Goal: Task Accomplishment & Management: Use online tool/utility

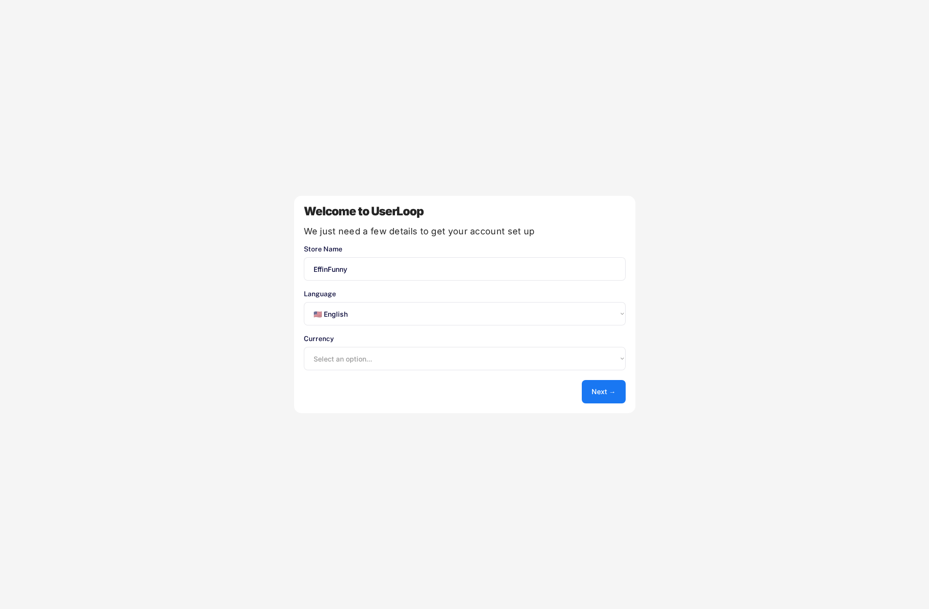
select select ""en""
select select ""1348695171700984260__LOOKUP__1635527639547x175194367885836100""
click at [609, 391] on button "Next →" at bounding box center [601, 391] width 44 height 23
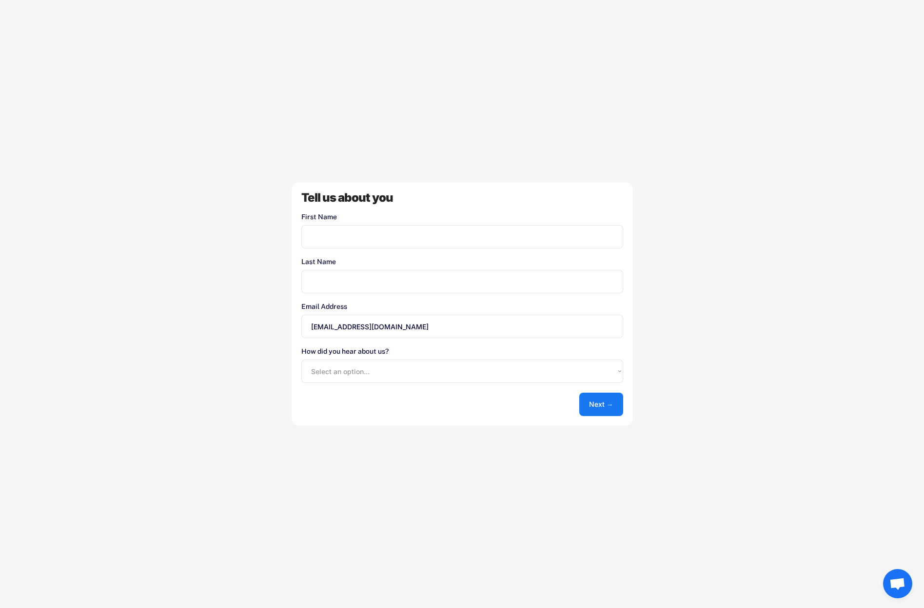
click at [409, 235] on input "input" at bounding box center [462, 236] width 322 height 23
type input "Effin"
click at [390, 276] on input "input" at bounding box center [462, 281] width 322 height 23
type input "Assistant"
click at [380, 370] on select "Select an option... Shopify App Store Google UserLoop Blog Referred by a friend…" at bounding box center [462, 371] width 322 height 23
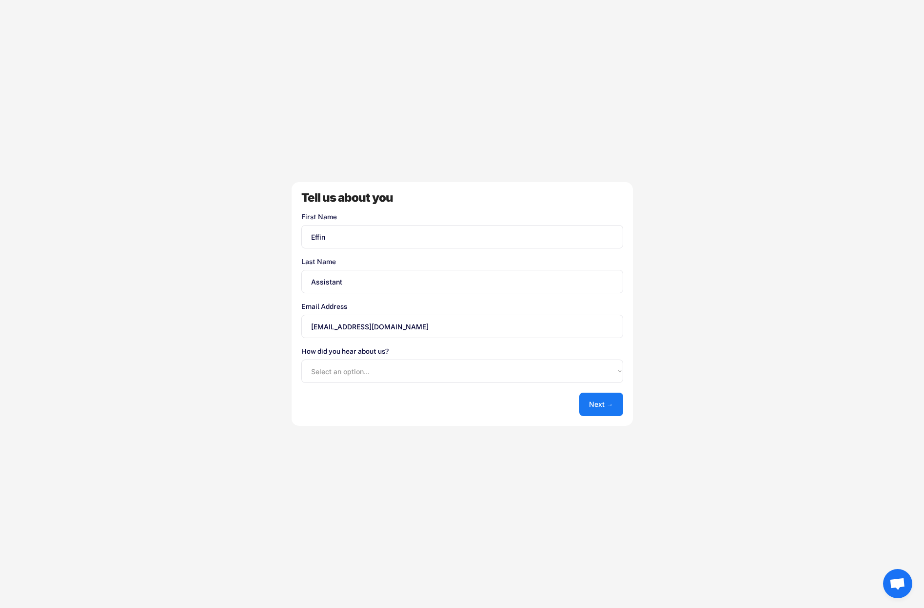
select select ""shopify_app_store""
click at [301, 360] on select "Select an option... Shopify App Store Google UserLoop Blog Referred by a friend…" at bounding box center [462, 371] width 322 height 23
drag, startPoint x: 347, startPoint y: 280, endPoint x: 298, endPoint y: 284, distance: 49.3
click at [298, 284] on div "Tell us about you First Name Last Name Email Address [EMAIL_ADDRESS][DOMAIN_NAM…" at bounding box center [461, 304] width 341 height 244
type input "Store"
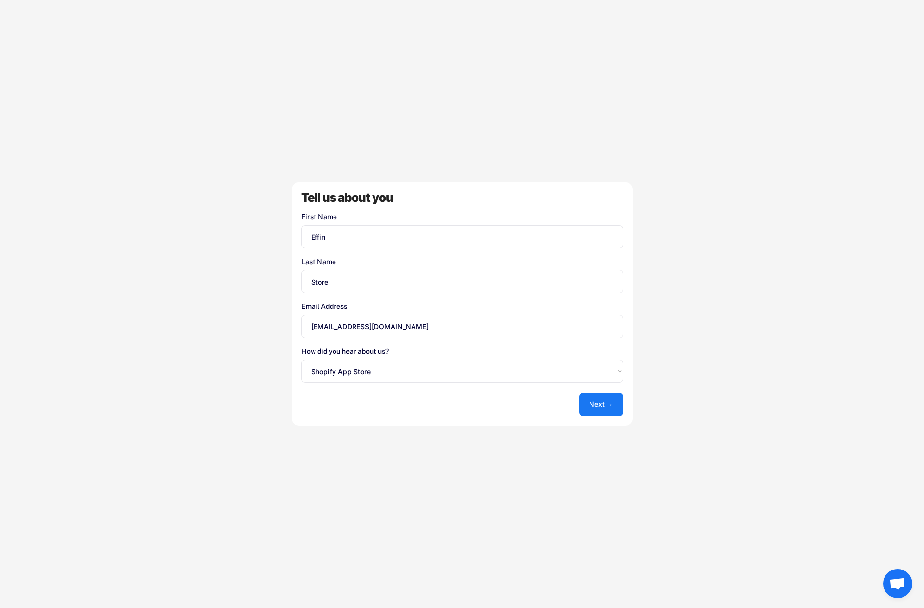
click at [377, 410] on div "Tell us about you First Name Last Name Email Address [EMAIL_ADDRESS][DOMAIN_NAM…" at bounding box center [461, 304] width 341 height 244
click at [611, 407] on button "Next →" at bounding box center [601, 404] width 44 height 23
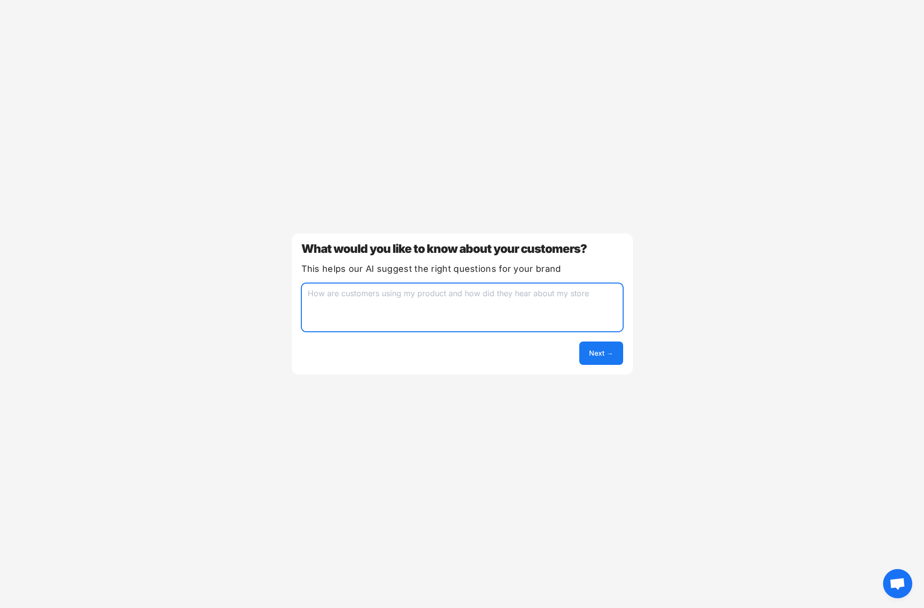
click at [533, 299] on textarea at bounding box center [462, 307] width 322 height 49
click at [540, 311] on textarea at bounding box center [462, 307] width 322 height 49
type textarea "Purchasing swag from our shows"
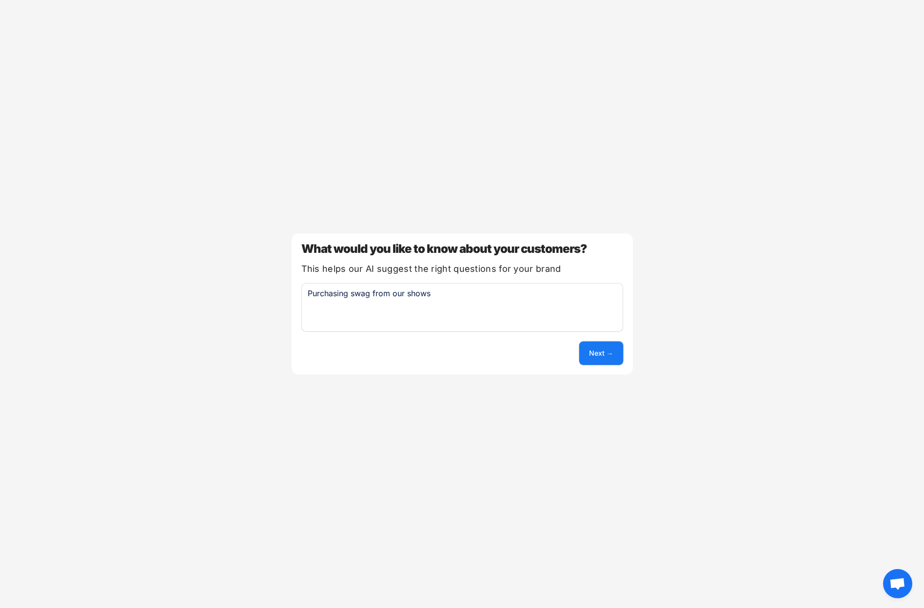
click at [585, 353] on button "Next →" at bounding box center [601, 353] width 44 height 23
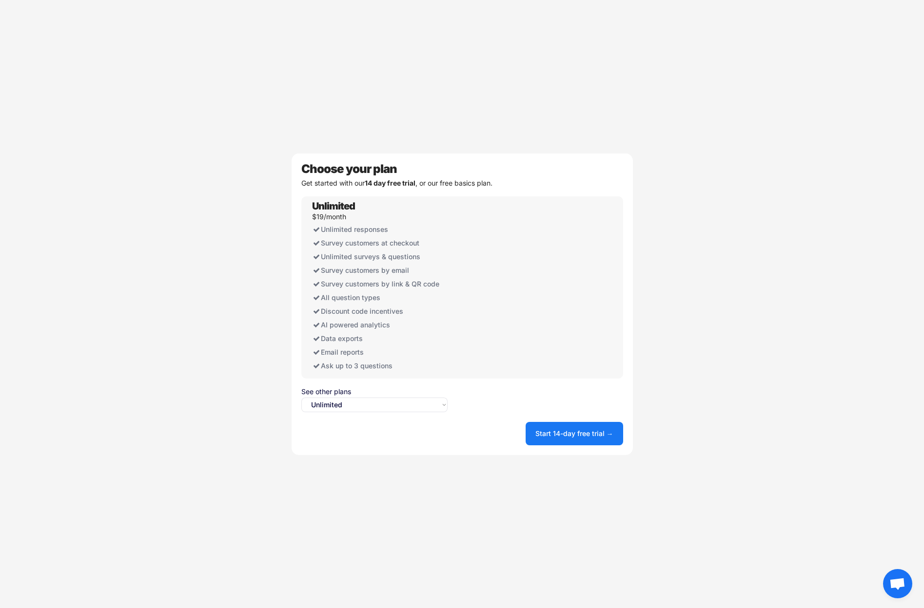
click at [393, 412] on select "Select an option... Unlimited Free" at bounding box center [374, 405] width 146 height 15
select select ""free0""
click at [301, 398] on select "Select an option... Unlimited Free" at bounding box center [374, 405] width 146 height 15
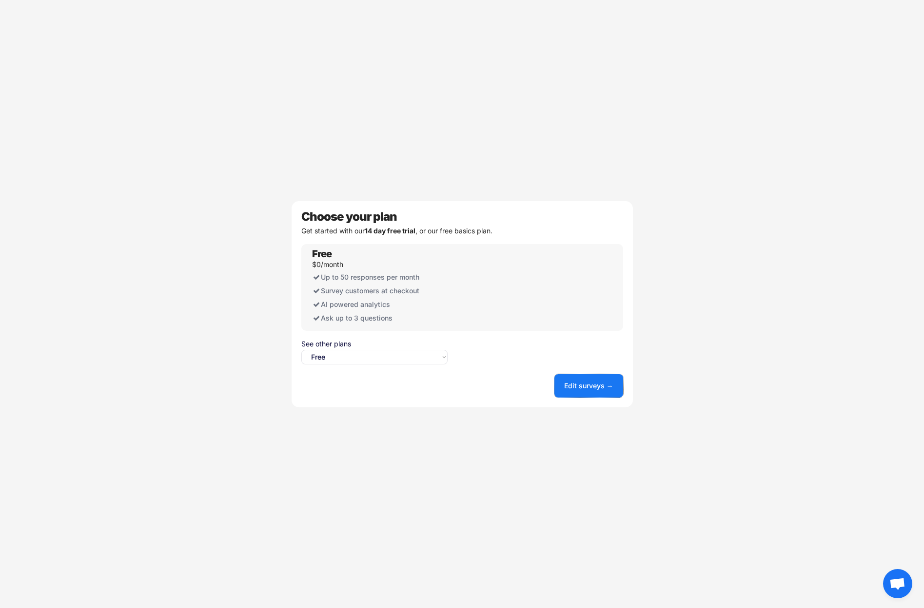
click at [582, 388] on button "Edit surveys →" at bounding box center [588, 385] width 69 height 23
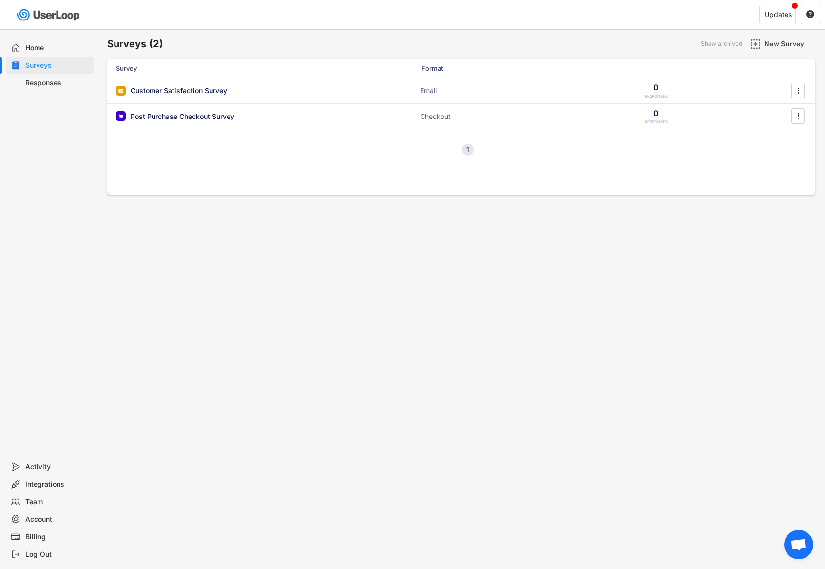
click at [34, 45] on div "Home" at bounding box center [57, 47] width 64 height 9
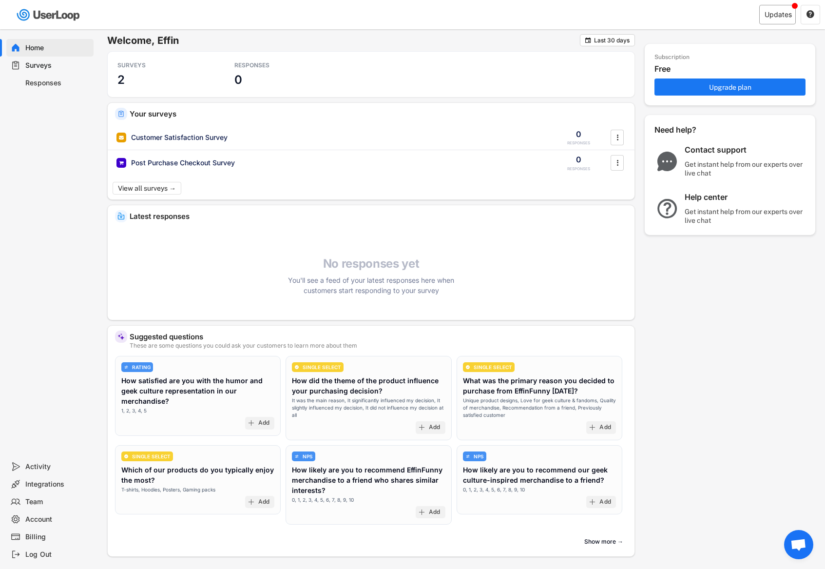
click at [777, 16] on div "Updates" at bounding box center [778, 14] width 27 height 7
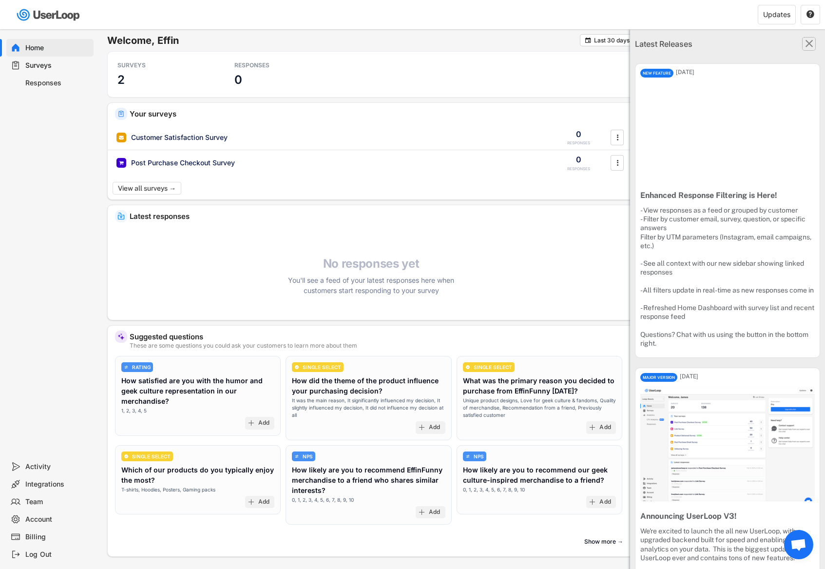
click at [806, 46] on text "" at bounding box center [810, 43] width 8 height 13
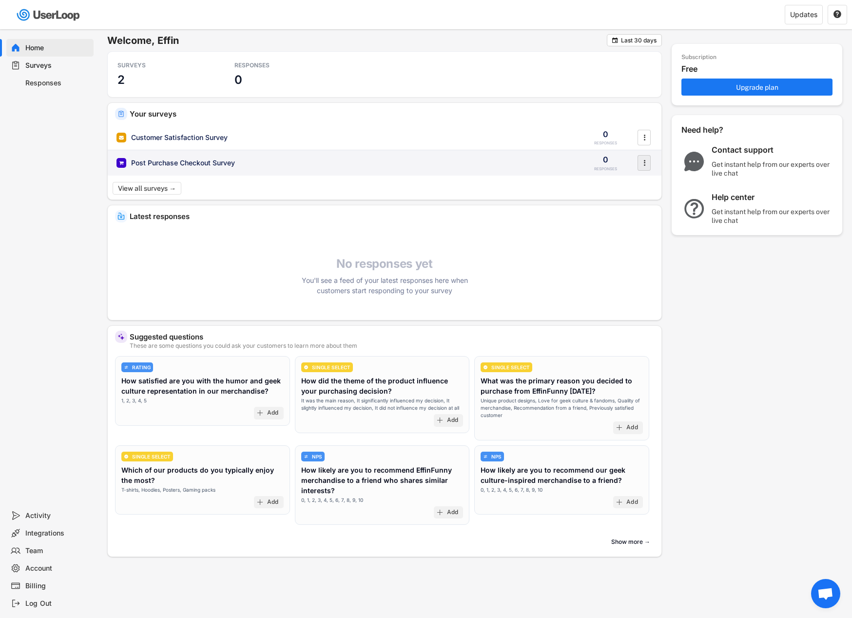
click at [650, 165] on div "" at bounding box center [644, 163] width 13 height 16
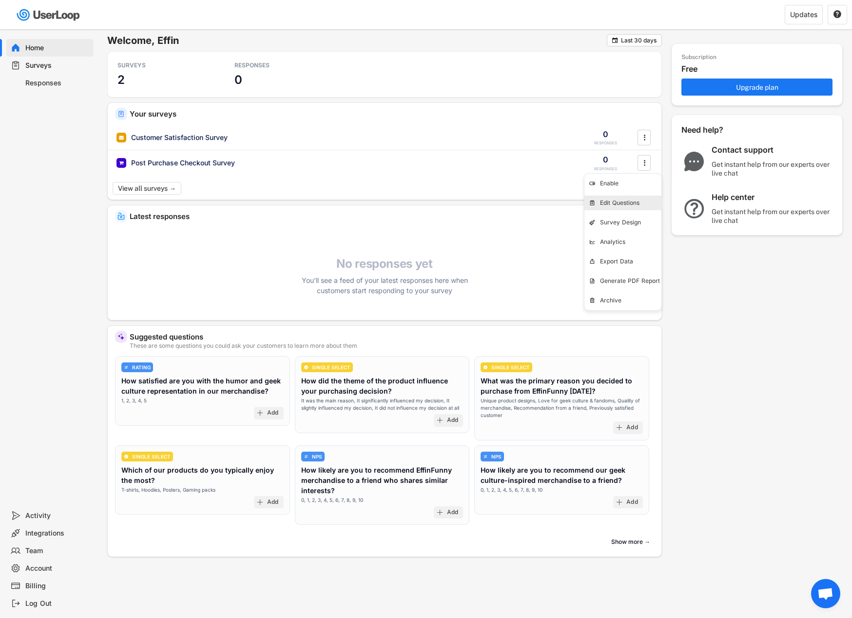
click at [629, 201] on div "Edit Questions" at bounding box center [630, 203] width 61 height 8
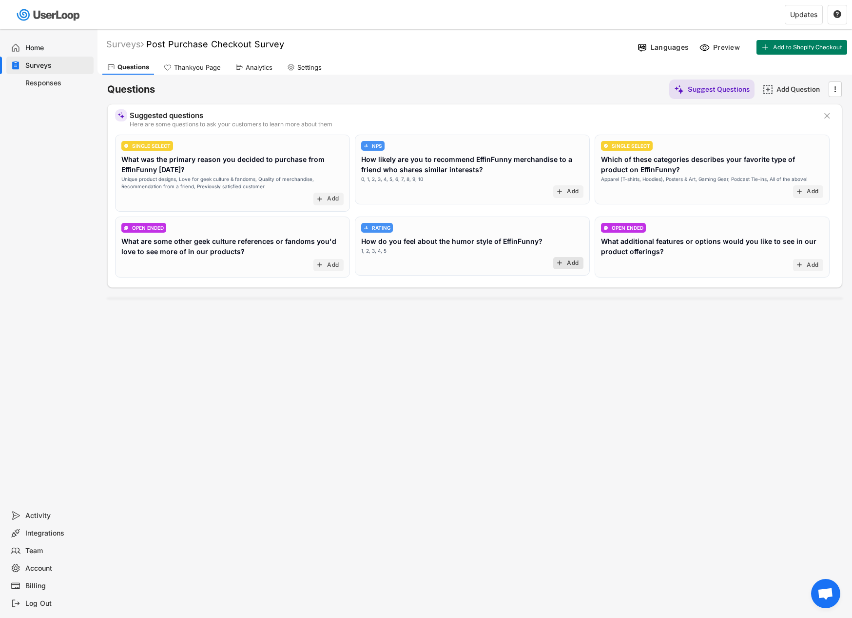
click at [567, 268] on div "add Add" at bounding box center [568, 263] width 30 height 13
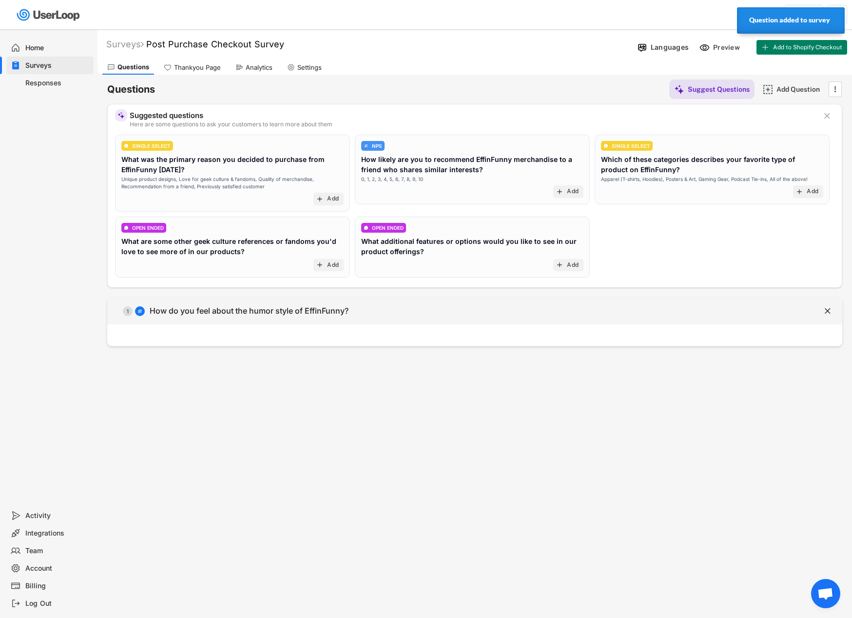
click at [241, 318] on div "  1 How do you feel about the humor style of EffinFunny?" at bounding box center [450, 311] width 686 height 22
select select ""1_5""
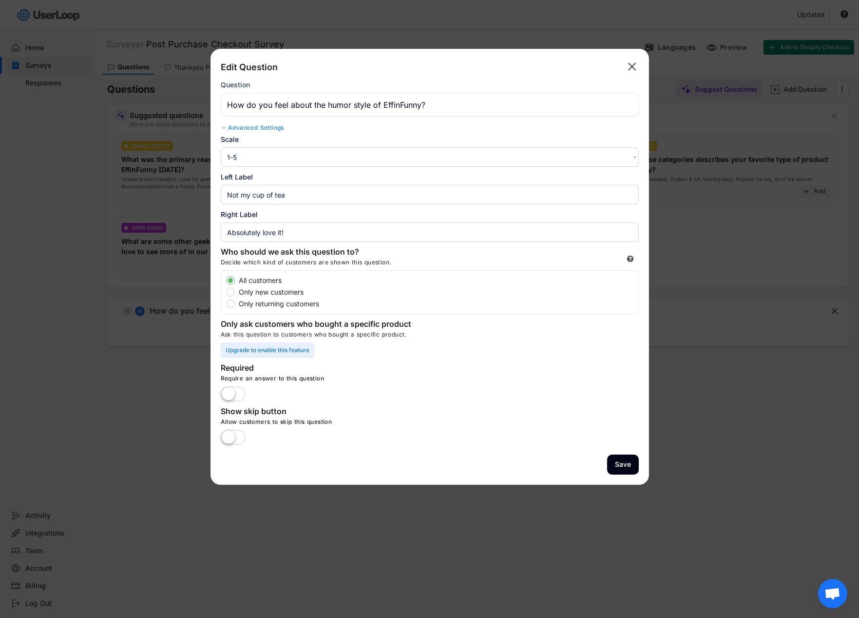
click at [576, 157] on select "1-10 10-1 1-5 5-1" at bounding box center [430, 156] width 418 height 19
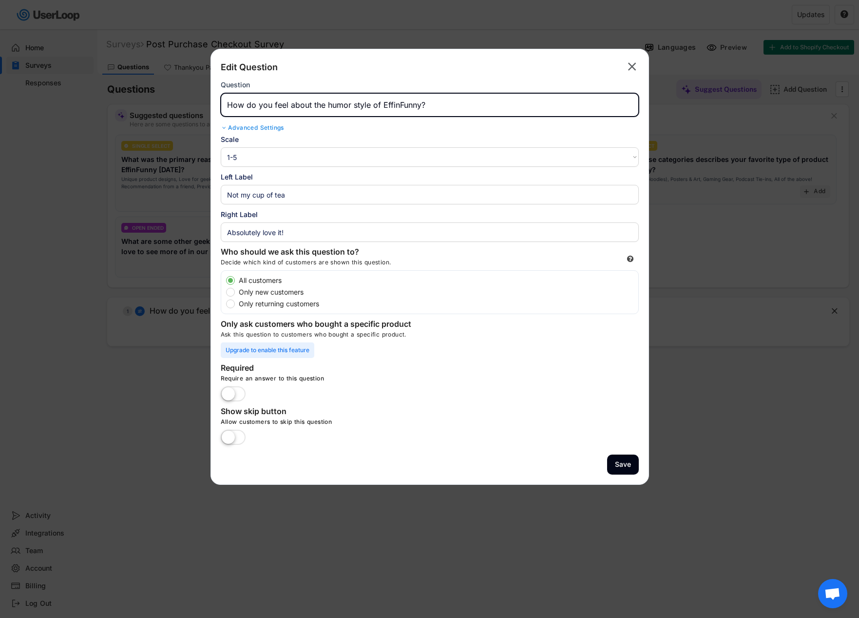
click at [227, 104] on input "input" at bounding box center [430, 104] width 418 height 23
drag, startPoint x: 552, startPoint y: 101, endPoint x: 337, endPoint y: 110, distance: 214.6
click at [337, 110] on input "input" at bounding box center [430, 104] width 418 height 23
type input "Thank you for your purchase! Please rate your shopping experience at Effin Funn…"
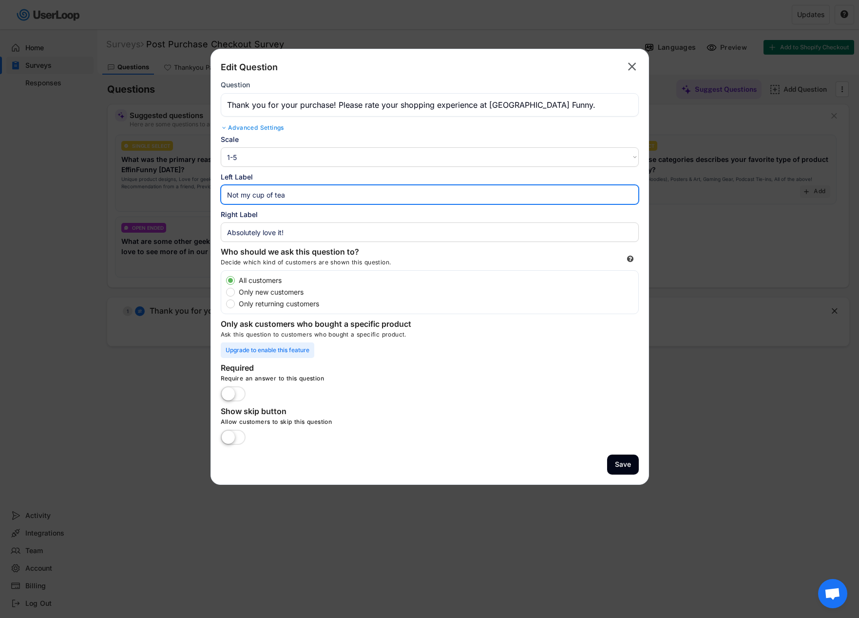
drag, startPoint x: 297, startPoint y: 194, endPoint x: 211, endPoint y: 189, distance: 86.5
click at [211, 189] on div "Edit Question  Question Advanced Settings Scale 1-10 10-1 1-5 5-1 Left Label R…" at bounding box center [430, 267] width 439 height 436
type input "C"
type input "Not my cup of tea"
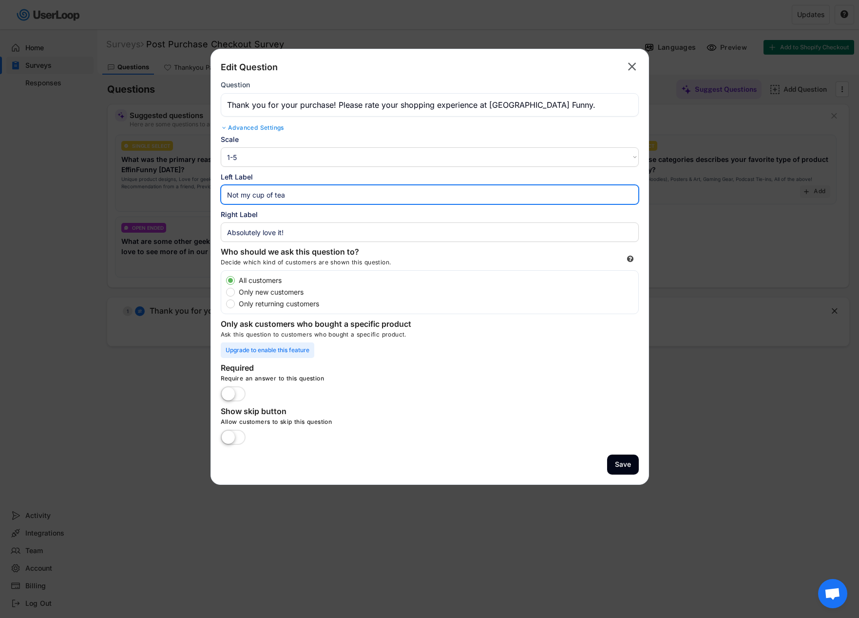
click at [494, 377] on div "Require an answer to this question" at bounding box center [367, 380] width 292 height 12
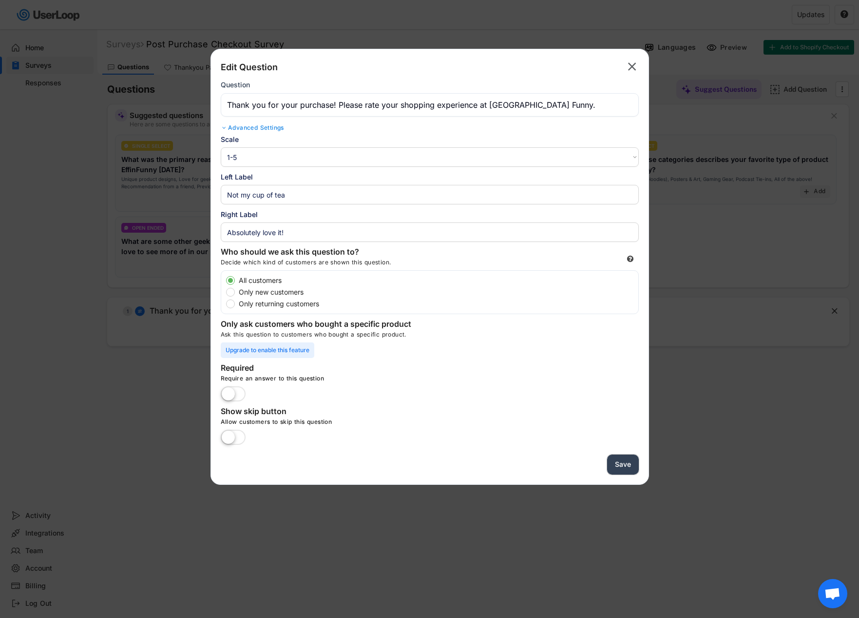
click at [630, 471] on button "Save" at bounding box center [623, 464] width 32 height 20
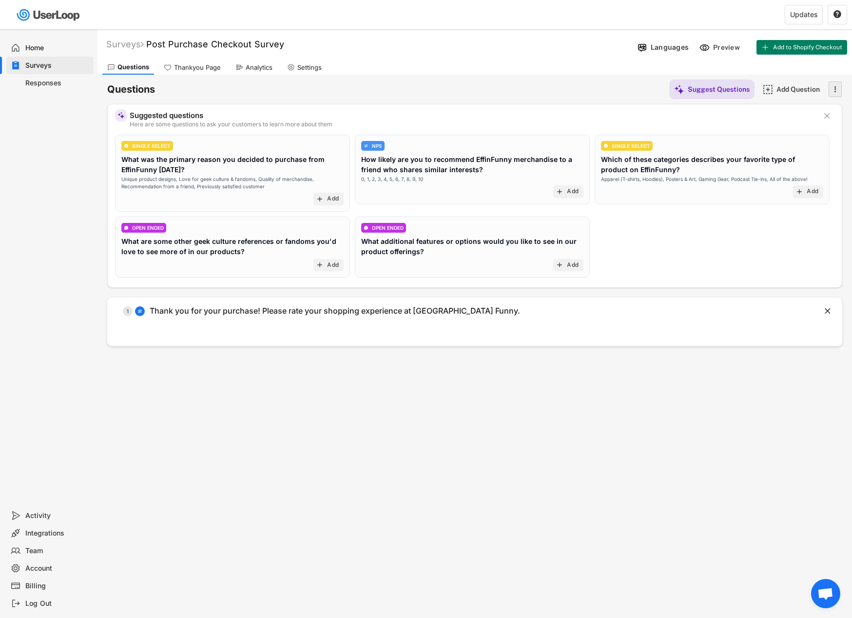
click at [835, 93] on text "" at bounding box center [835, 89] width 2 height 10
click at [806, 90] on div "Add Question" at bounding box center [800, 89] width 49 height 9
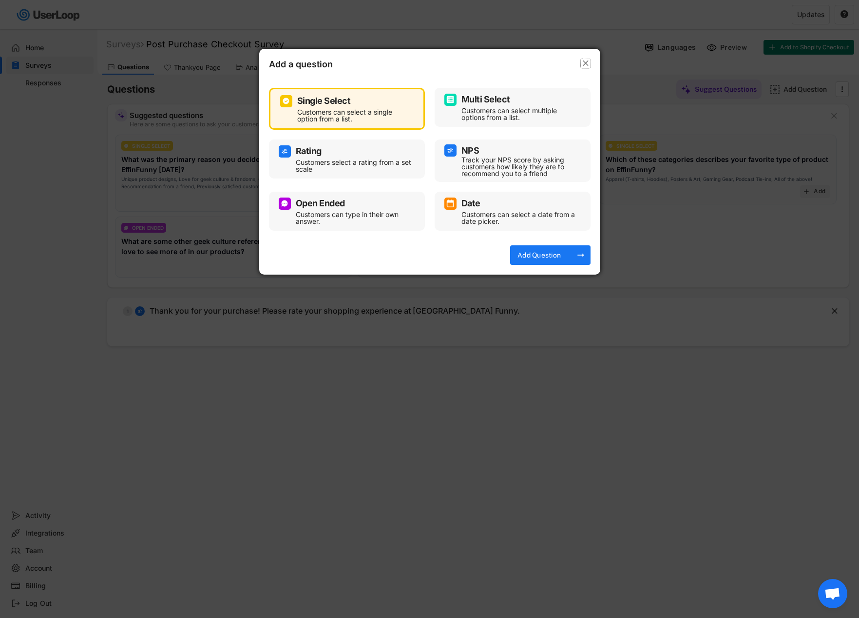
click at [583, 63] on text "" at bounding box center [586, 63] width 6 height 10
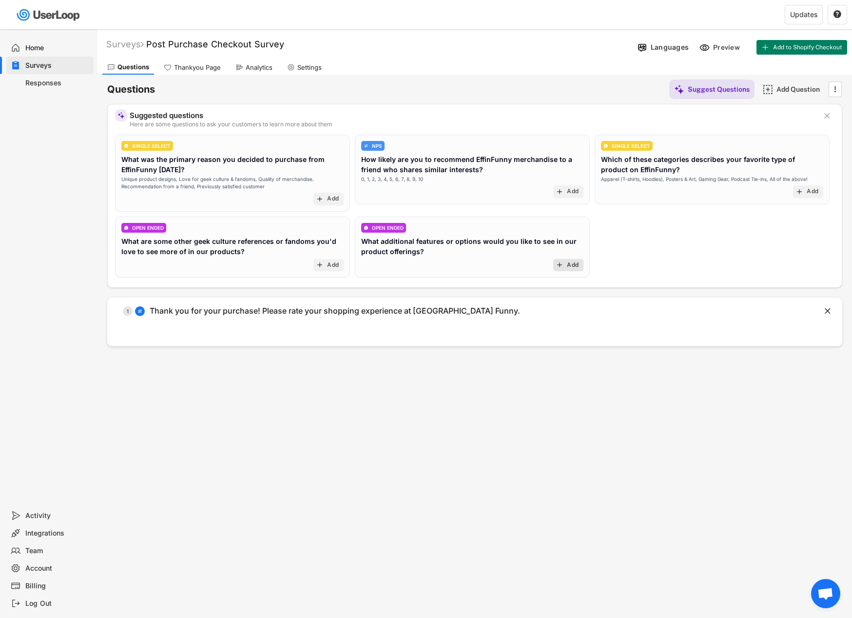
click at [573, 267] on div "Add" at bounding box center [573, 265] width 12 height 8
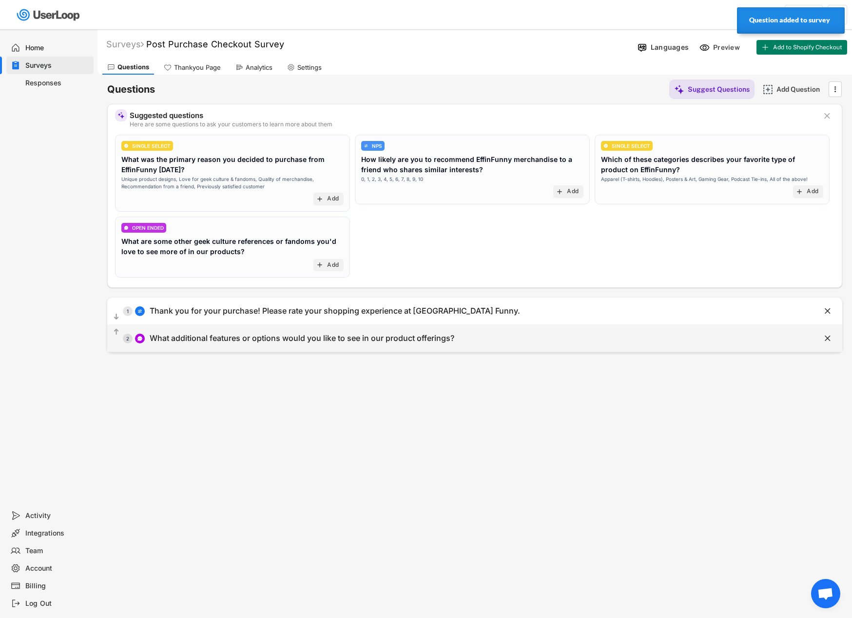
click at [302, 340] on div "What additional features or options would you like to see in our product offeri…" at bounding box center [302, 338] width 305 height 10
type input "What additional features or options would you like to see in our product offeri…"
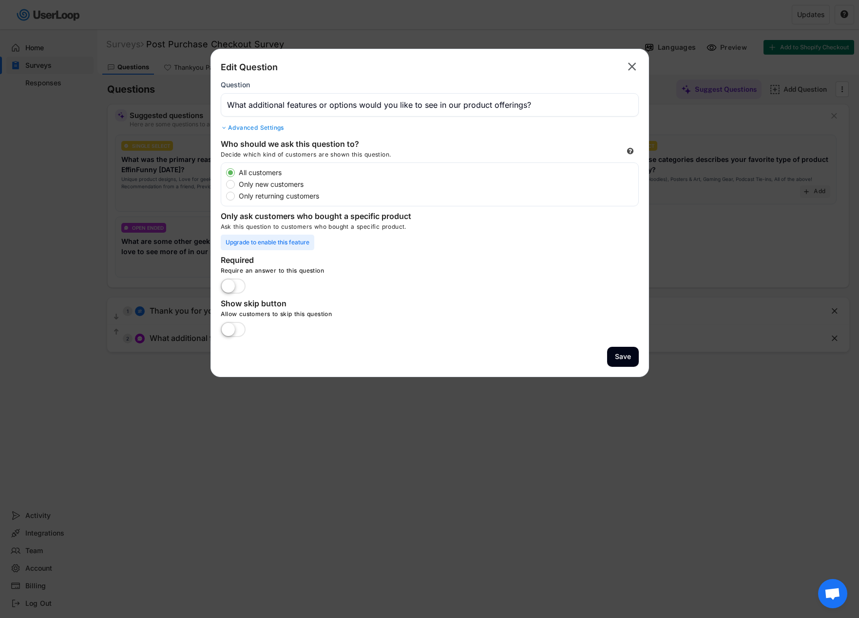
click at [263, 128] on div "Advanced Settings" at bounding box center [430, 128] width 418 height 8
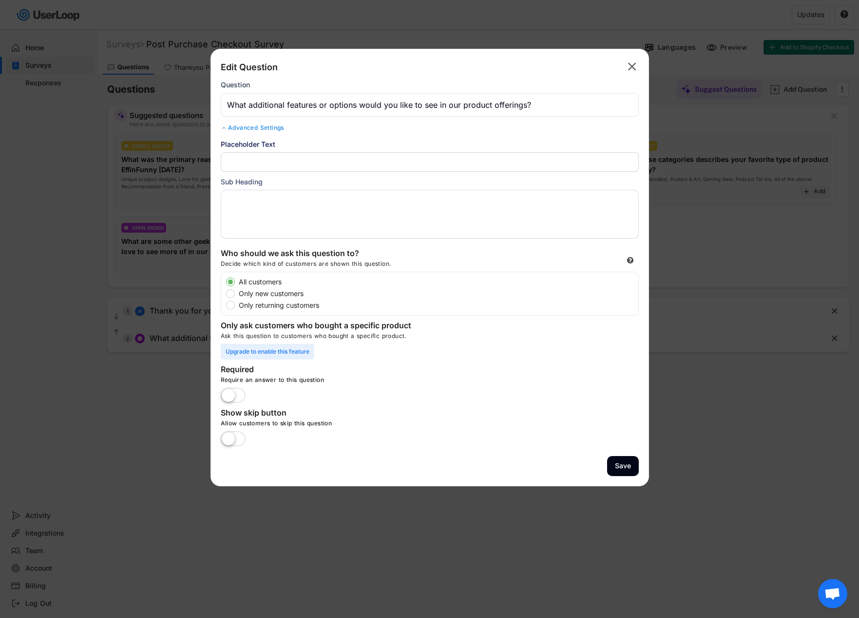
click at [325, 163] on input "input" at bounding box center [430, 161] width 418 height 19
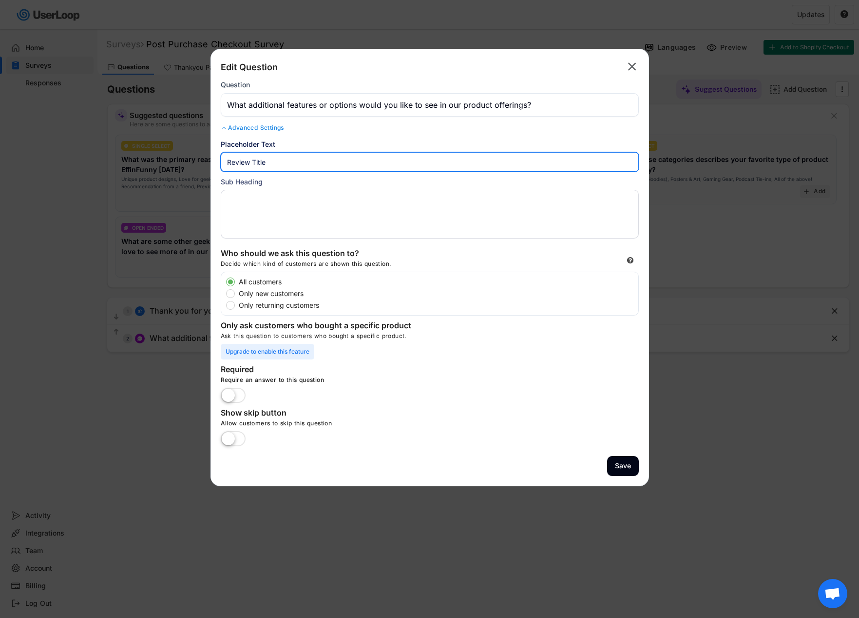
type input "Review Title"
click at [313, 205] on textarea at bounding box center [430, 214] width 418 height 49
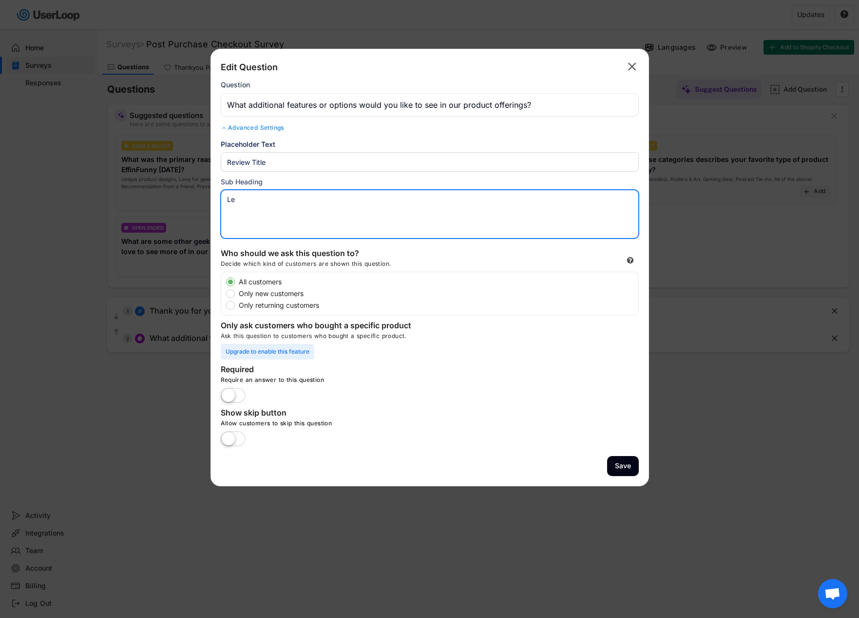
type textarea "L"
type textarea "This store rocks my socks!"
click at [362, 254] on div "Who should we ask this question to?" at bounding box center [318, 254] width 195 height 12
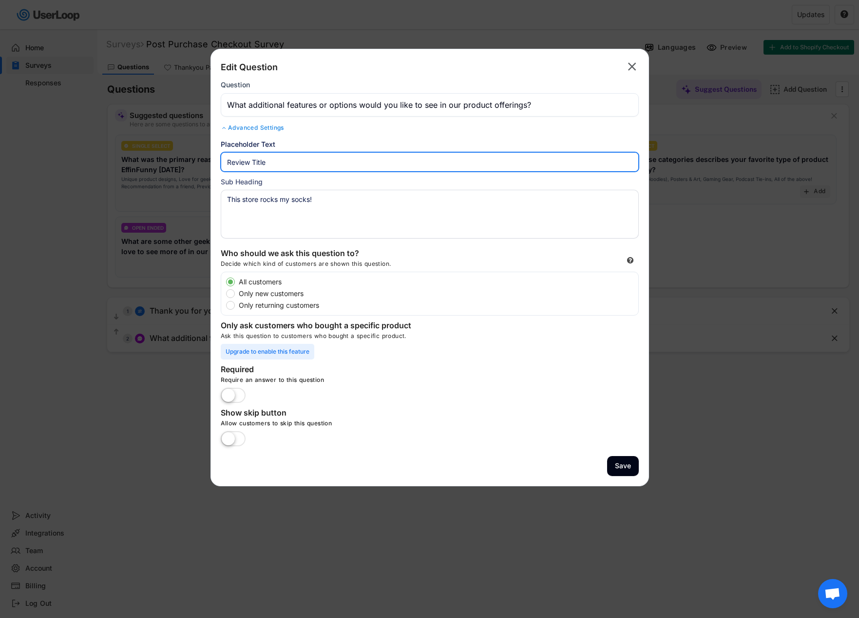
drag, startPoint x: 278, startPoint y: 162, endPoint x: 223, endPoint y: 164, distance: 55.6
click at [223, 164] on input "input" at bounding box center [430, 161] width 418 height 19
type input "Awesome title goes here"
click at [539, 106] on input "input" at bounding box center [430, 104] width 418 height 23
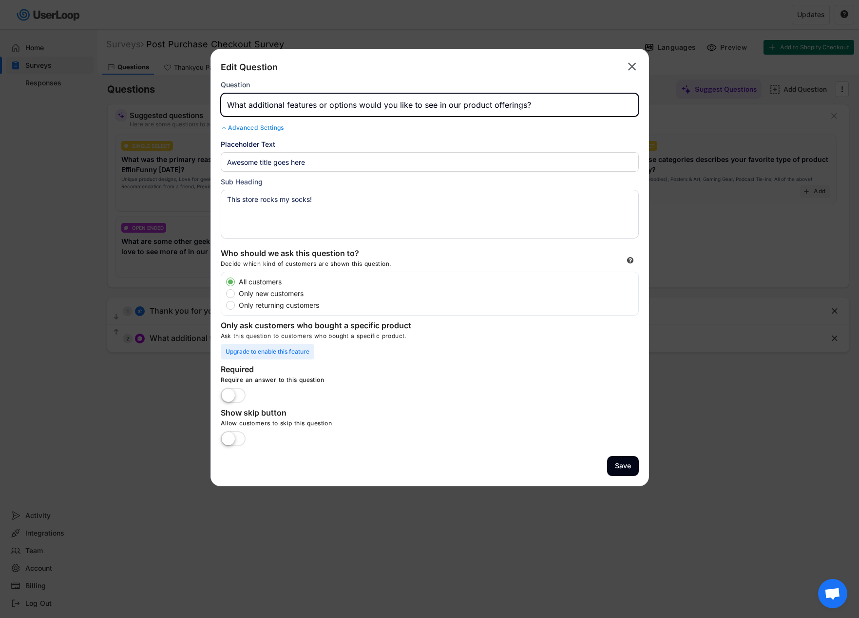
drag, startPoint x: 539, startPoint y: 106, endPoint x: 230, endPoint y: 95, distance: 308.7
click at [230, 95] on input "input" at bounding box center [430, 104] width 418 height 23
type input "Please review your purchase"
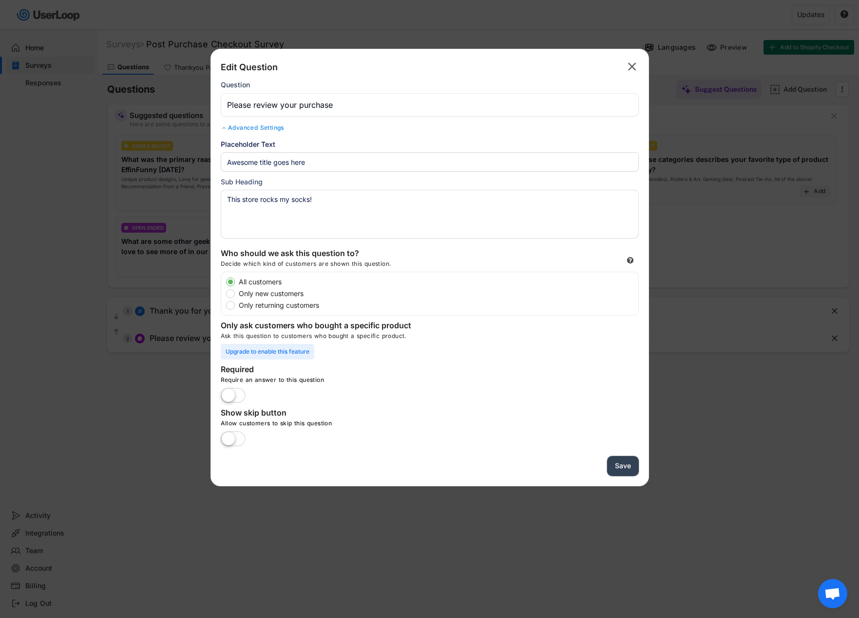
click at [617, 465] on button "Save" at bounding box center [623, 466] width 32 height 20
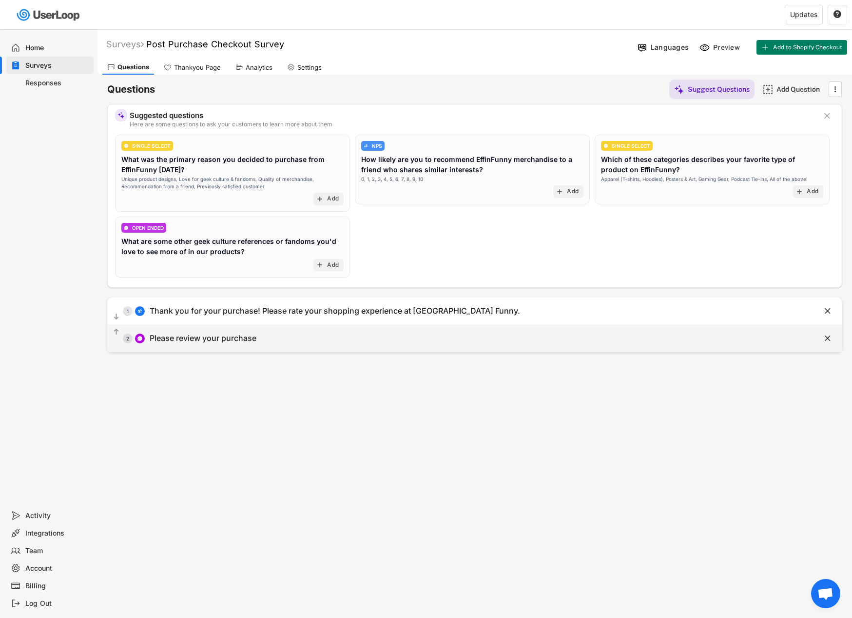
click at [270, 343] on div "  2 Please review your purchase" at bounding box center [450, 338] width 686 height 22
type input "Please review your purchase"
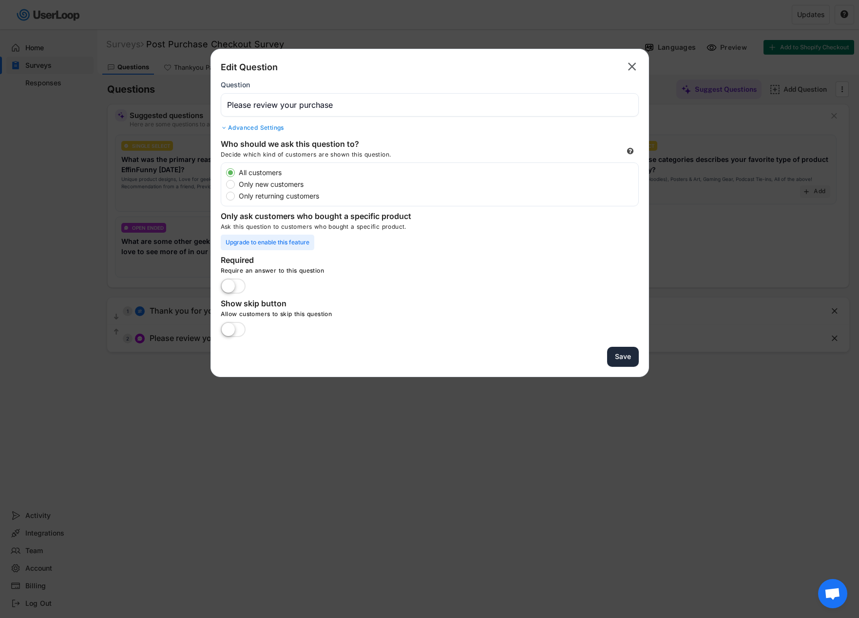
click at [620, 361] on button "Save" at bounding box center [623, 357] width 32 height 20
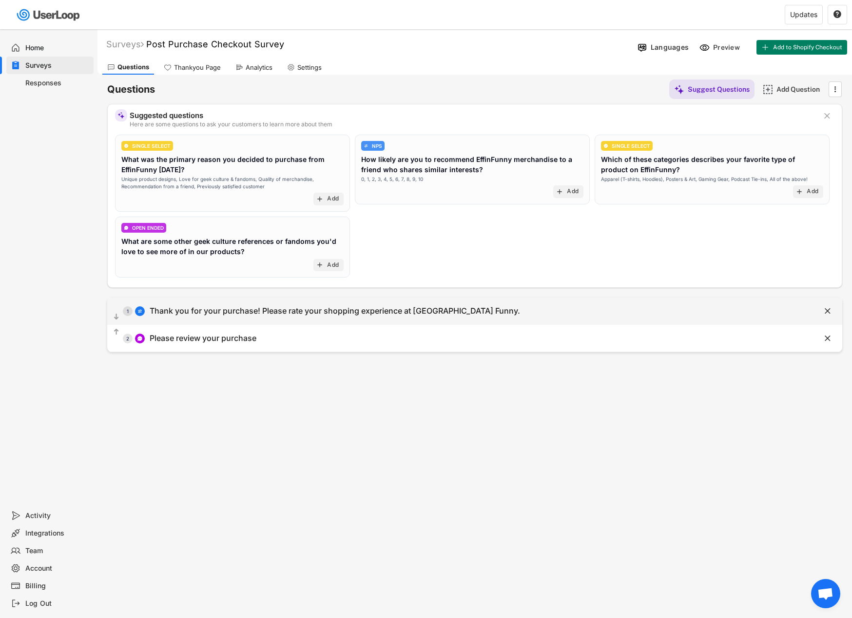
click at [265, 307] on div "Thank you for your purchase! Please rate your shopping experience at Effin Funn…" at bounding box center [335, 311] width 370 height 10
select select ""1_5""
type input "Not my cup of tea"
type input "Absolutely love it!"
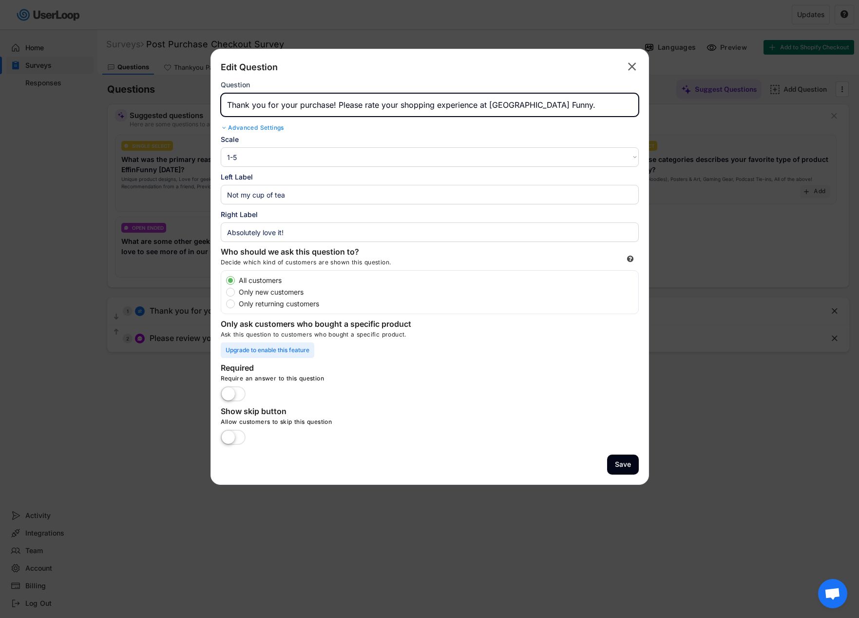
drag, startPoint x: 331, startPoint y: 104, endPoint x: 281, endPoint y: 107, distance: 50.8
click at [281, 107] on input "input" at bounding box center [430, 104] width 418 height 23
drag, startPoint x: 467, startPoint y: 105, endPoint x: 433, endPoint y: 106, distance: 34.1
click at [433, 106] on input "input" at bounding box center [430, 104] width 418 height 23
drag, startPoint x: 473, startPoint y: 105, endPoint x: 523, endPoint y: 106, distance: 49.2
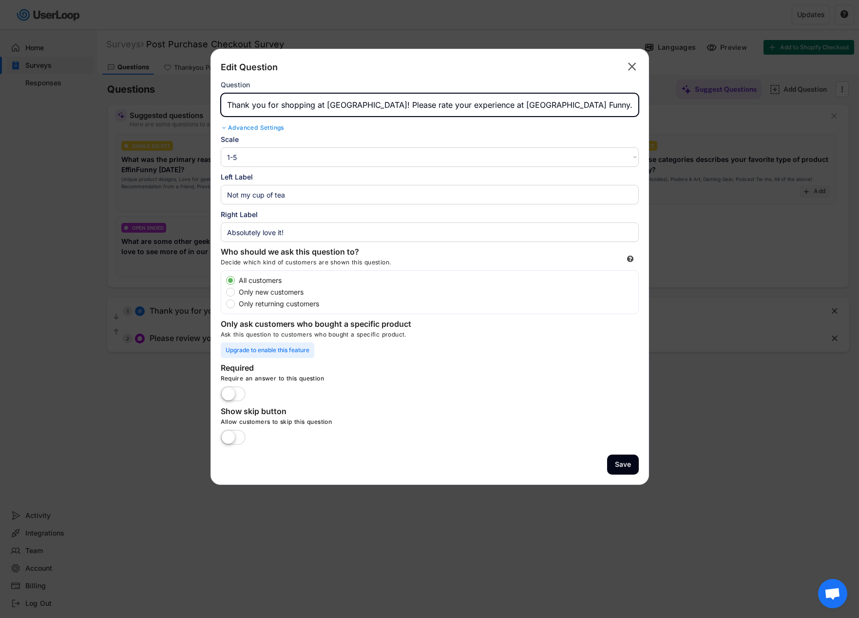
click at [523, 106] on input "input" at bounding box center [430, 104] width 418 height 23
type input "Thank you for shopping at EffinFunny! Please rate your experience."
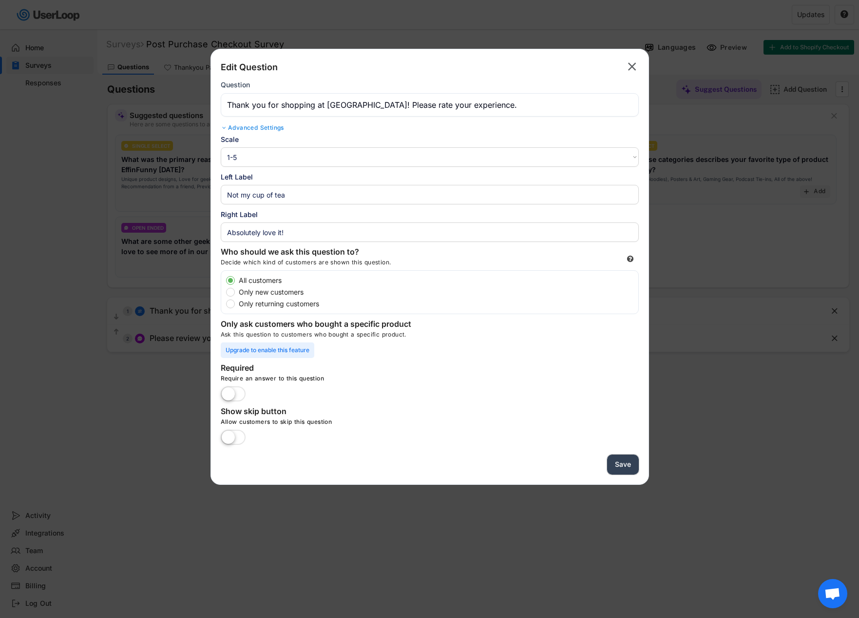
click at [622, 467] on button "Save" at bounding box center [623, 464] width 32 height 20
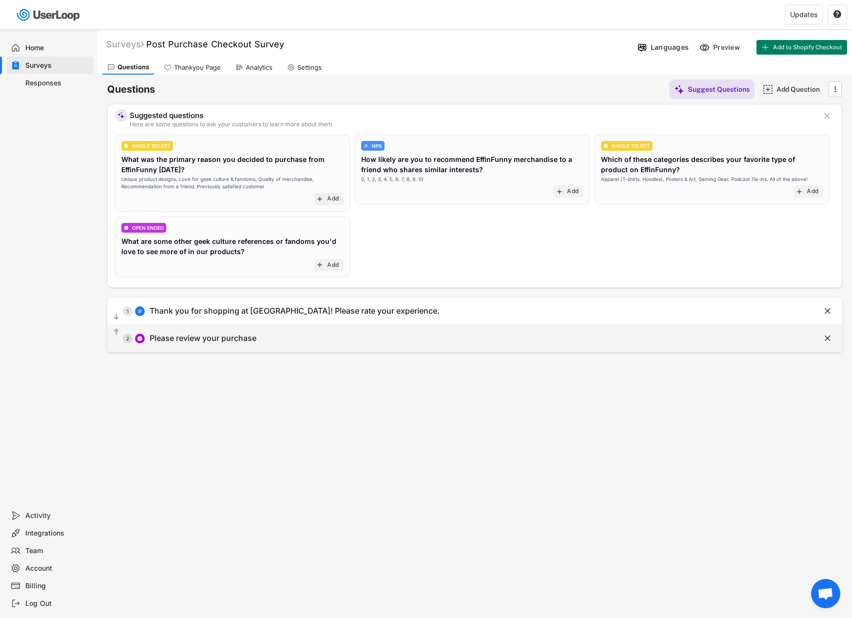
click at [256, 345] on div "  2 Please review your purchase" at bounding box center [450, 338] width 686 height 22
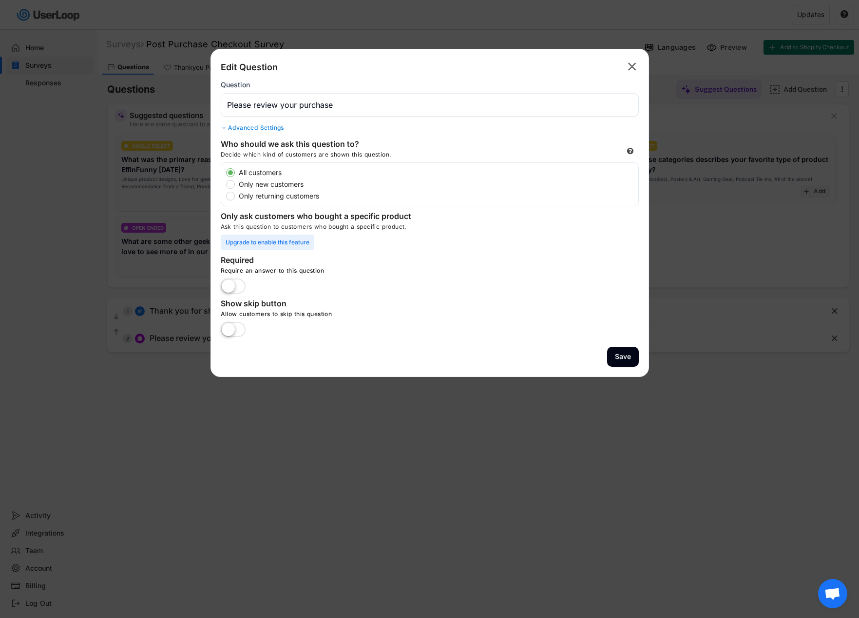
click at [267, 124] on div "Advanced Settings" at bounding box center [430, 128] width 418 height 8
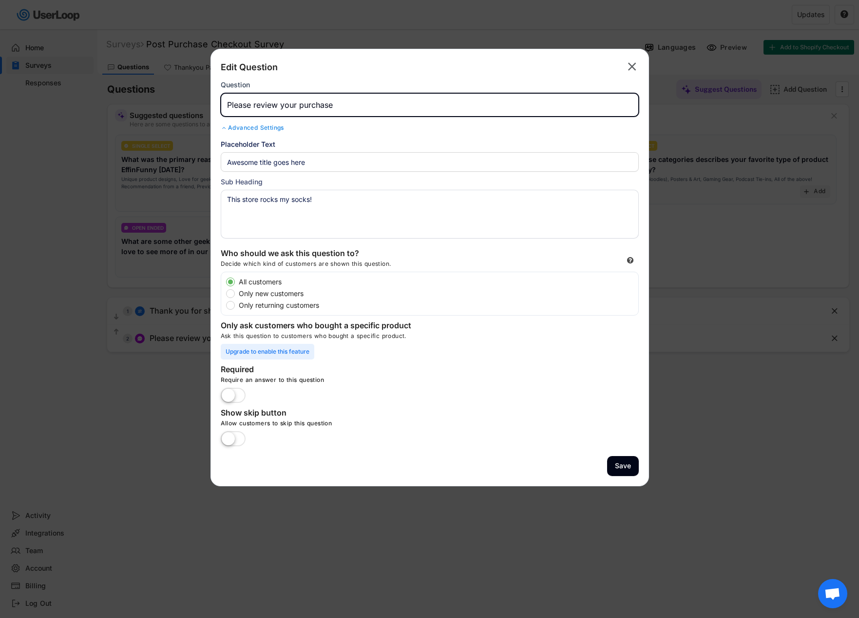
drag, startPoint x: 345, startPoint y: 100, endPoint x: 227, endPoint y: 103, distance: 118.5
click at [227, 103] on input "input" at bounding box center [430, 104] width 418 height 23
type input "Leave us a review?"
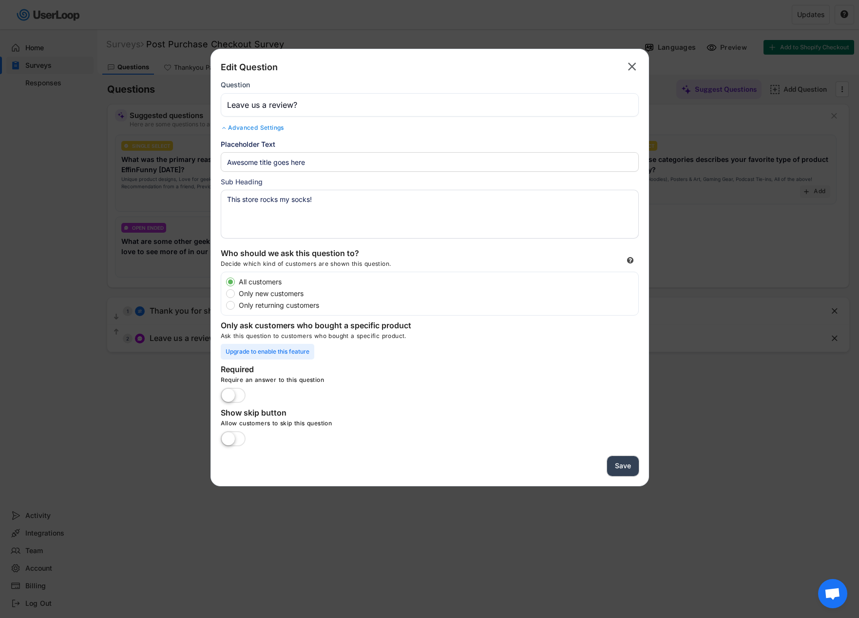
click at [616, 461] on button "Save" at bounding box center [623, 466] width 32 height 20
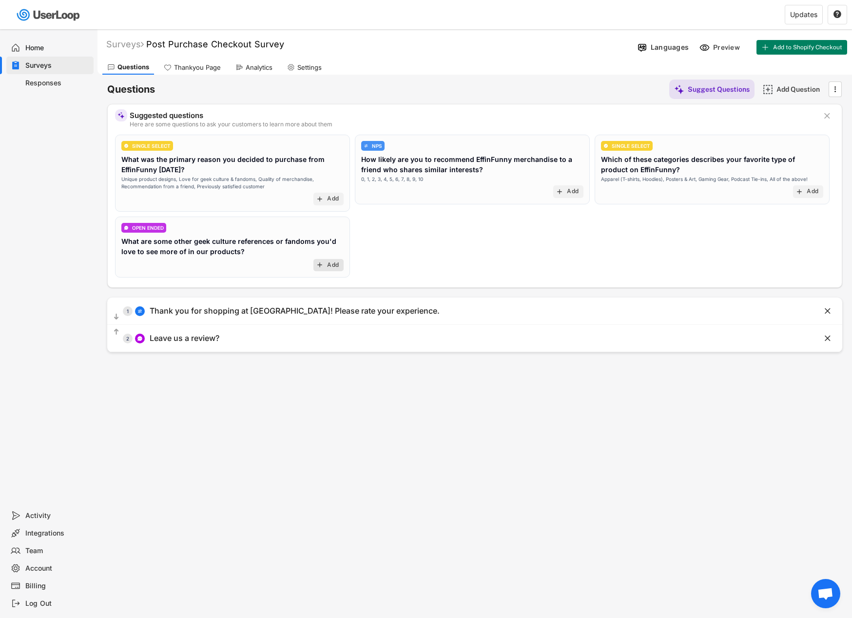
click at [339, 263] on div "add Add" at bounding box center [328, 265] width 30 height 13
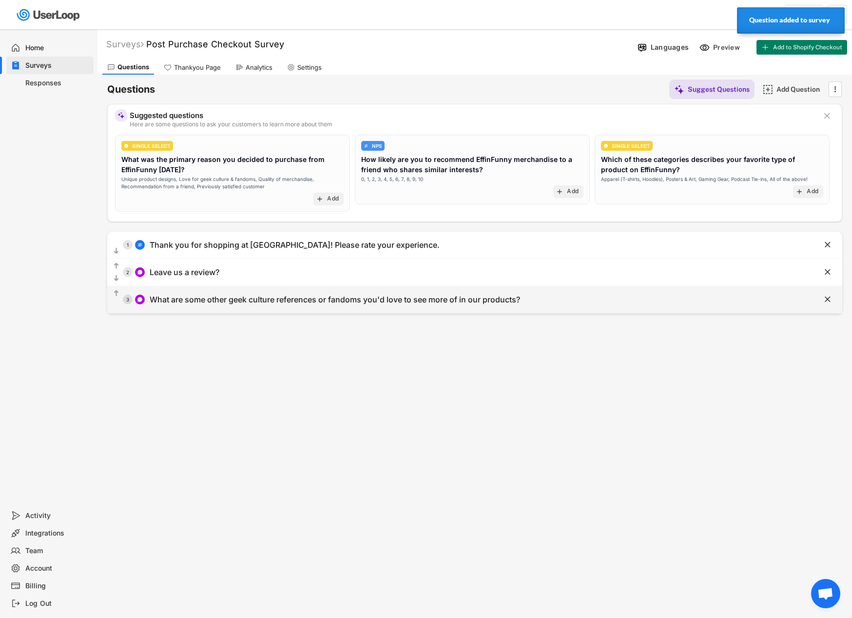
click at [327, 301] on div "What are some other geek culture references or fandoms you'd love to see more o…" at bounding box center [335, 299] width 370 height 10
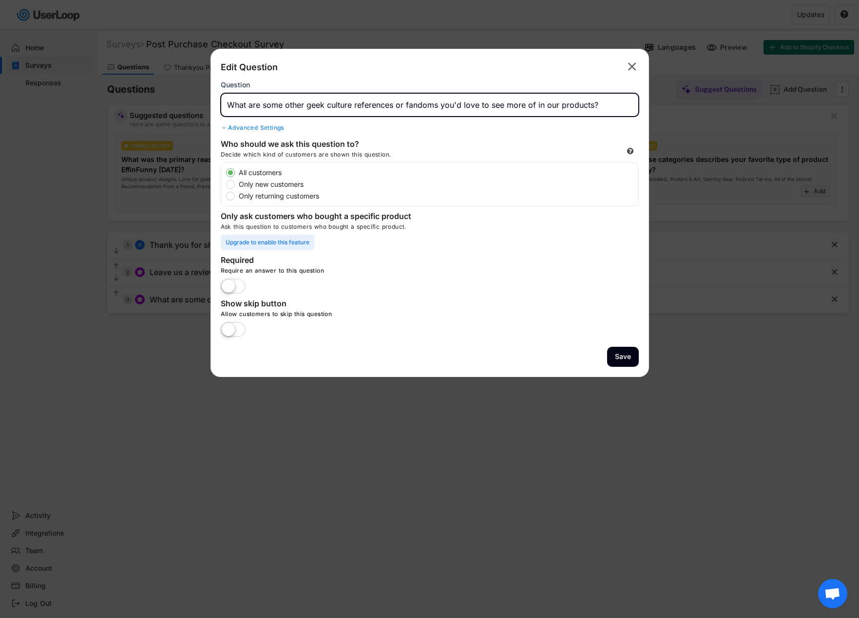
drag, startPoint x: 352, startPoint y: 103, endPoint x: 307, endPoint y: 104, distance: 45.3
click at [307, 104] on input "input" at bounding box center [430, 104] width 418 height 23
drag, startPoint x: 429, startPoint y: 105, endPoint x: 399, endPoint y: 104, distance: 30.2
click at [399, 104] on input "input" at bounding box center [430, 104] width 418 height 23
type input "What are some other EffinFunny references or shows you'd love to see more of in…"
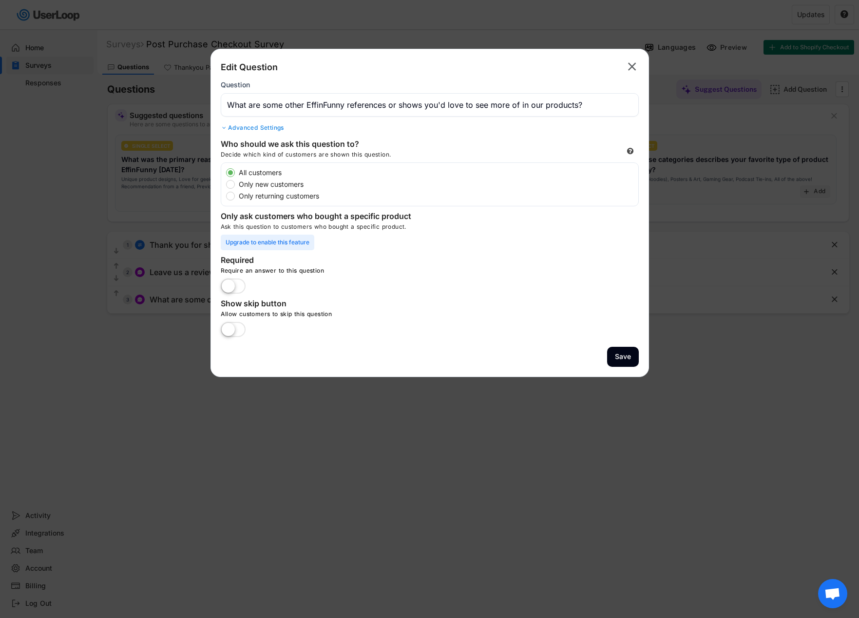
click at [269, 129] on div "Advanced Settings" at bounding box center [430, 128] width 418 height 8
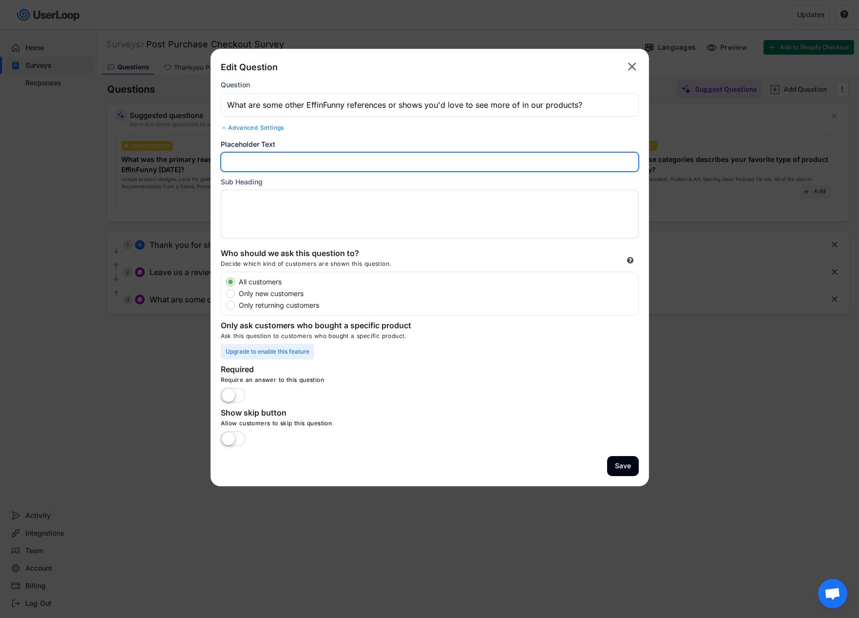
click at [287, 166] on input "input" at bounding box center [430, 161] width 418 height 19
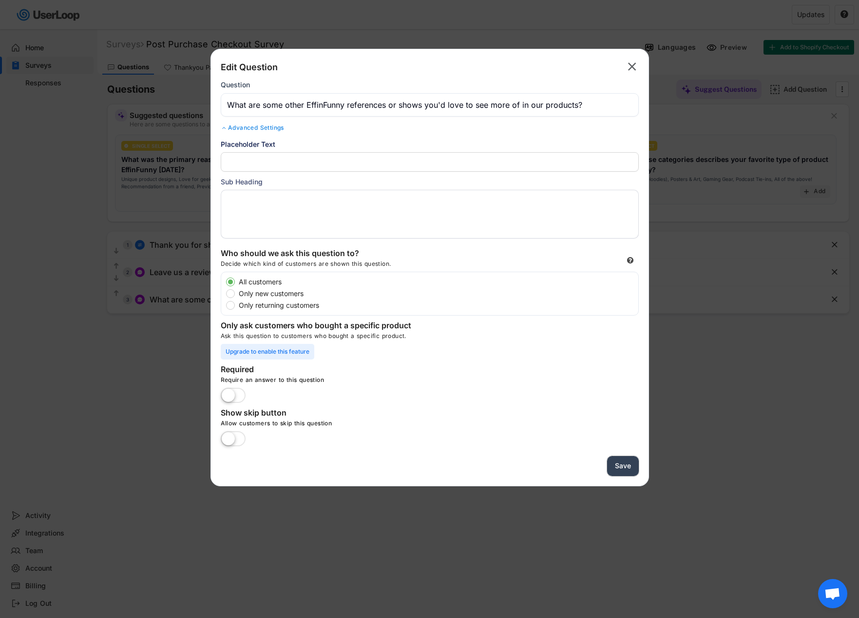
click at [620, 464] on button "Save" at bounding box center [623, 466] width 32 height 20
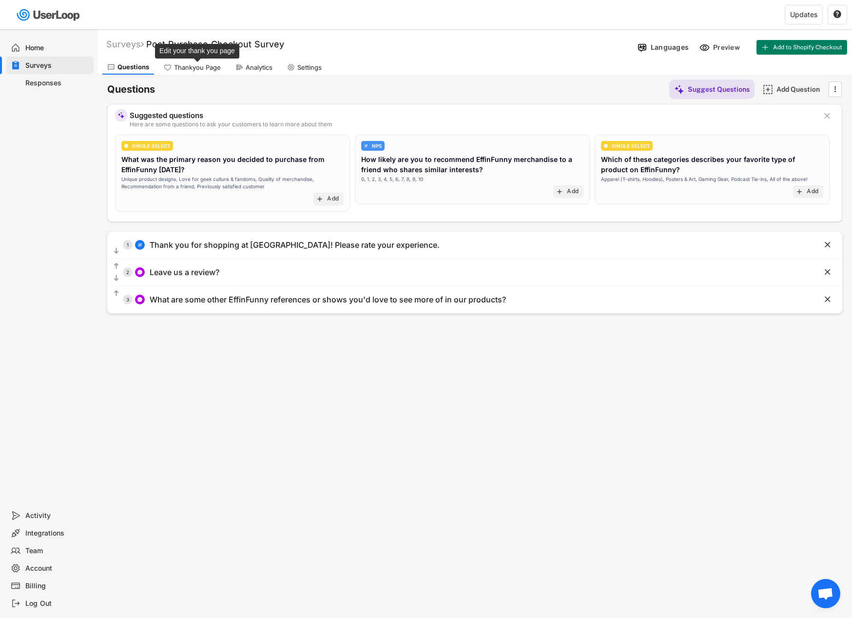
click at [194, 67] on div "Thankyou Page" at bounding box center [197, 67] width 47 height 8
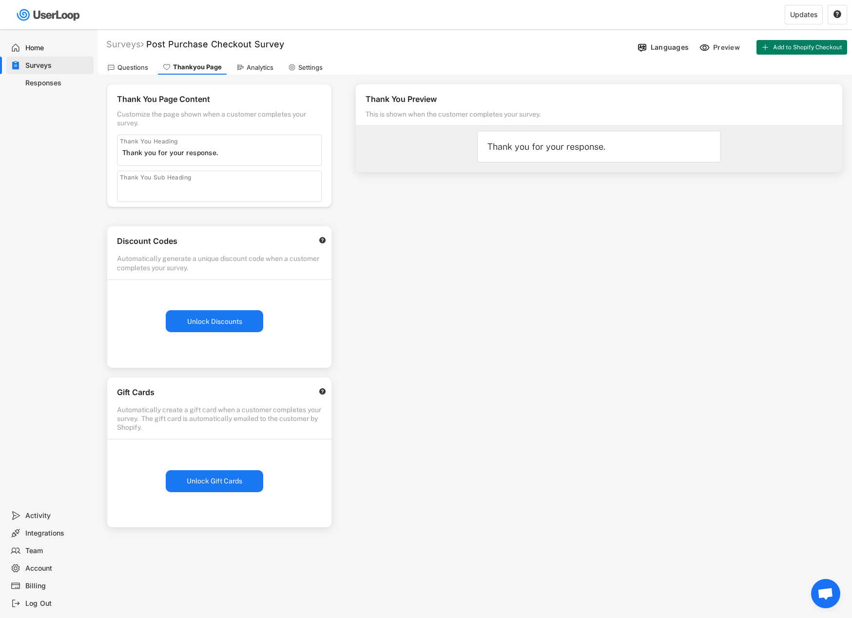
click at [218, 182] on input "input" at bounding box center [221, 188] width 199 height 15
click at [262, 73] on div "Analytics" at bounding box center [255, 67] width 47 height 15
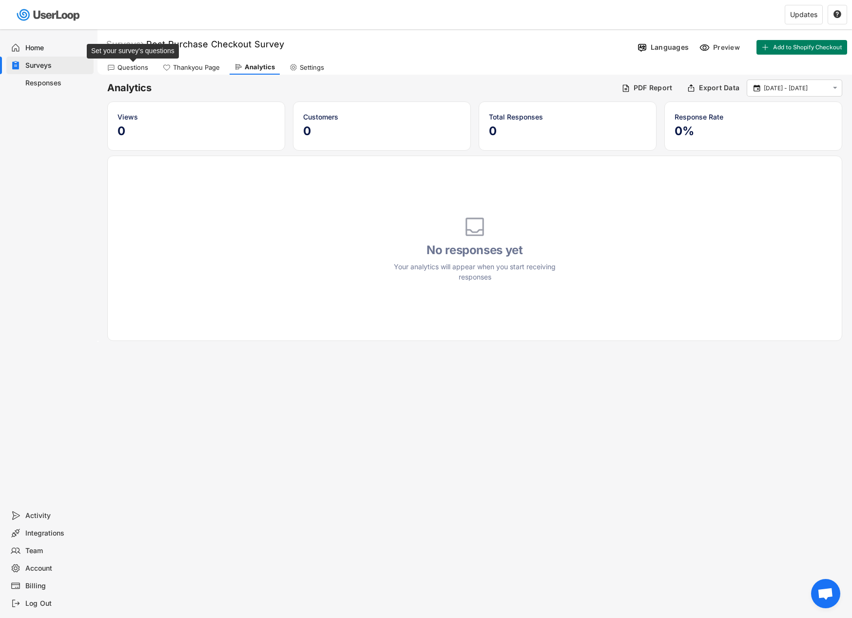
click at [140, 68] on div "Questions" at bounding box center [132, 67] width 31 height 8
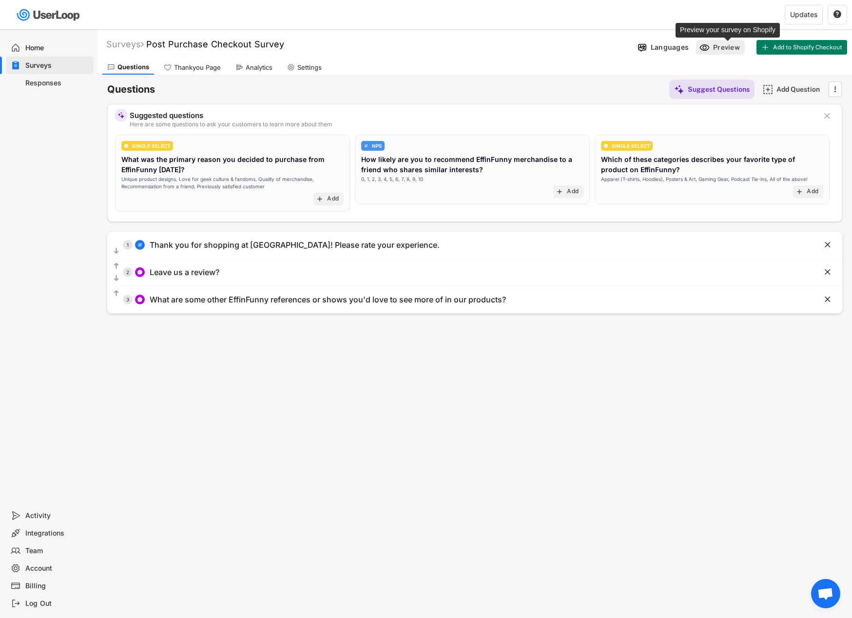
click at [725, 45] on div "Preview" at bounding box center [727, 47] width 29 height 9
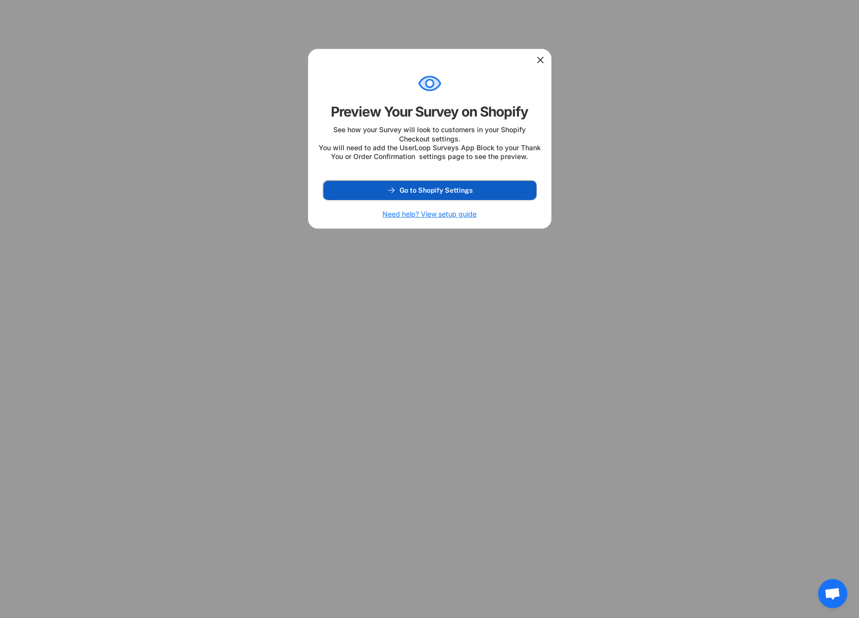
click at [467, 200] on button "Go to Shopify Settings" at bounding box center [429, 189] width 213 height 19
click at [542, 59] on icon at bounding box center [541, 60] width 10 height 10
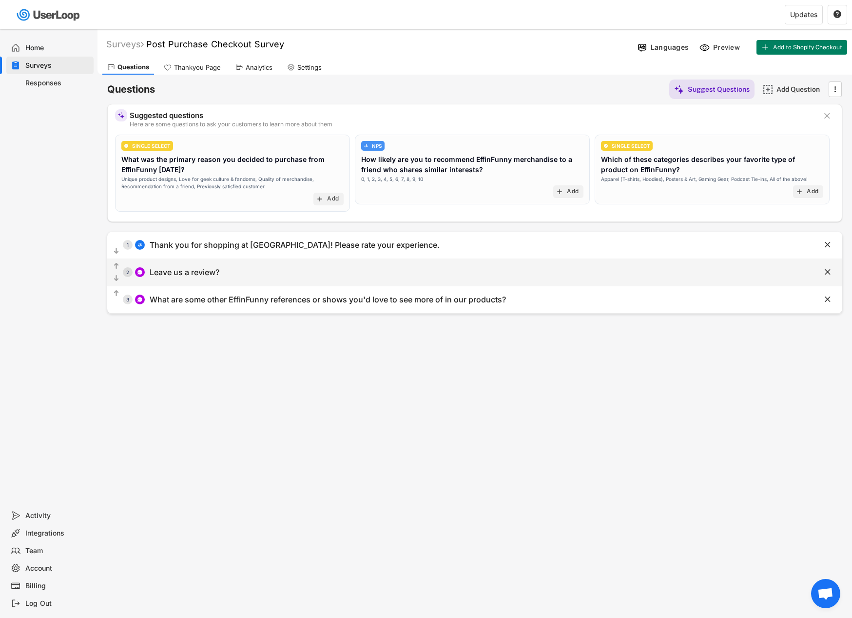
click at [271, 270] on div "  2 Leave us a review?" at bounding box center [450, 272] width 686 height 22
type input "Leave us a review?"
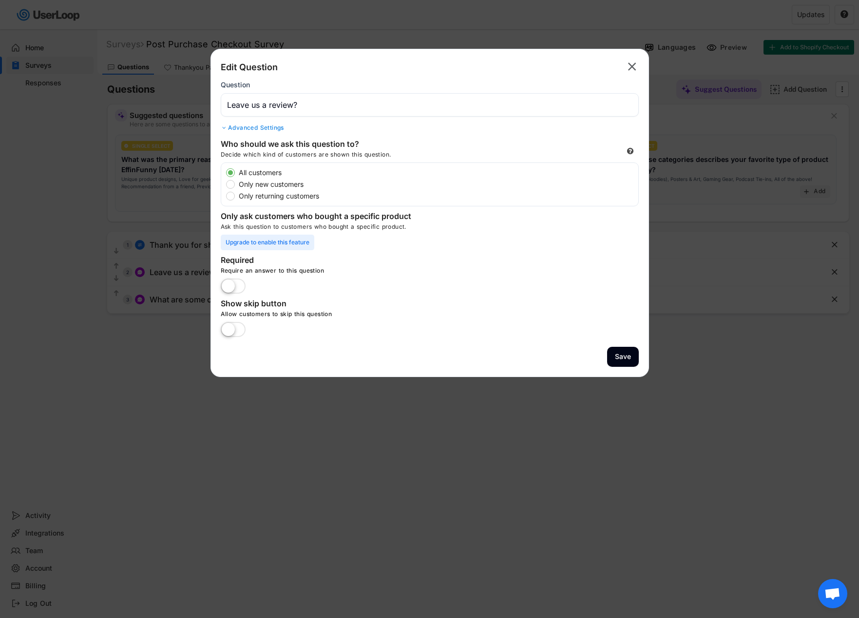
click at [268, 128] on div "Advanced Settings" at bounding box center [430, 128] width 418 height 8
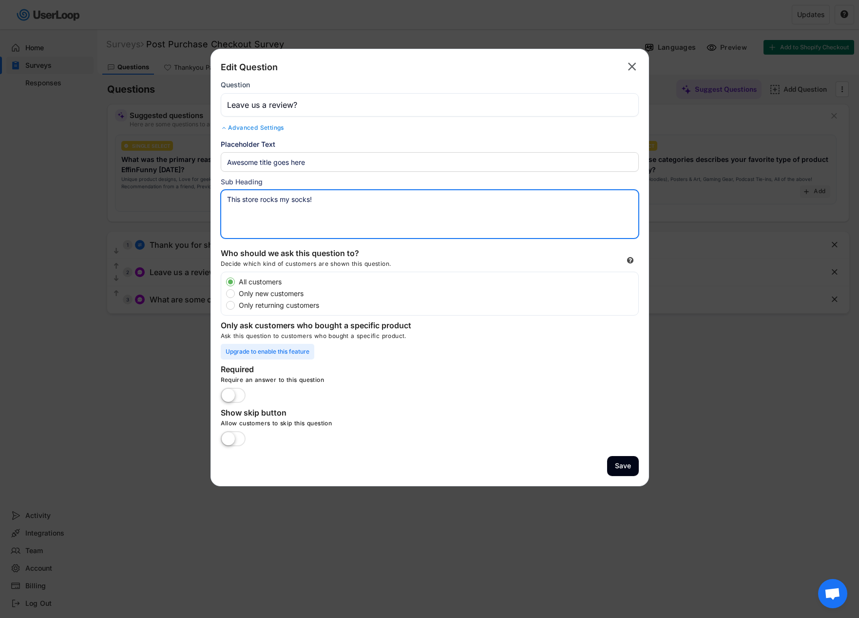
drag, startPoint x: 330, startPoint y: 196, endPoint x: 218, endPoint y: 196, distance: 111.6
click at [218, 196] on div "Edit Question  Question Advanced Settings Placeholder Text Sub Heading This st…" at bounding box center [430, 267] width 439 height 437
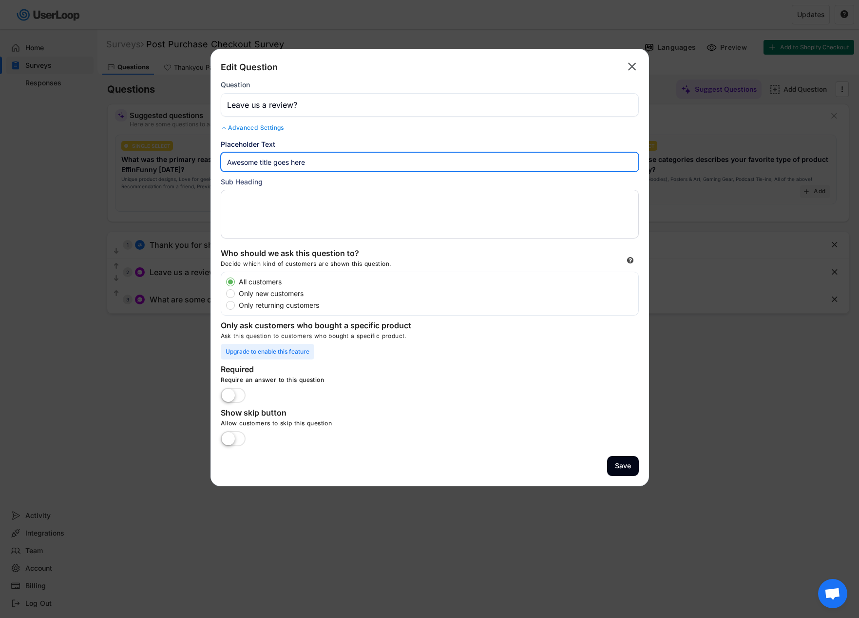
drag, startPoint x: 325, startPoint y: 162, endPoint x: 226, endPoint y: 161, distance: 99.0
click at [226, 161] on input "input" at bounding box center [430, 161] width 418 height 19
click at [277, 170] on input "input" at bounding box center [430, 161] width 418 height 19
drag, startPoint x: 315, startPoint y: 164, endPoint x: 227, endPoint y: 159, distance: 87.9
click at [227, 159] on input "input" at bounding box center [430, 161] width 418 height 19
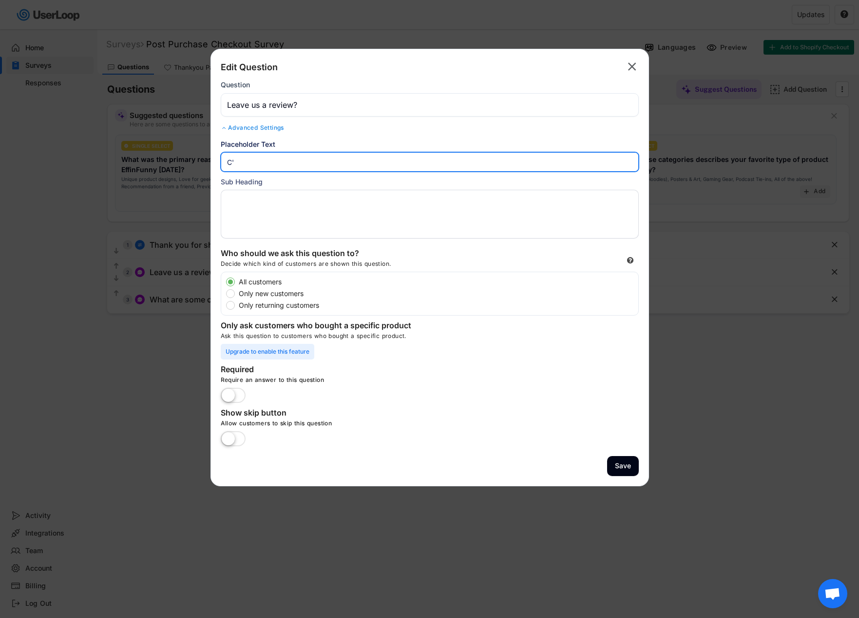
type input "C"
type input "S"
type input "Let us know what you love about the product!"
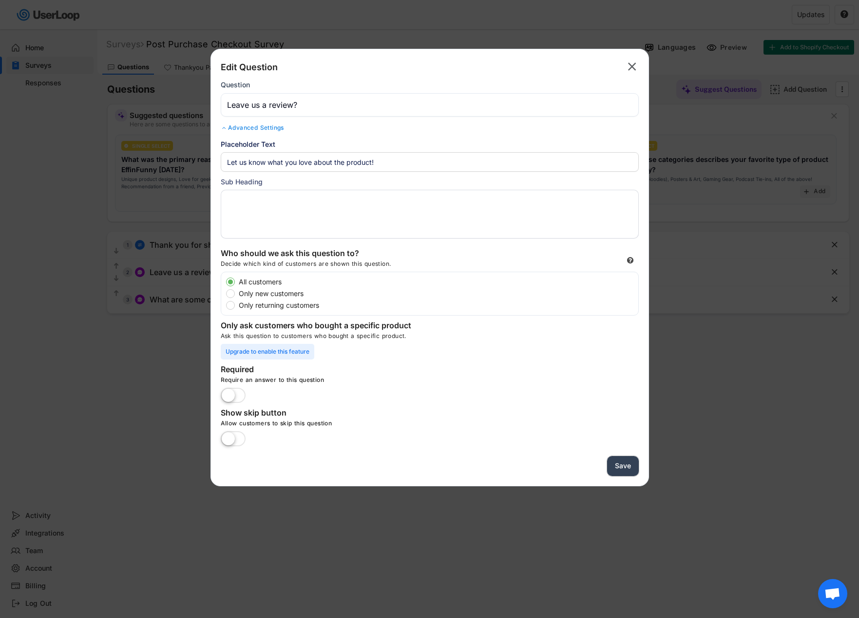
click at [631, 470] on button "Save" at bounding box center [623, 466] width 32 height 20
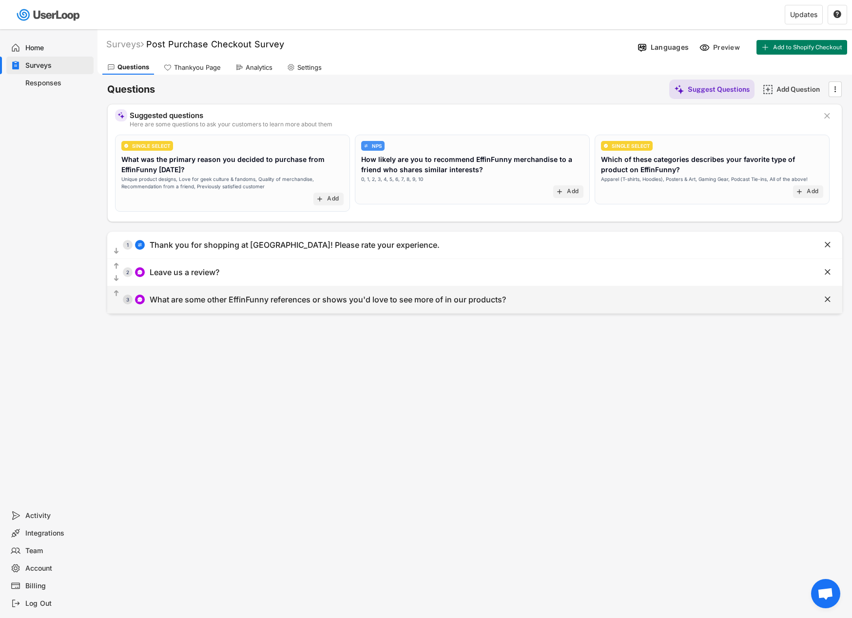
click at [311, 305] on div "  3 What are some other EffinFunny references or shows you'd love to see more…" at bounding box center [450, 300] width 686 height 22
type input "What are some other EffinFunny references or shows you'd love to see more of in…"
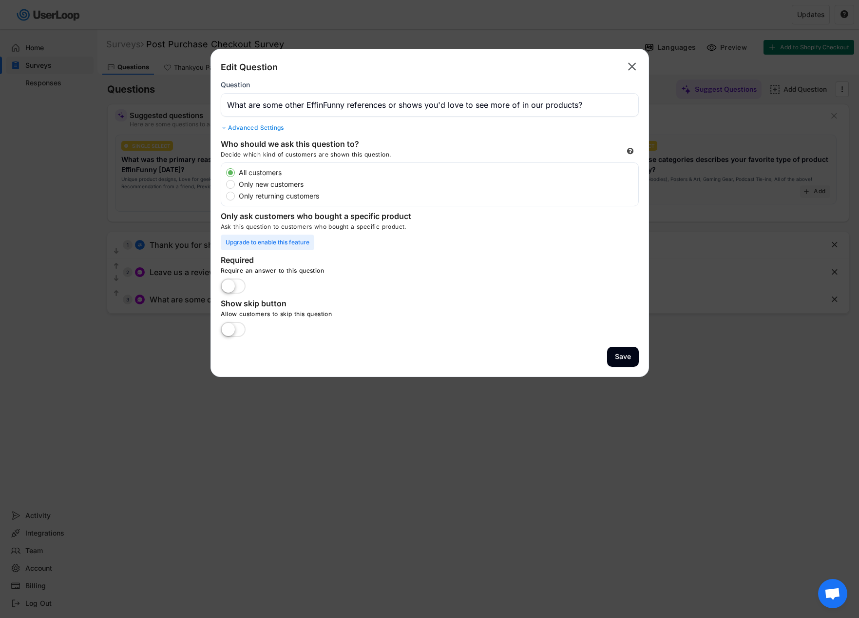
click at [275, 130] on div "Advanced Settings" at bounding box center [430, 128] width 418 height 8
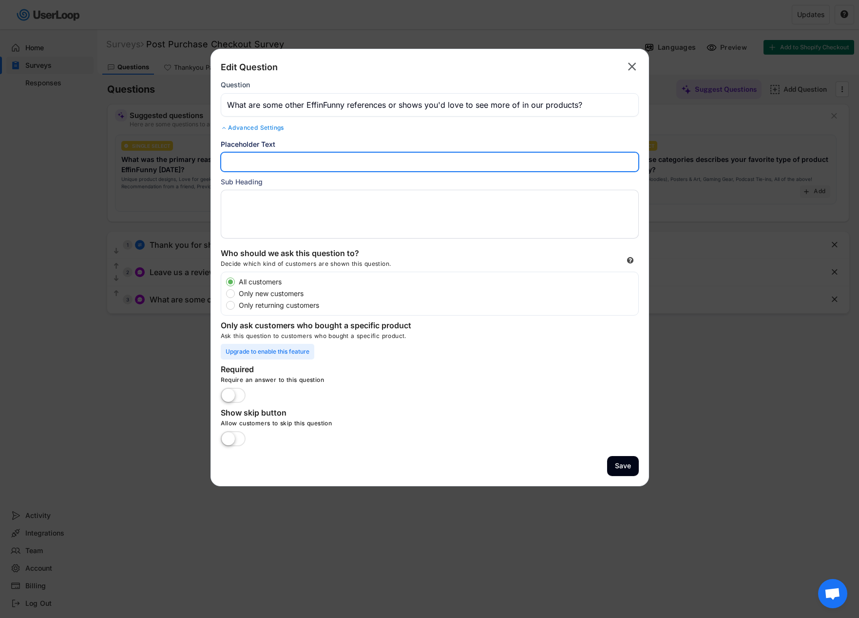
click at [266, 167] on input "input" at bounding box center [430, 161] width 418 height 19
type input "S"
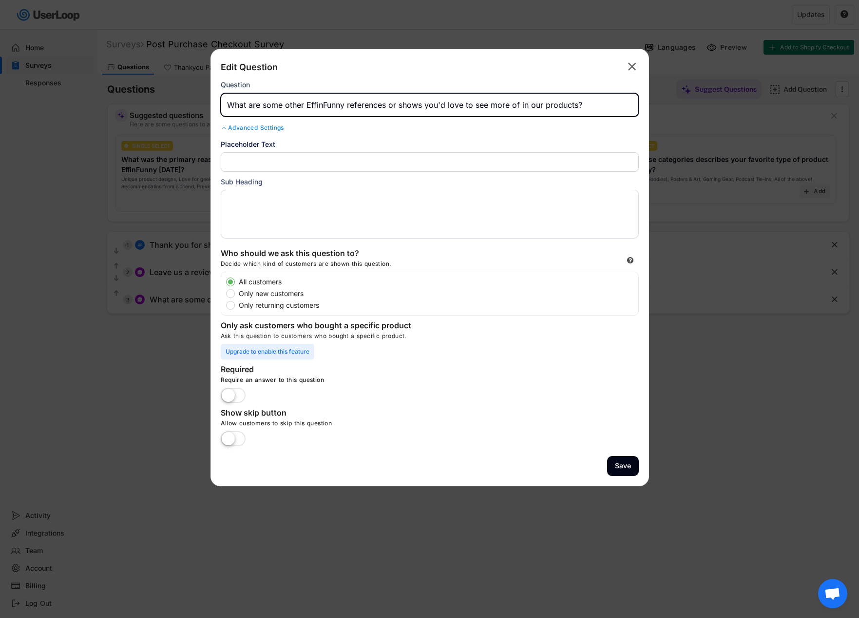
drag, startPoint x: 543, startPoint y: 106, endPoint x: 576, endPoint y: 110, distance: 33.4
click at [576, 110] on input "input" at bounding box center [430, 104] width 418 height 23
type input "What are some other EffinFunny references or shows you'd love to see more of in…"
click at [393, 162] on input "input" at bounding box center [430, 161] width 418 height 19
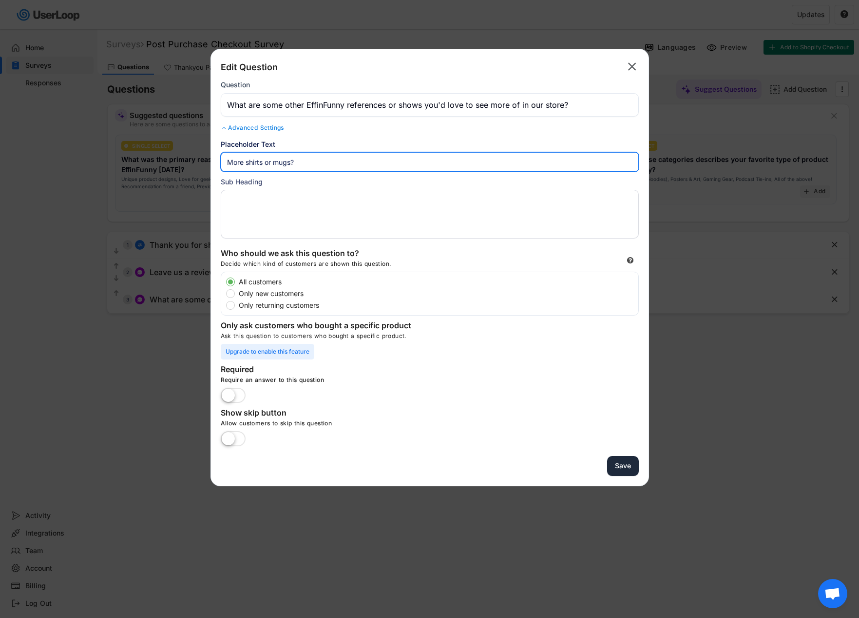
type input "More shirts or mugs?"
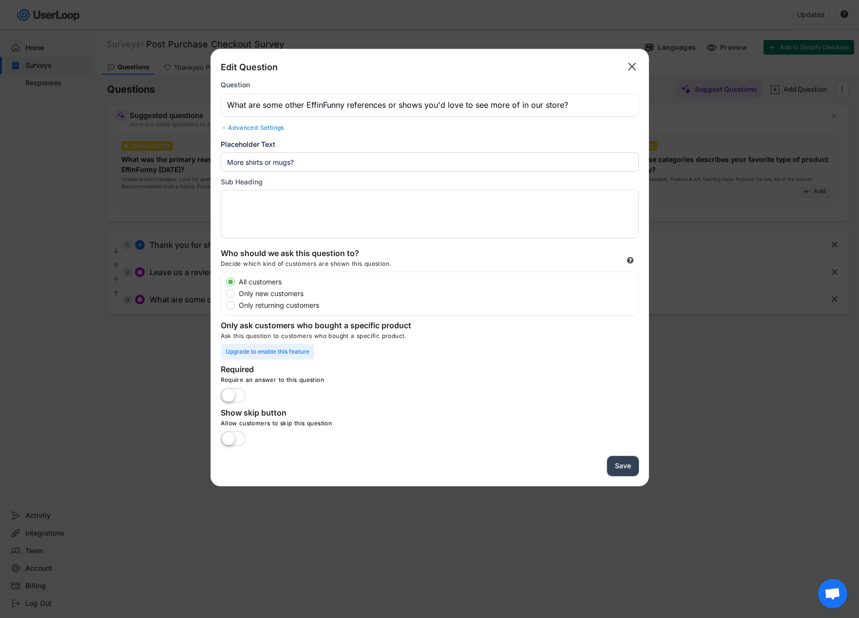
click at [619, 465] on button "Save" at bounding box center [623, 466] width 32 height 20
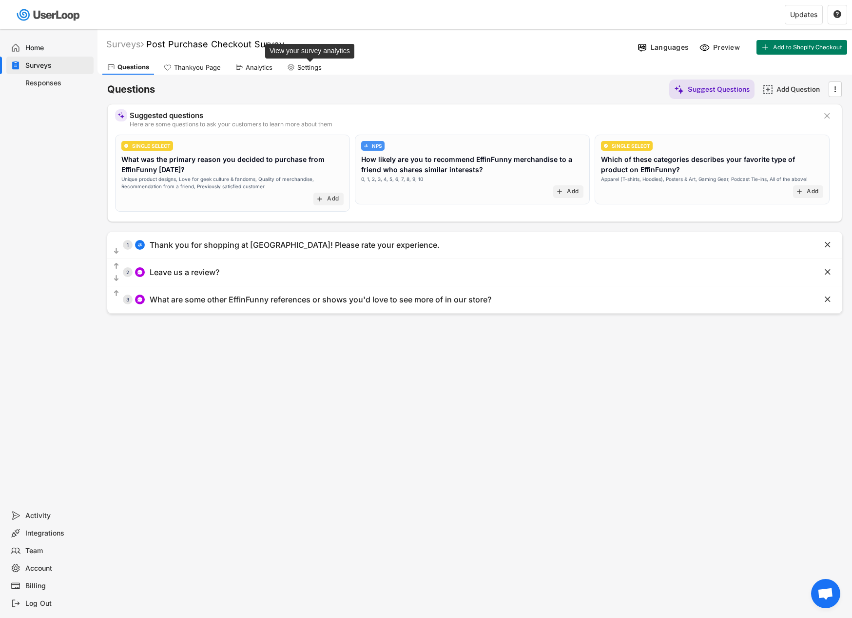
click at [303, 70] on div "Settings" at bounding box center [309, 67] width 24 height 8
select select ""weekly""
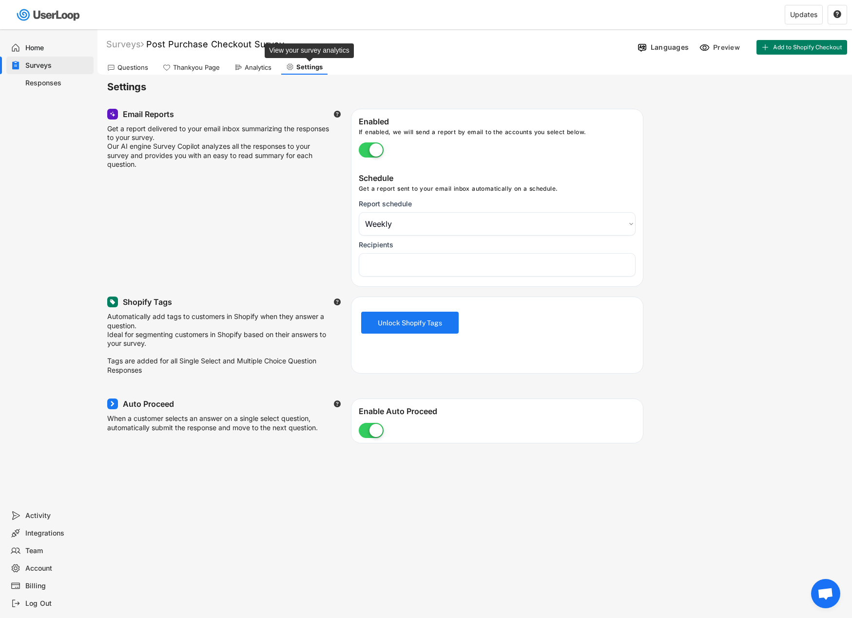
select select "1348695171700984260__LOOKUP__1756328945241x933978833088783200"
click at [45, 50] on div "Home" at bounding box center [57, 47] width 64 height 9
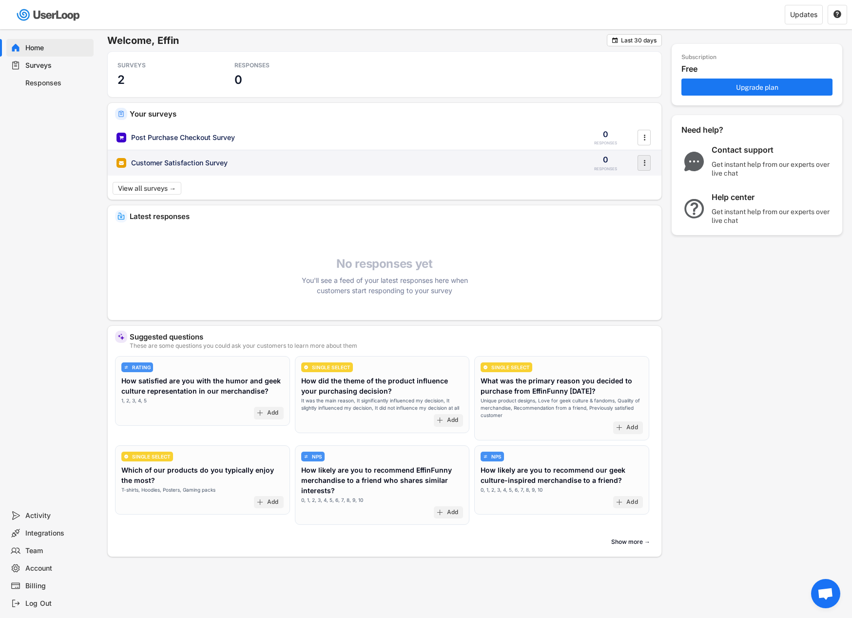
click at [645, 164] on text "" at bounding box center [644, 162] width 2 height 10
click at [472, 173] on div "Customer Satisfaction Survey 0 RESPONSES " at bounding box center [385, 162] width 554 height 25
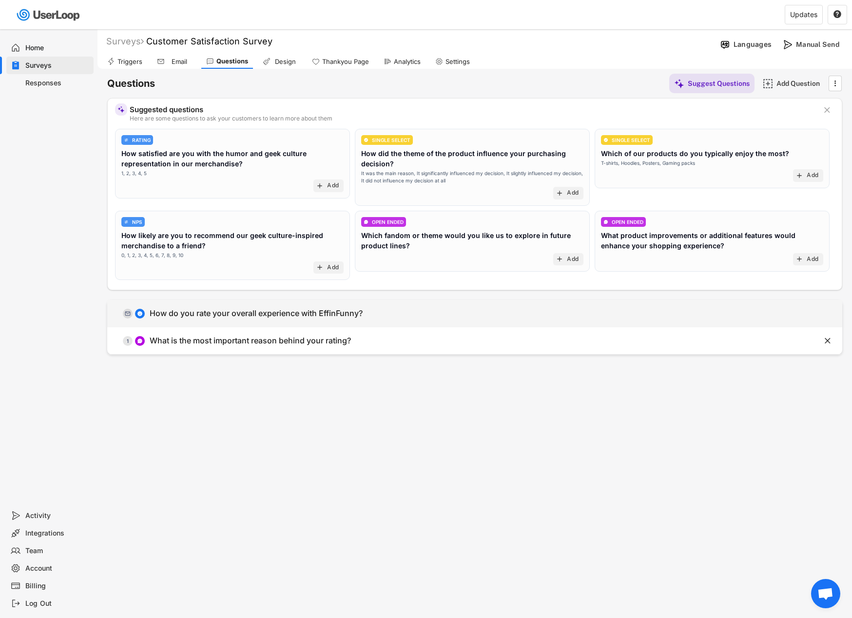
click at [388, 318] on div "  0 How do you rate your overall experience with EffinFunny?" at bounding box center [450, 313] width 686 height 22
type input "How do you rate your overall experience with EffinFunny?"
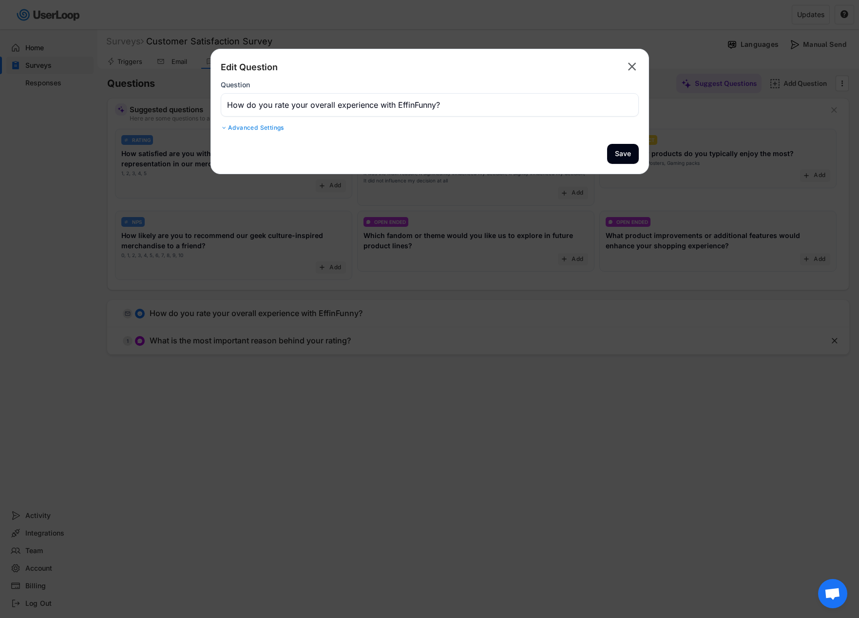
click at [246, 125] on div "Advanced Settings" at bounding box center [430, 128] width 418 height 8
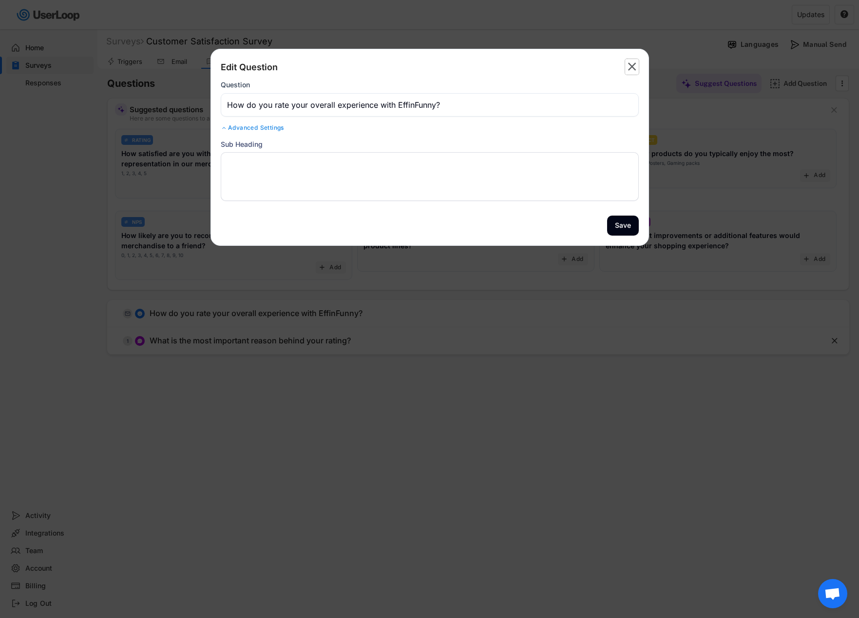
click at [636, 69] on text "" at bounding box center [632, 66] width 8 height 14
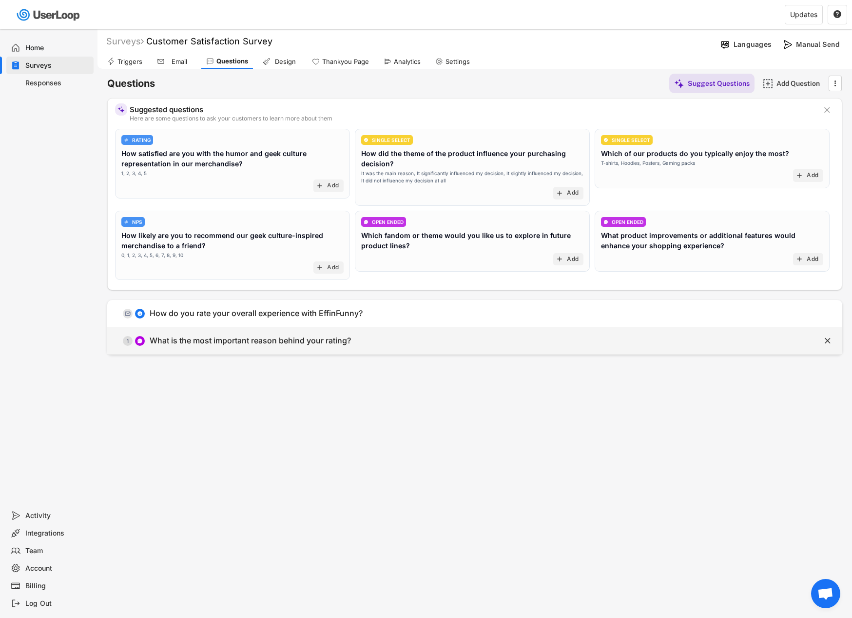
click at [278, 341] on div "What is the most important reason behind your rating?" at bounding box center [250, 340] width 201 height 10
type input "What is the most important reason behind your rating?"
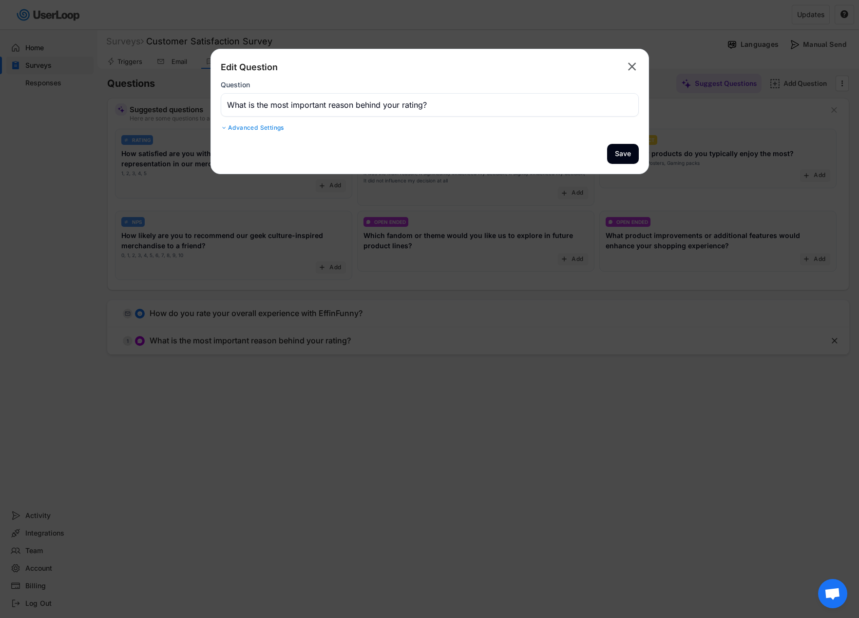
click at [270, 124] on div "Advanced Settings" at bounding box center [430, 128] width 418 height 8
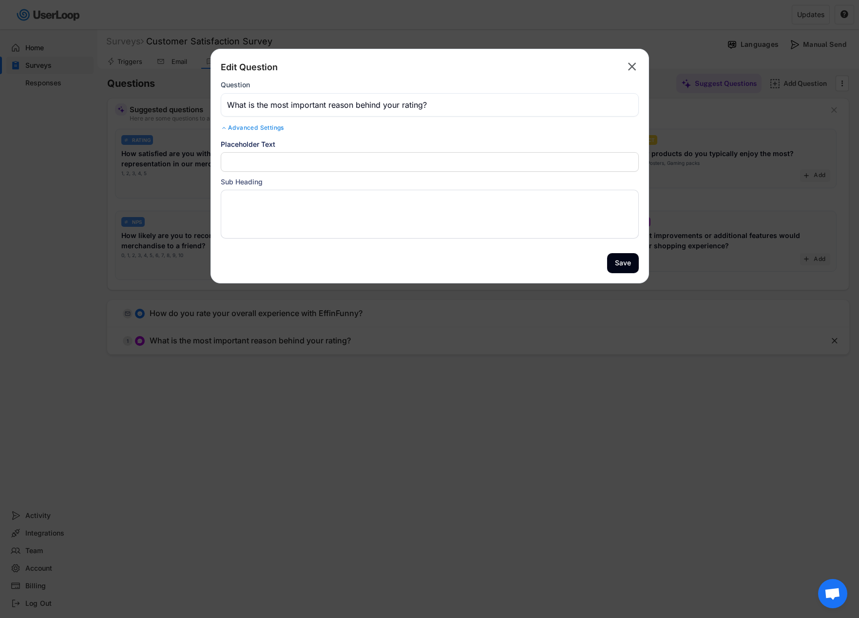
click at [631, 69] on text "" at bounding box center [632, 66] width 8 height 14
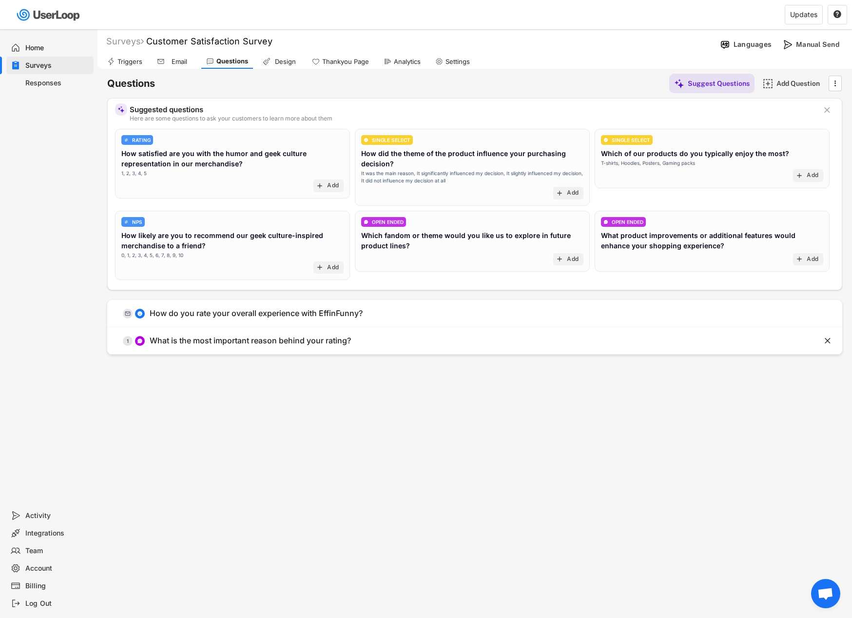
click at [128, 63] on div "Triggers" at bounding box center [129, 62] width 25 height 8
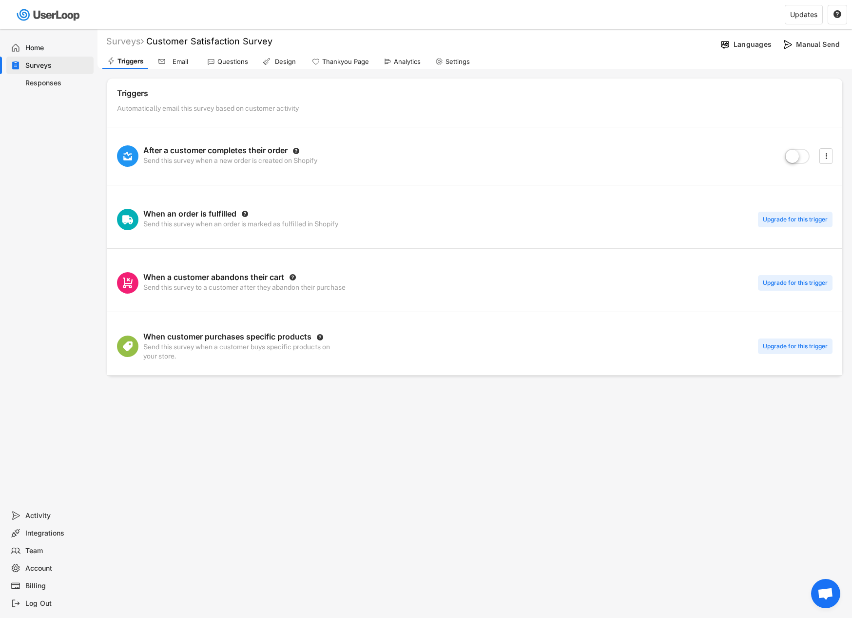
click at [803, 159] on label at bounding box center [797, 156] width 30 height 21
click at [0, 0] on input "checkbox" at bounding box center [0, 0] width 0 height 0
click at [826, 154] on text "" at bounding box center [826, 156] width 2 height 10
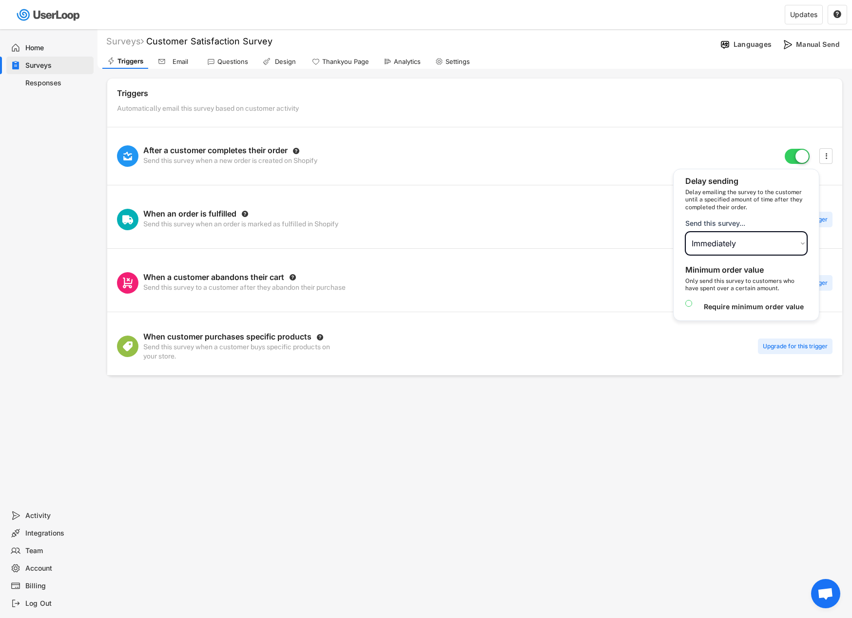
click at [800, 245] on select "Choose an option Immediately in 1 hour in 6 hours in 1 day in 2 days in 3 days …" at bounding box center [746, 243] width 122 height 23
select select ""in_1_day""
click at [685, 232] on select "Choose an option Immediately in 1 hour in 6 hours in 1 day in 2 days in 3 days …" at bounding box center [746, 243] width 122 height 23
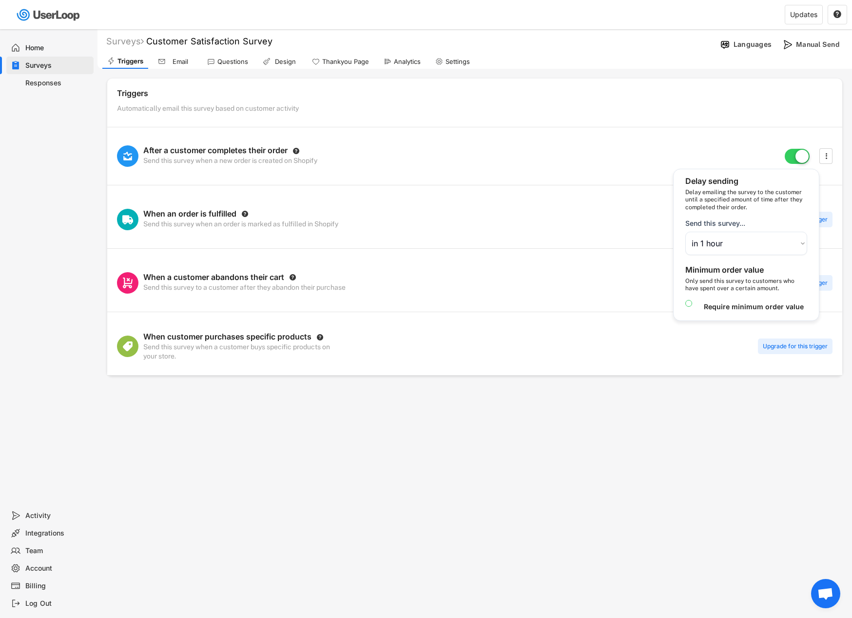
click at [721, 423] on div "Welcome, Effin  Last 30 days SURVEYS 2 RESPONSES 0 Your surveys Customer Satis…" at bounding box center [426, 309] width 852 height 618
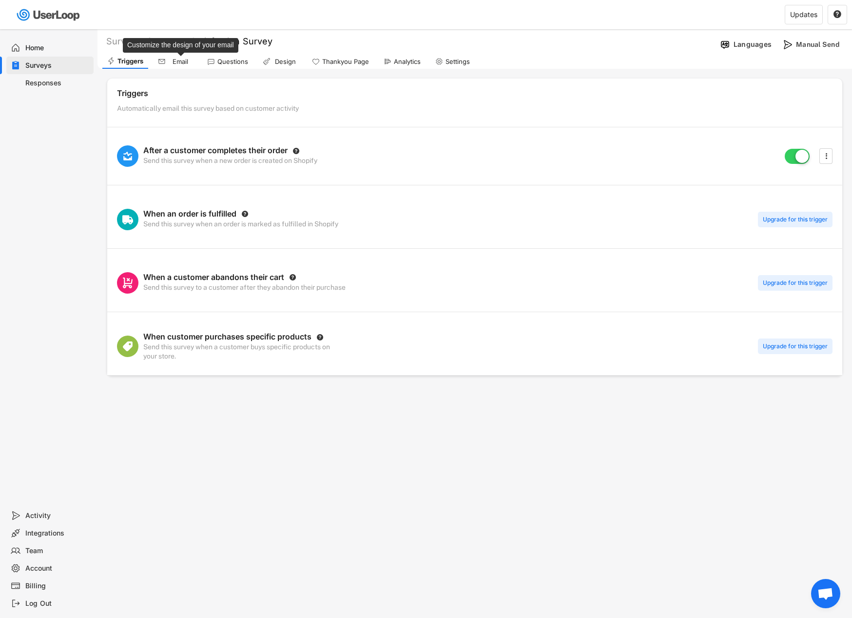
click at [184, 63] on div "Email" at bounding box center [180, 62] width 24 height 8
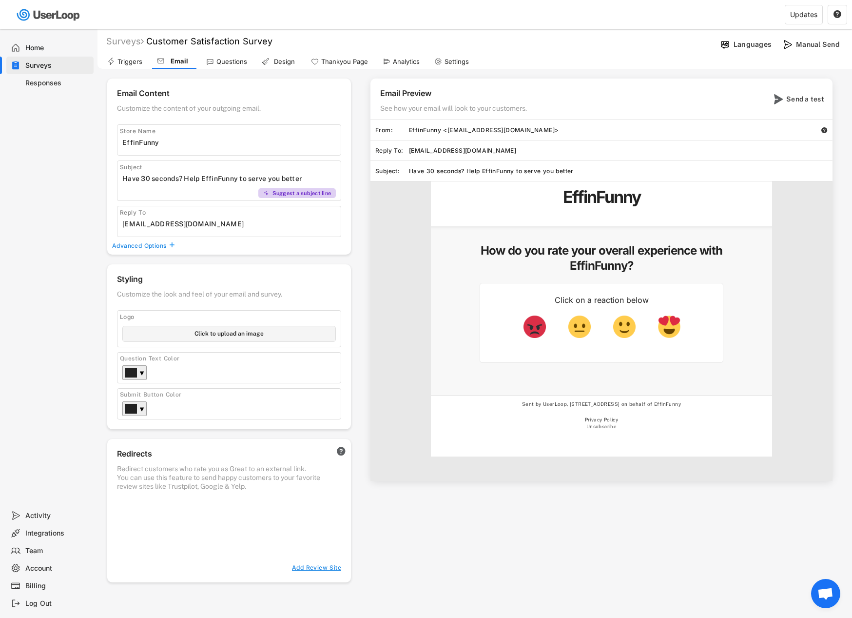
click at [317, 178] on input "input" at bounding box center [231, 178] width 218 height 15
click at [175, 246] on icon "" at bounding box center [172, 245] width 8 height 6
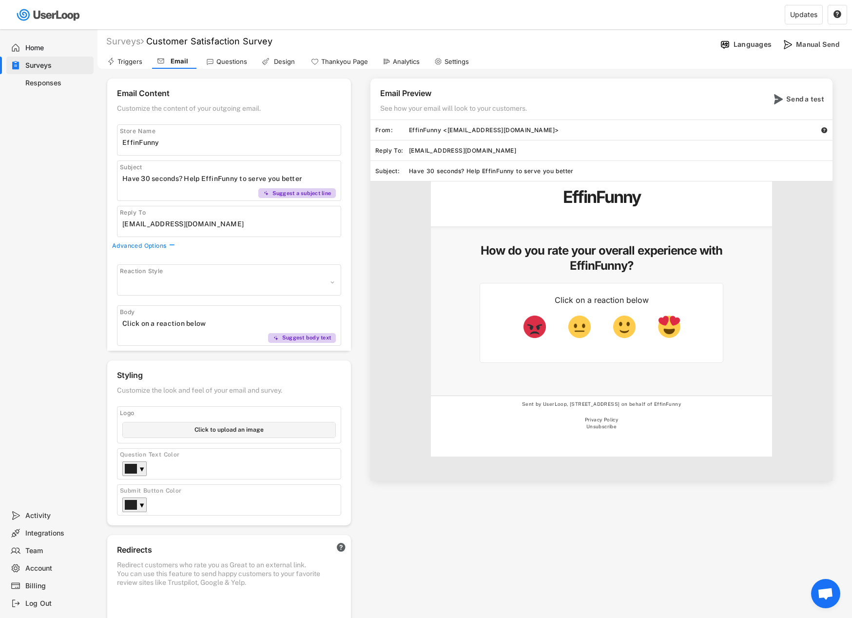
select select ""1348695171700984260__LOOKUP__1606924314316x911513506656550900""
click at [334, 280] on select "Apple Default Hearts Stars Pugs" at bounding box center [228, 282] width 213 height 15
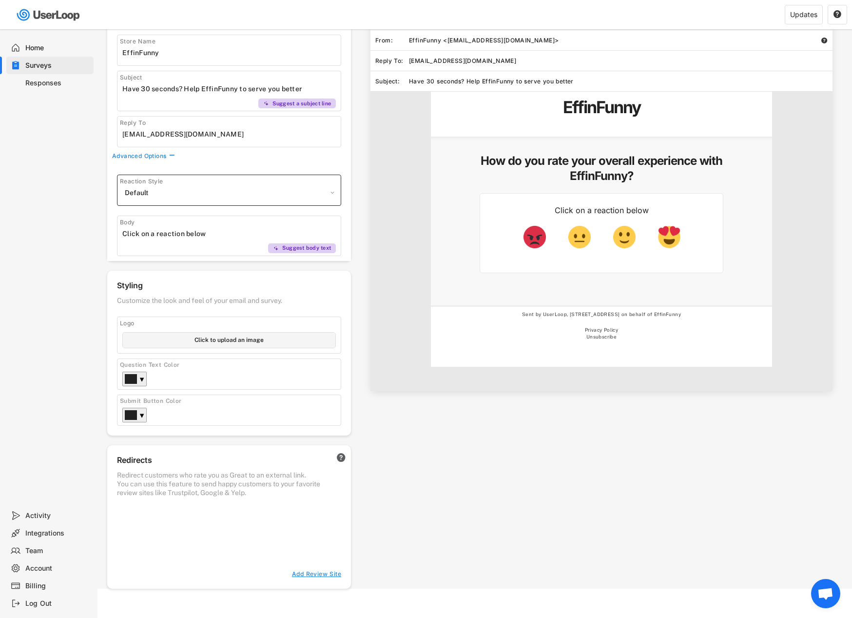
scroll to position [98, 0]
click at [277, 299] on div "Customize the look and feel of your email and survey." at bounding box center [229, 302] width 224 height 13
click at [226, 363] on div "Question Text Color ▼" at bounding box center [229, 373] width 224 height 31
click at [140, 375] on div "▼" at bounding box center [141, 380] width 5 height 10
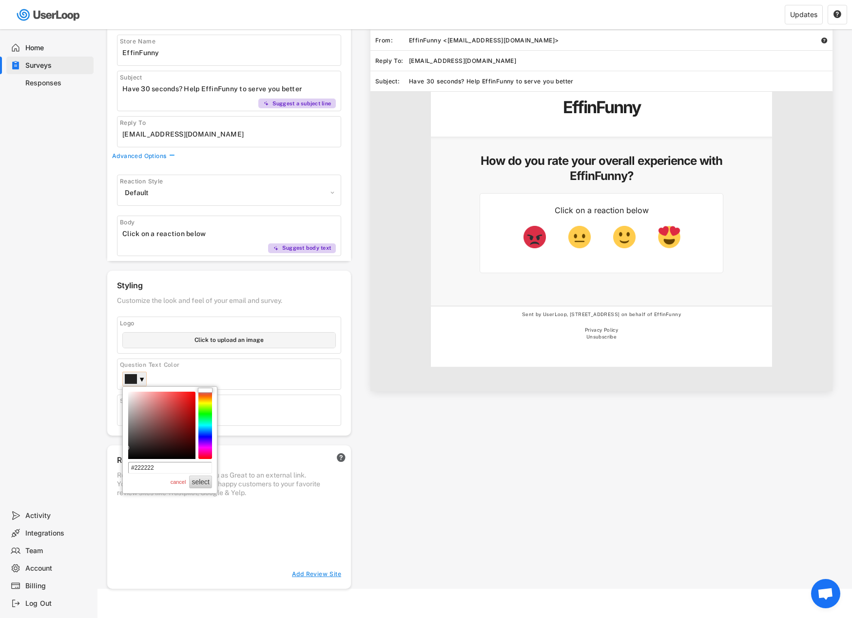
click at [140, 375] on div "▼" at bounding box center [141, 380] width 5 height 10
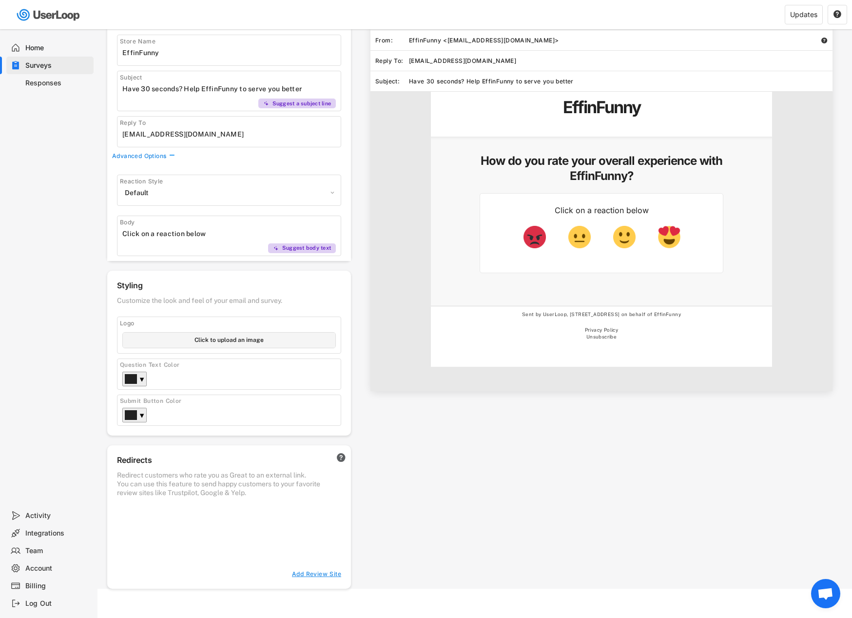
click at [378, 321] on div "EffinFunny How do you rate your overall experience with EffinFunny? Click on a …" at bounding box center [601, 241] width 462 height 299
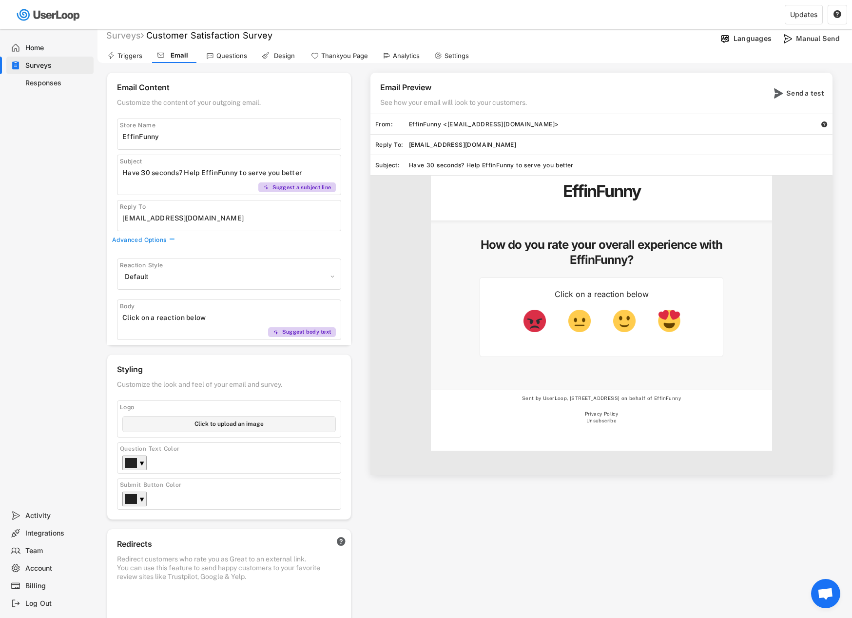
scroll to position [0, 0]
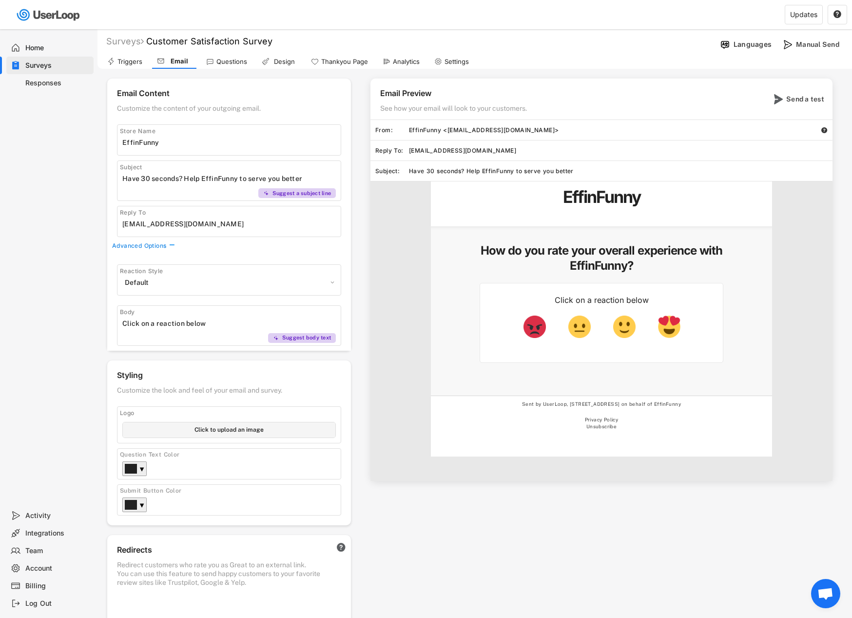
click at [565, 249] on h5 "How do you rate your overall experience with EffinFunny?" at bounding box center [602, 258] width 244 height 30
click at [183, 178] on input "input" at bounding box center [231, 178] width 218 height 15
drag, startPoint x: 305, startPoint y: 176, endPoint x: 201, endPoint y: 184, distance: 103.6
click at [201, 184] on input "input" at bounding box center [231, 178] width 218 height 15
type input "Have 30 seconds? Please review your purchase at EffinFunny."
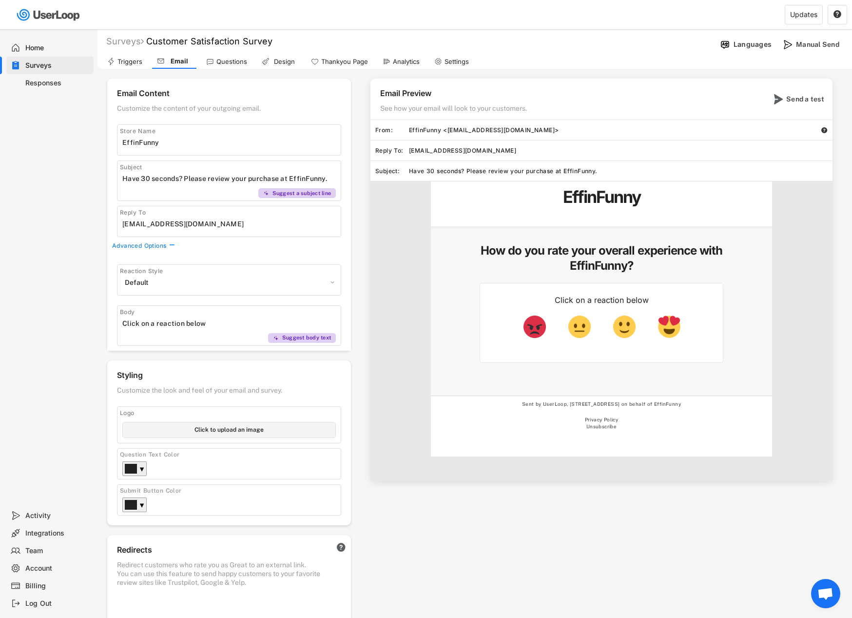
click at [369, 231] on div "Email Preview See how your email will look to your customers. Send a test From:…" at bounding box center [596, 279] width 491 height 402
click at [157, 246] on div "Advanced Options" at bounding box center [140, 246] width 56 height 8
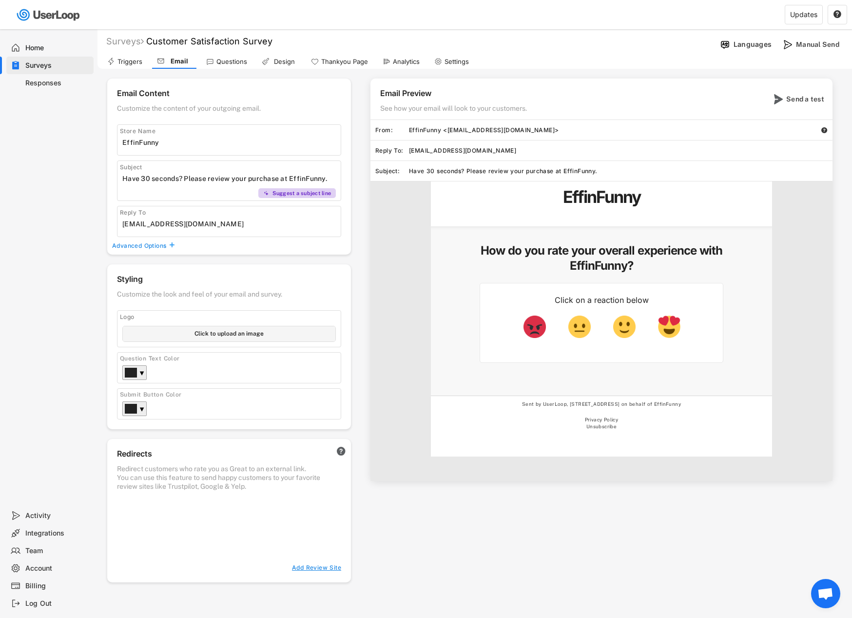
click at [157, 246] on div "Advanced Options" at bounding box center [140, 246] width 56 height 8
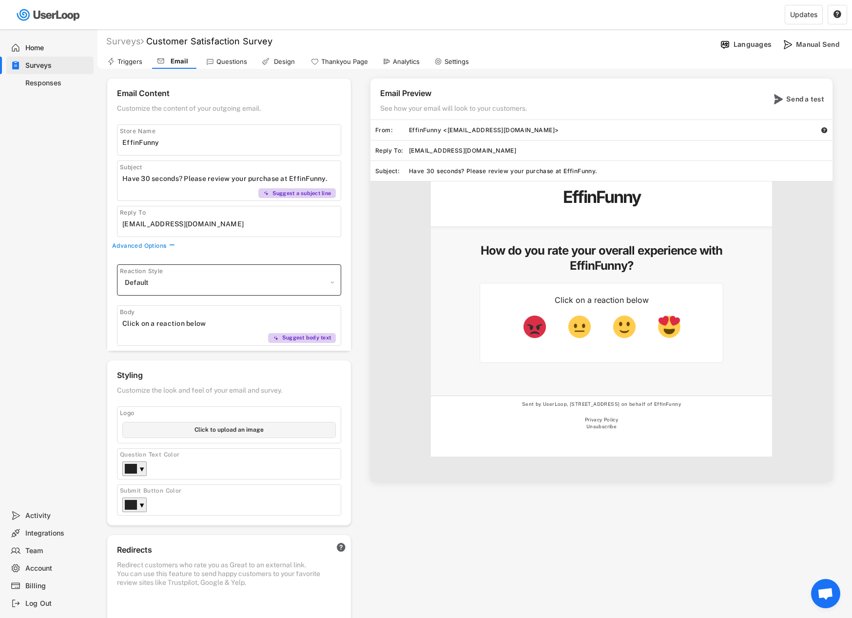
click at [314, 275] on select "Apple Default Hearts Stars Pugs" at bounding box center [228, 282] width 213 height 15
click at [122, 275] on select "Apple Default Hearts Stars Pugs" at bounding box center [228, 282] width 213 height 15
click at [281, 286] on select "Apple Default Hearts Stars Pugs" at bounding box center [228, 282] width 213 height 15
click at [122, 275] on select "Apple Default Hearts Stars Pugs" at bounding box center [228, 282] width 213 height 15
click at [251, 281] on select "Apple Default Hearts Stars Pugs" at bounding box center [228, 282] width 213 height 15
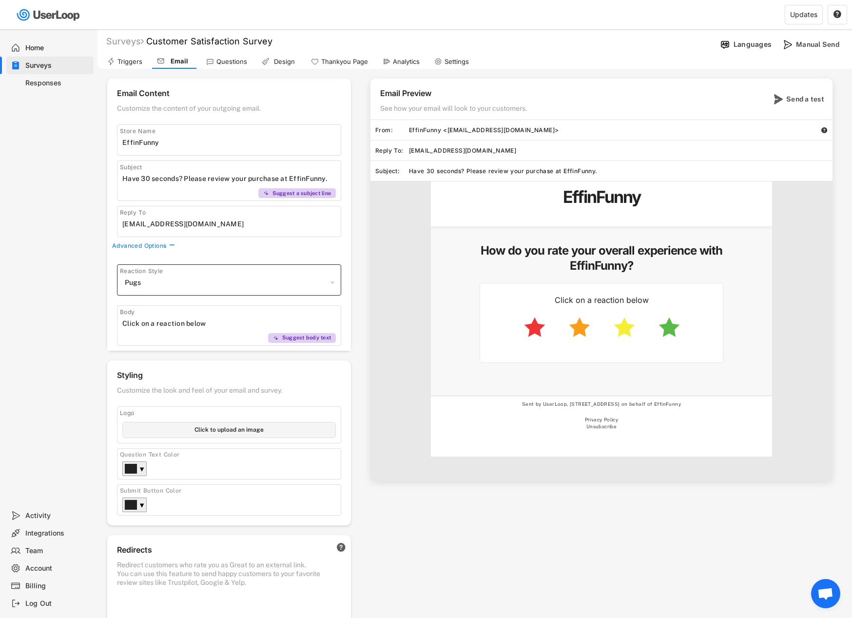
click at [122, 275] on select "Apple Default Hearts Stars Pugs" at bounding box center [228, 282] width 213 height 15
drag, startPoint x: 288, startPoint y: 276, endPoint x: 265, endPoint y: 286, distance: 24.3
click at [288, 276] on select "Apple Default Hearts Stars Pugs" at bounding box center [228, 282] width 213 height 15
click at [122, 275] on select "Apple Default Hearts Stars Pugs" at bounding box center [228, 282] width 213 height 15
click at [222, 286] on select "Apple Default Hearts Stars Pugs" at bounding box center [228, 282] width 213 height 15
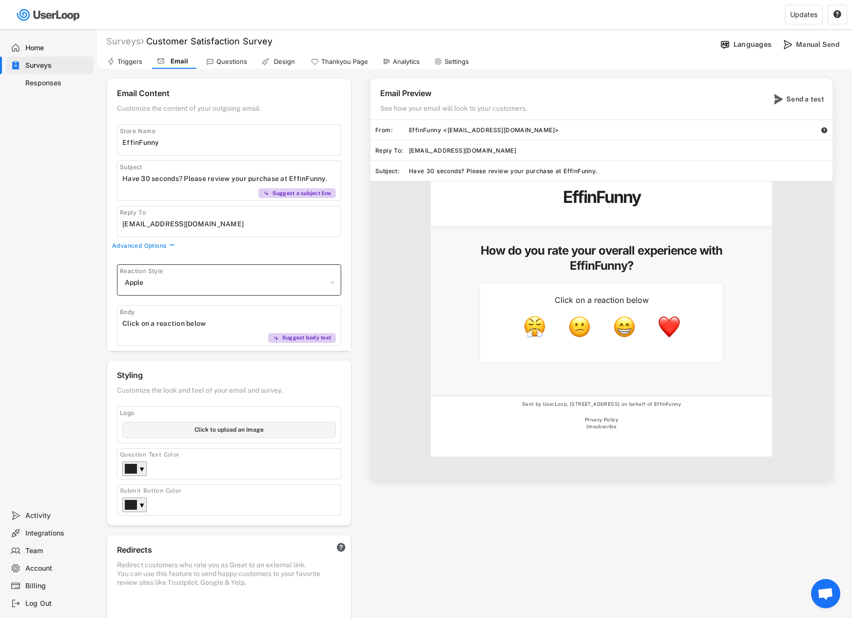
select select ""1348695171700984260__LOOKUP__1606924314316x911513506656550900""
click at [122, 275] on select "Apple Default Hearts Stars Pugs" at bounding box center [228, 282] width 213 height 15
click at [375, 258] on div "EffinFunny How do you rate your overall experience with EffinFunny? Click on a …" at bounding box center [601, 330] width 462 height 299
click at [225, 66] on div "Questions" at bounding box center [226, 61] width 51 height 15
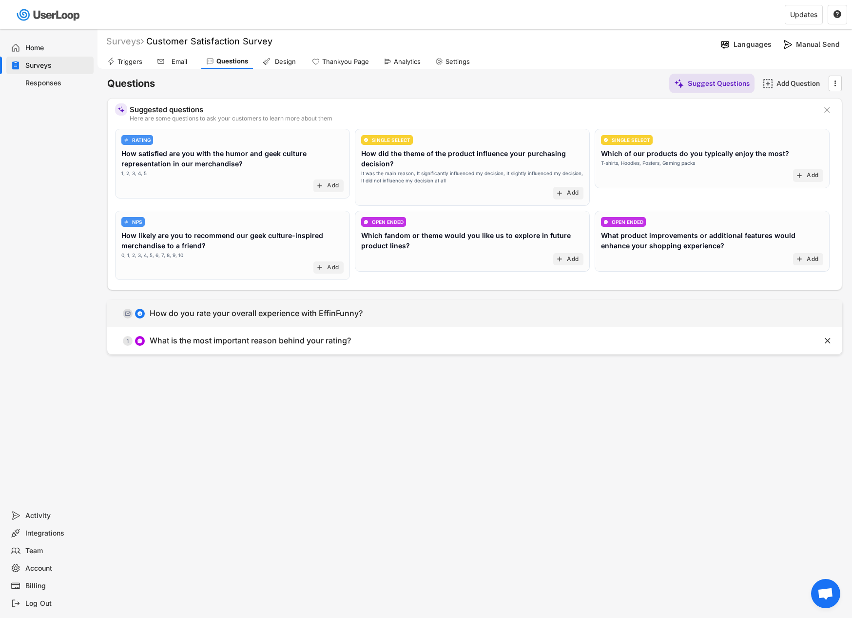
click at [293, 319] on div "  0 How do you rate your overall experience with EffinFunny?" at bounding box center [450, 313] width 686 height 22
type input "How do you rate your overall experience with EffinFunny?"
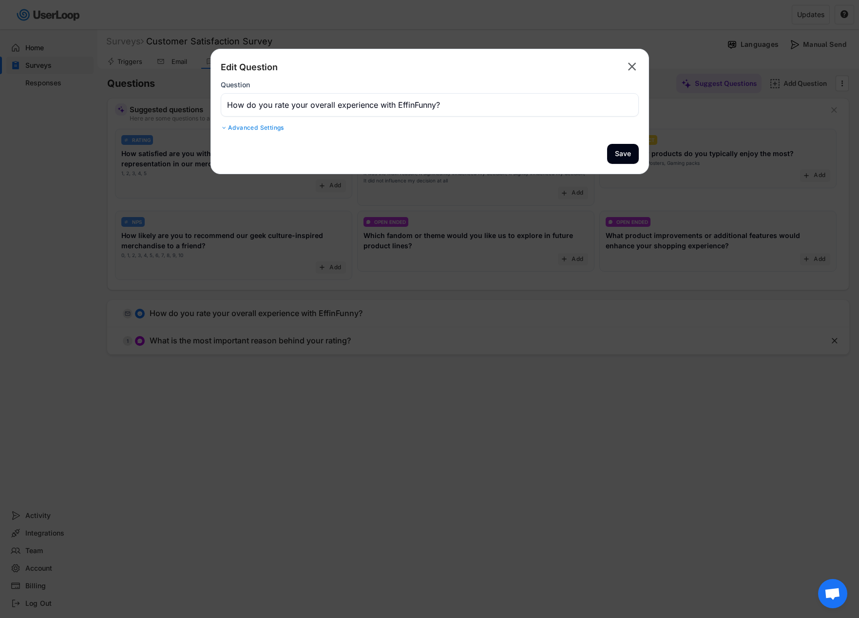
click at [268, 131] on div "Advanced Settings" at bounding box center [430, 128] width 418 height 8
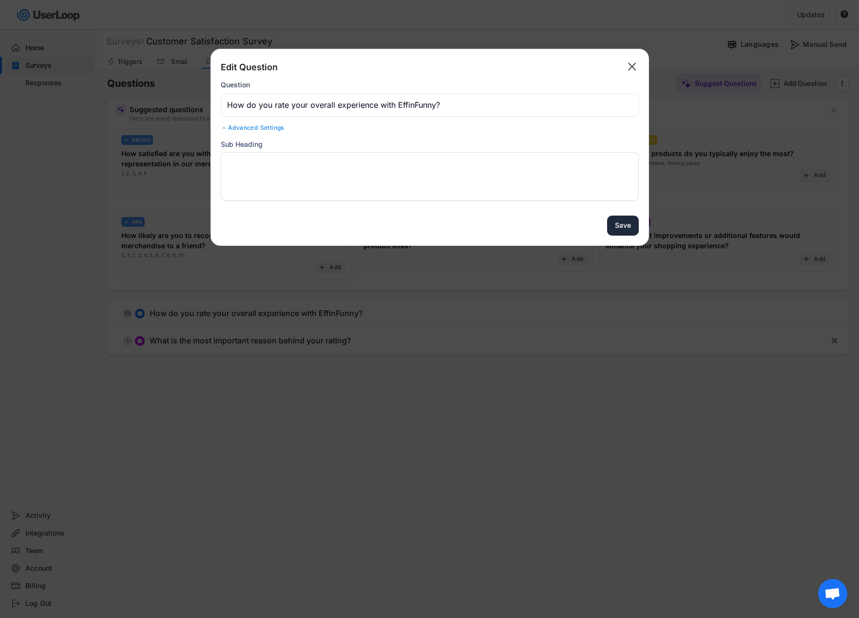
click at [618, 225] on button "Save" at bounding box center [623, 225] width 32 height 20
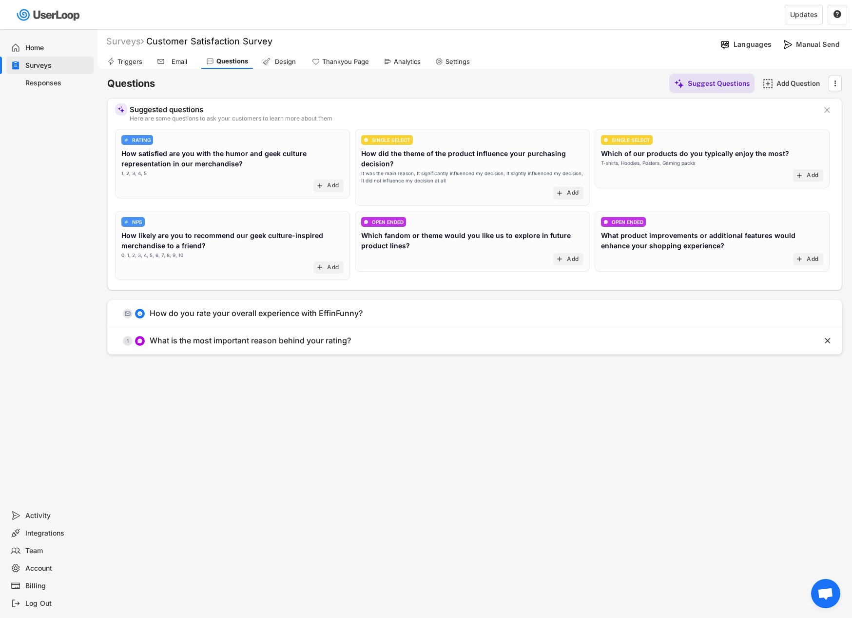
click at [179, 65] on div "Email" at bounding box center [179, 62] width 24 height 8
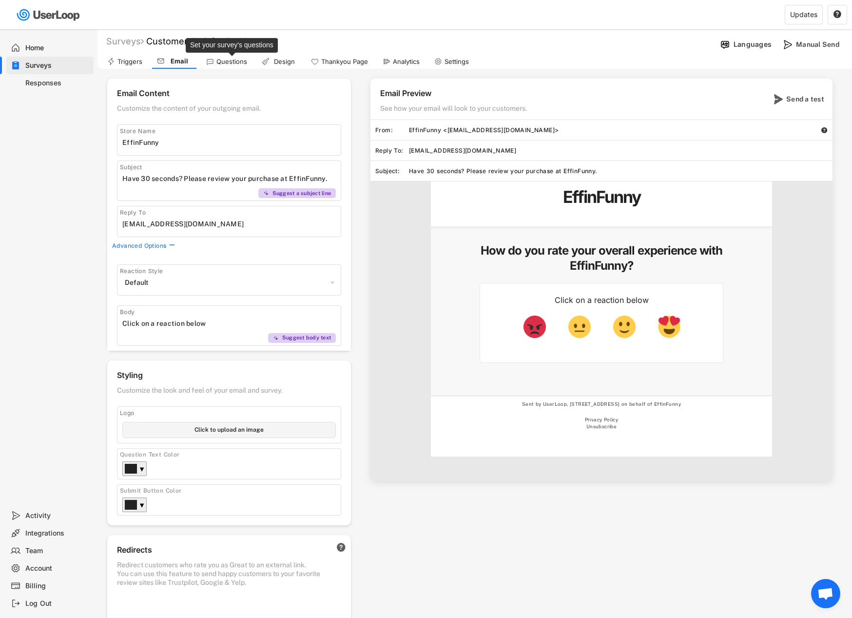
click at [230, 59] on div "Questions" at bounding box center [231, 62] width 31 height 8
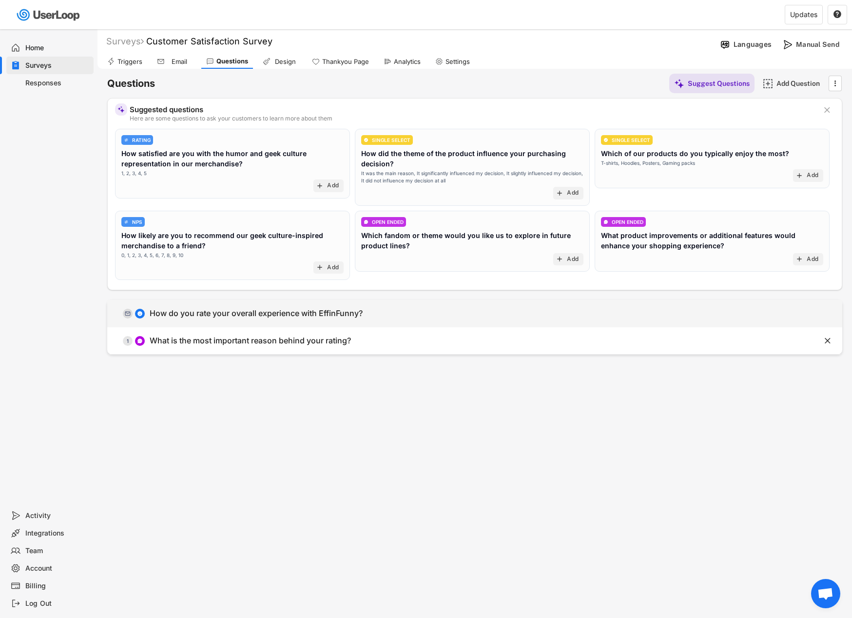
click at [229, 315] on div "How do you rate your overall experience with EffinFunny?" at bounding box center [256, 313] width 213 height 10
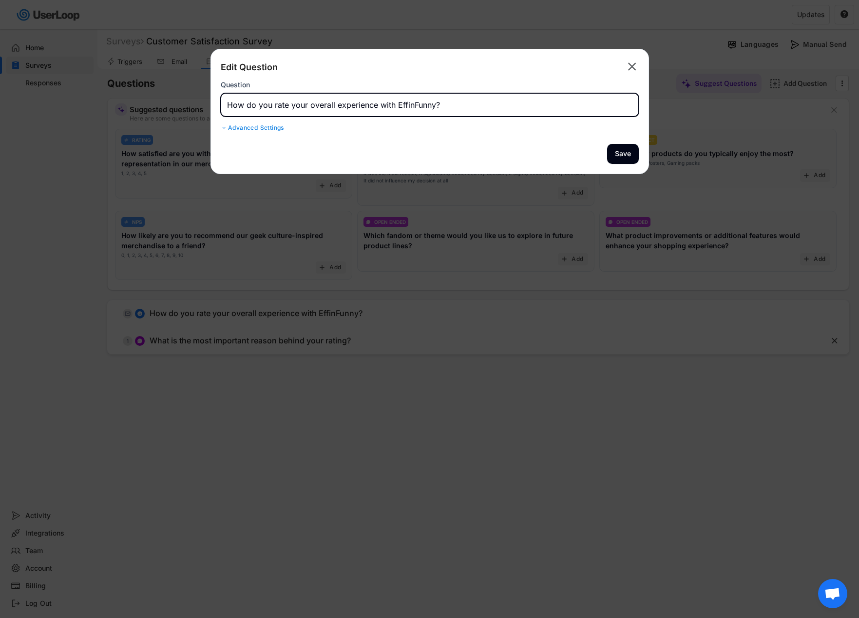
drag, startPoint x: 254, startPoint y: 104, endPoint x: 246, endPoint y: 105, distance: 8.4
click at [246, 105] on input "input" at bounding box center [430, 104] width 418 height 23
type input "How would you rate your overall experience with EffinFunny?"
click at [629, 154] on button "Save" at bounding box center [623, 154] width 32 height 20
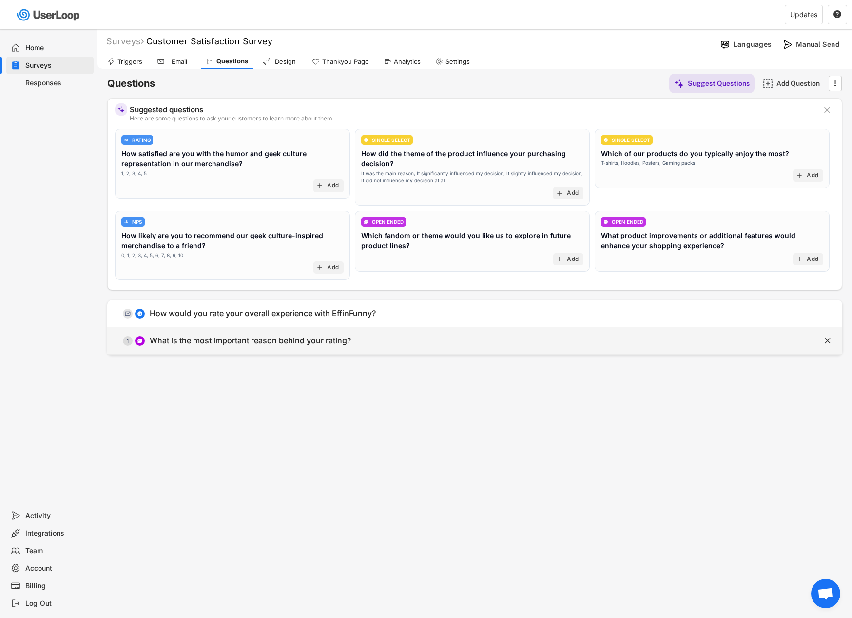
click at [250, 343] on div "What is the most important reason behind your rating?" at bounding box center [250, 340] width 201 height 10
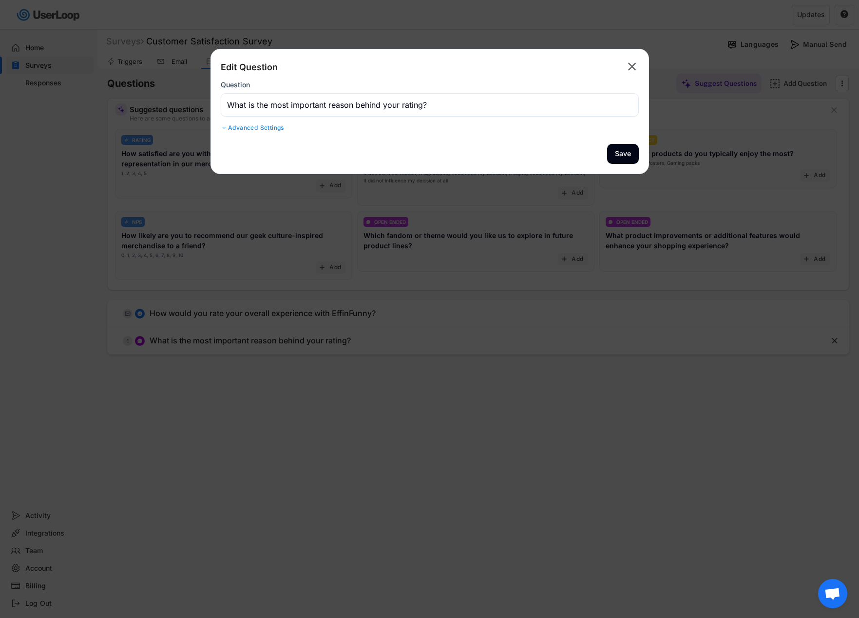
click at [268, 126] on div "Advanced Settings" at bounding box center [430, 128] width 418 height 8
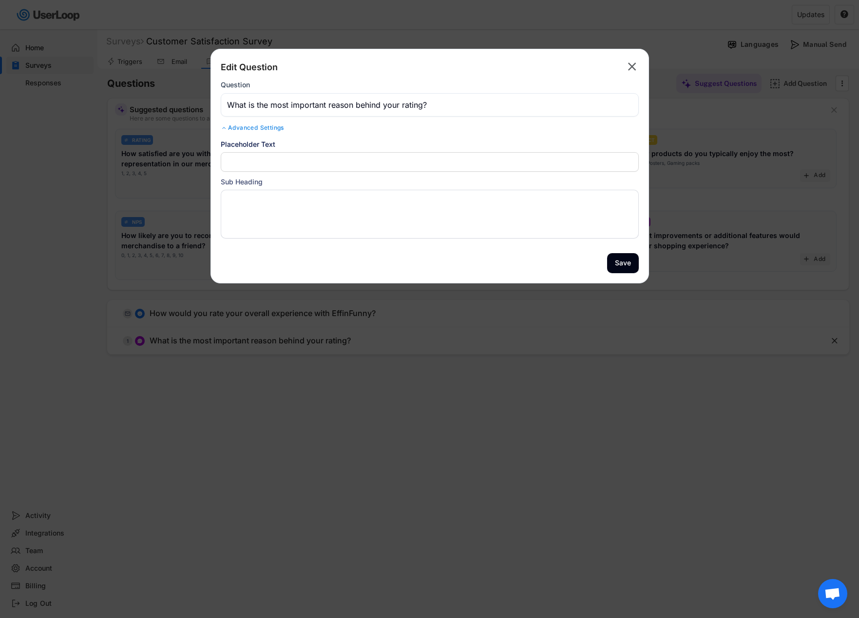
click at [268, 128] on div "Advanced Settings" at bounding box center [430, 128] width 418 height 8
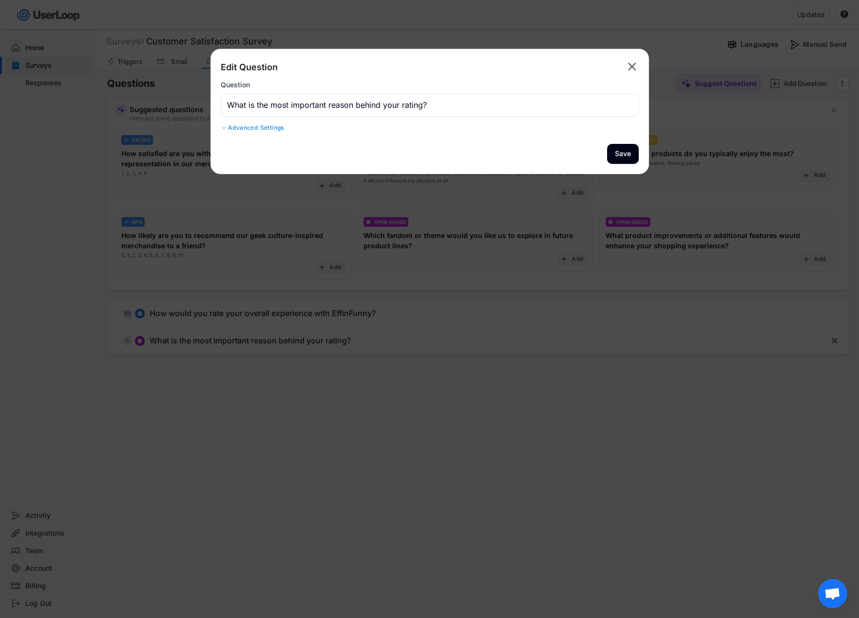
click at [268, 128] on div "Advanced Settings" at bounding box center [430, 128] width 418 height 8
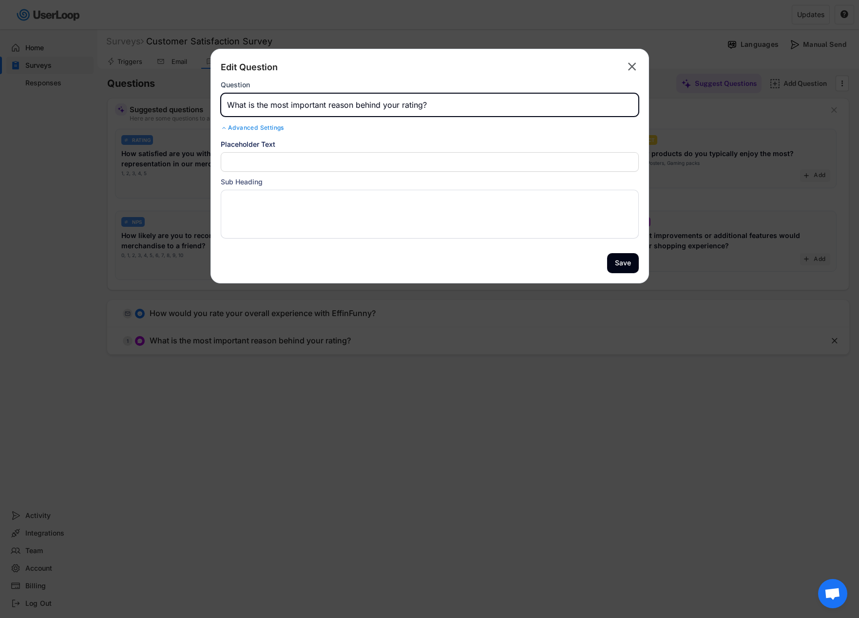
drag, startPoint x: 436, startPoint y: 107, endPoint x: 227, endPoint y: 109, distance: 208.6
click at [227, 109] on input "input" at bounding box center [430, 104] width 418 height 23
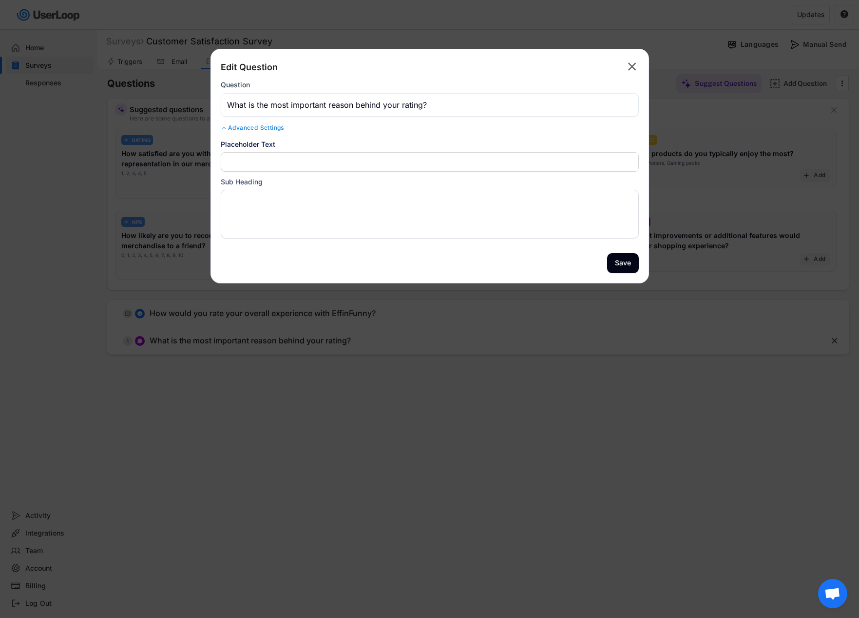
click at [521, 259] on div "Edit Question  Question Advanced Settings Placeholder Text Sub Heading Scale 1…" at bounding box center [430, 166] width 439 height 234
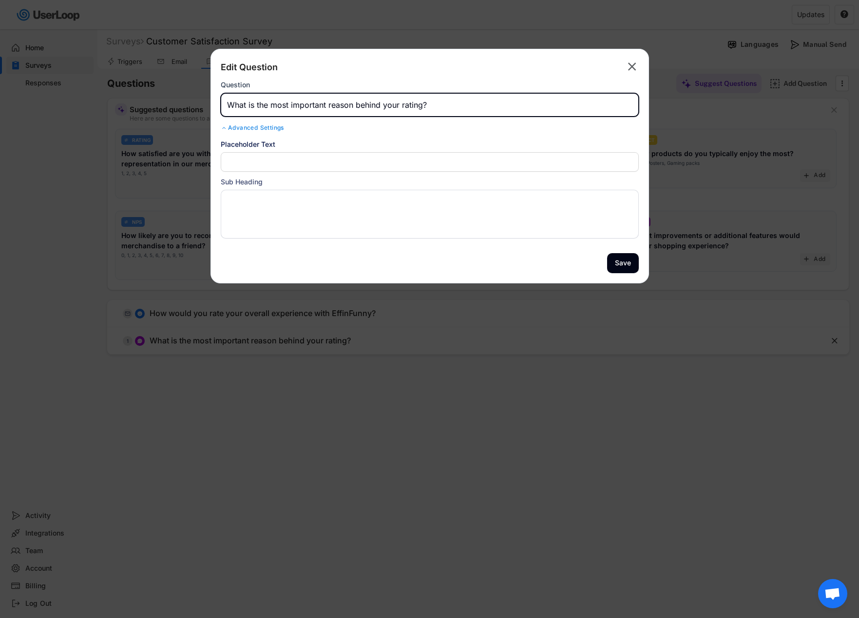
drag, startPoint x: 328, startPoint y: 103, endPoint x: 271, endPoint y: 104, distance: 57.5
click at [271, 104] on input "input" at bounding box center [430, 104] width 418 height 23
type input "What is the reason behind your rating?"
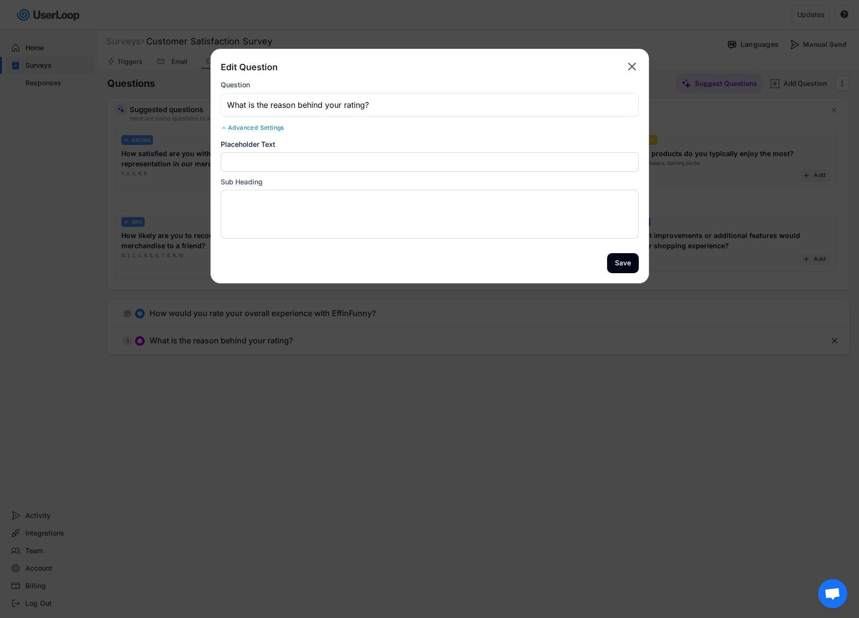
click at [321, 252] on div "Edit Question  Question Advanced Settings Placeholder Text Sub Heading Scale 1…" at bounding box center [430, 166] width 439 height 234
click at [347, 159] on input "input" at bounding box center [430, 161] width 418 height 19
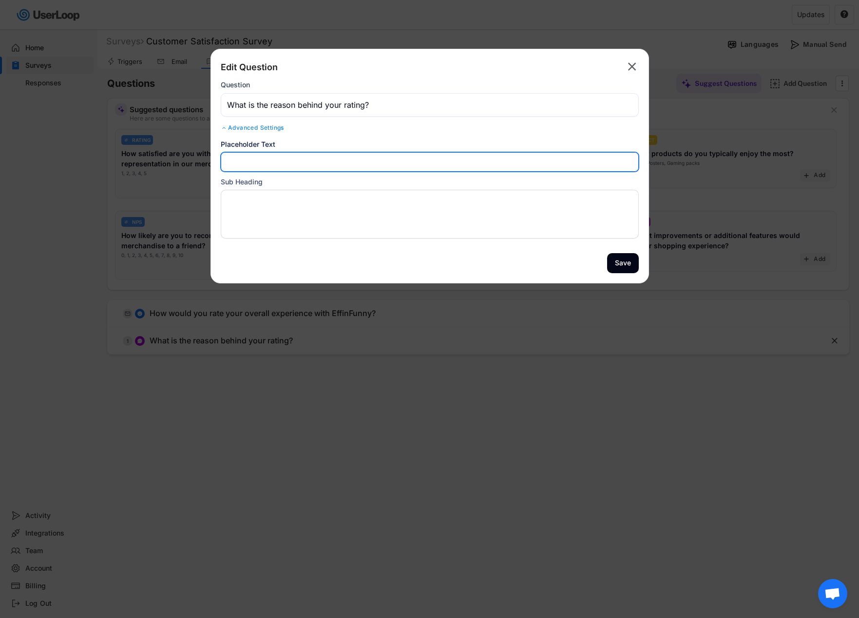
type input "O"
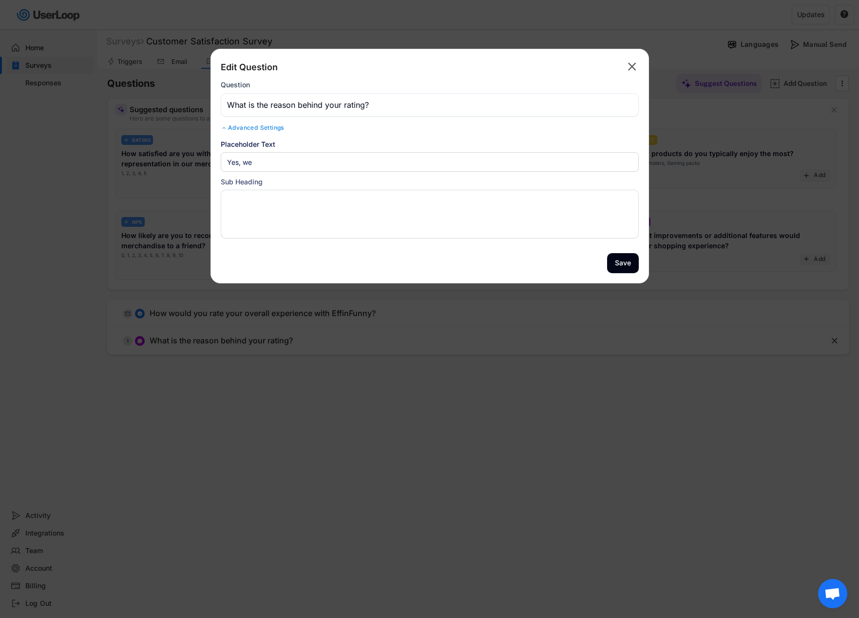
click at [347, 159] on input "input" at bounding box center [430, 161] width 418 height 19
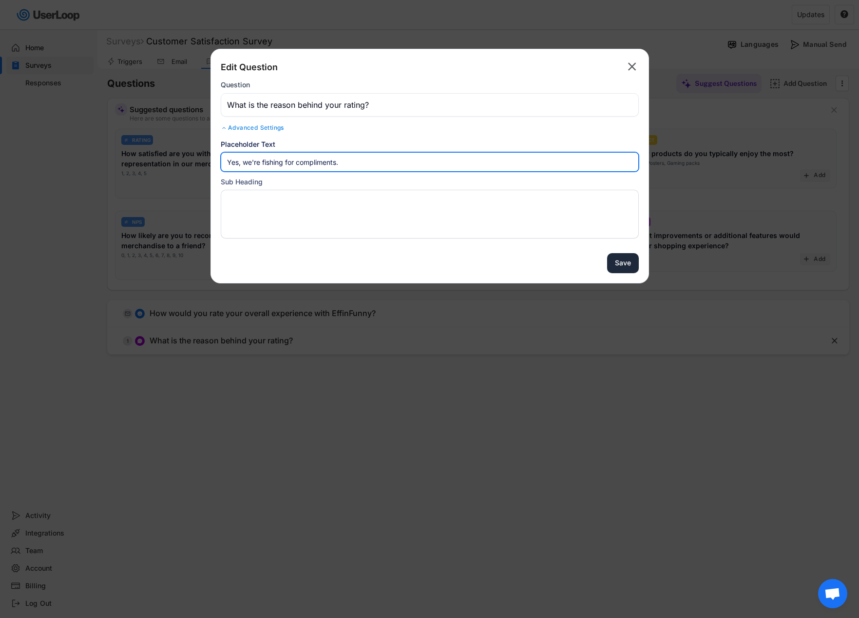
type input "Yes, we're fishing for compliments."
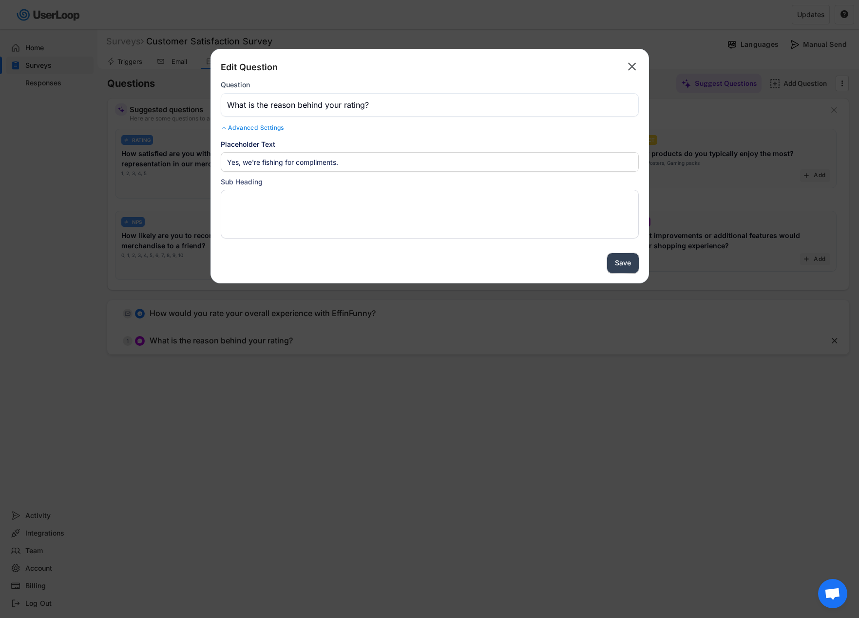
click at [636, 268] on button "Save" at bounding box center [623, 263] width 32 height 20
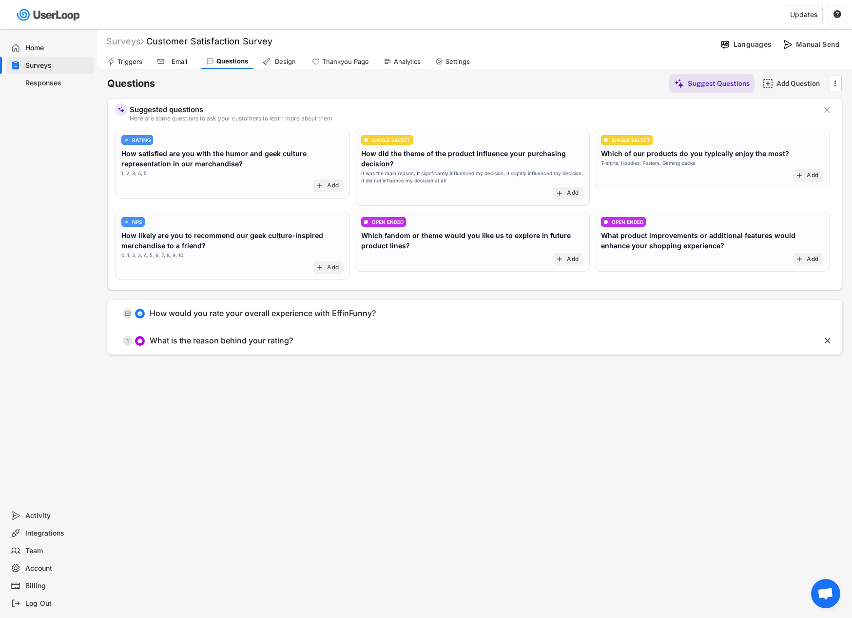
click at [290, 66] on div "Design" at bounding box center [280, 61] width 44 height 15
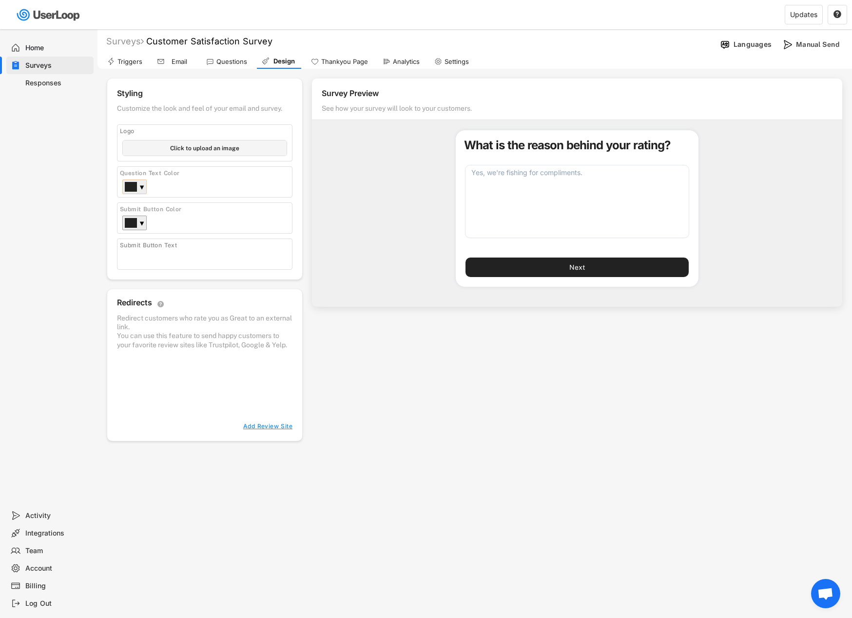
click at [145, 189] on div "▼" at bounding box center [134, 186] width 24 height 15
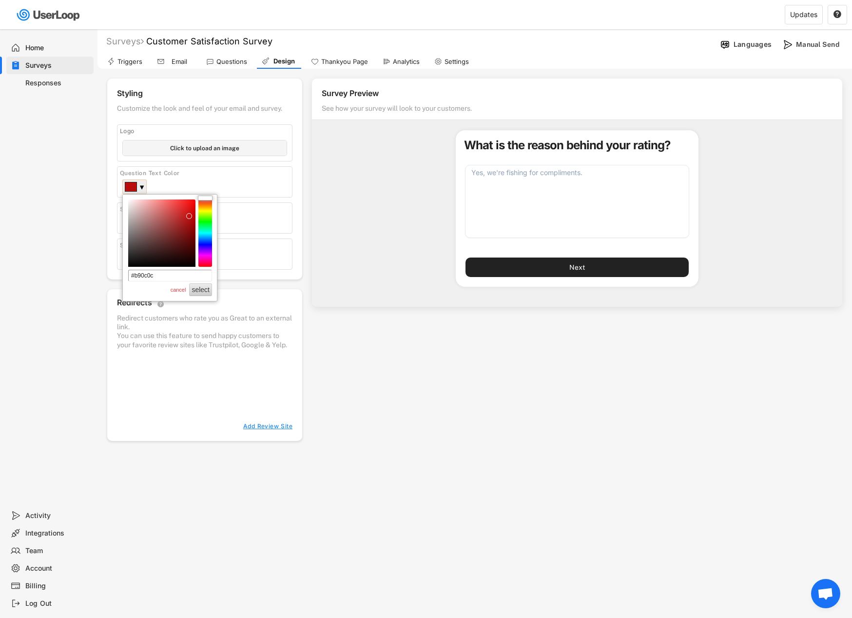
drag, startPoint x: 178, startPoint y: 247, endPoint x: 191, endPoint y: 218, distance: 31.4
click at [191, 218] on div at bounding box center [161, 232] width 67 height 67
drag, startPoint x: 210, startPoint y: 218, endPoint x: 204, endPoint y: 223, distance: 7.6
click at [204, 223] on div at bounding box center [205, 232] width 14 height 67
type input "#11ac26"
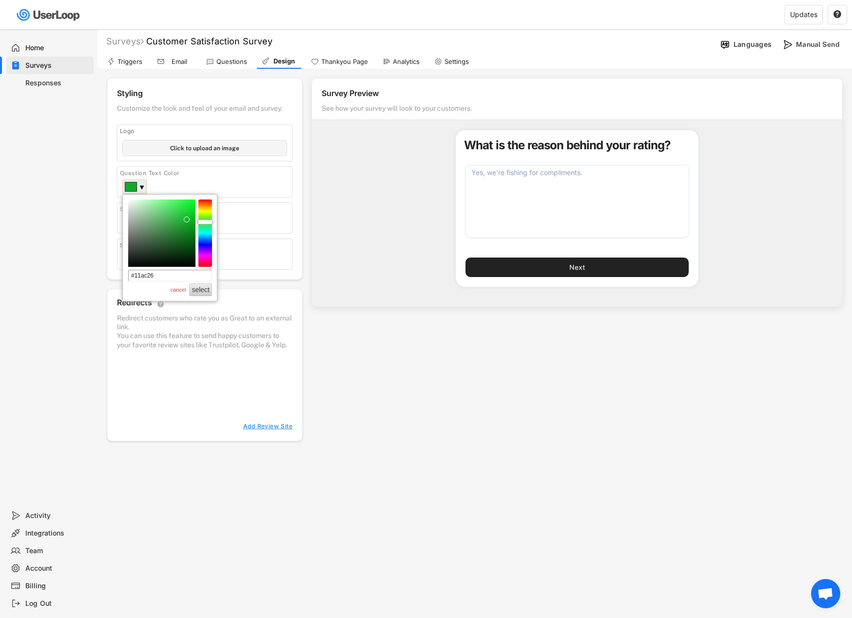
drag, startPoint x: 189, startPoint y: 216, endPoint x: 189, endPoint y: 221, distance: 5.4
click at [189, 221] on div at bounding box center [187, 219] width 6 height 6
click at [302, 260] on div "Styling Customize the look and feel of your email and survey. Logo Click to upl…" at bounding box center [474, 259] width 735 height 362
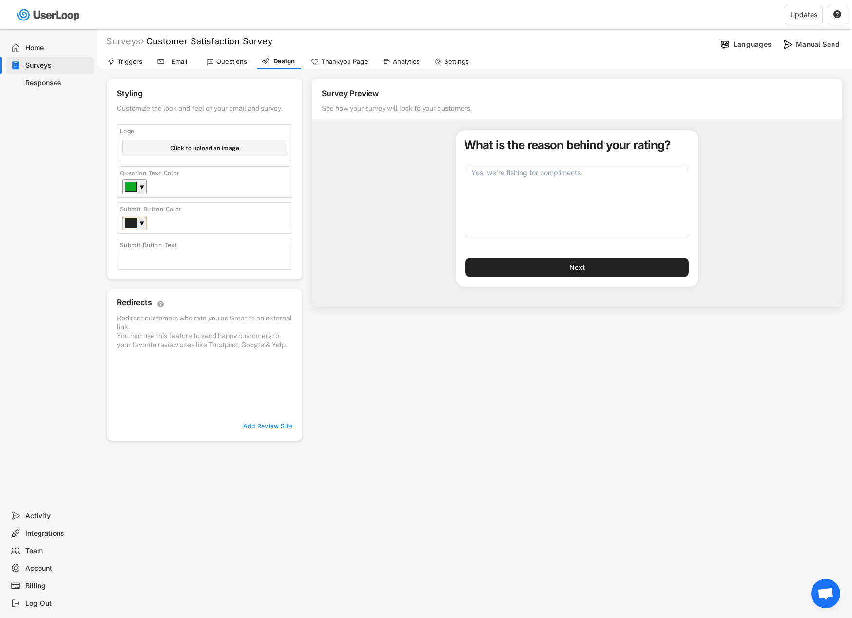
click at [137, 225] on div "▼" at bounding box center [134, 222] width 24 height 15
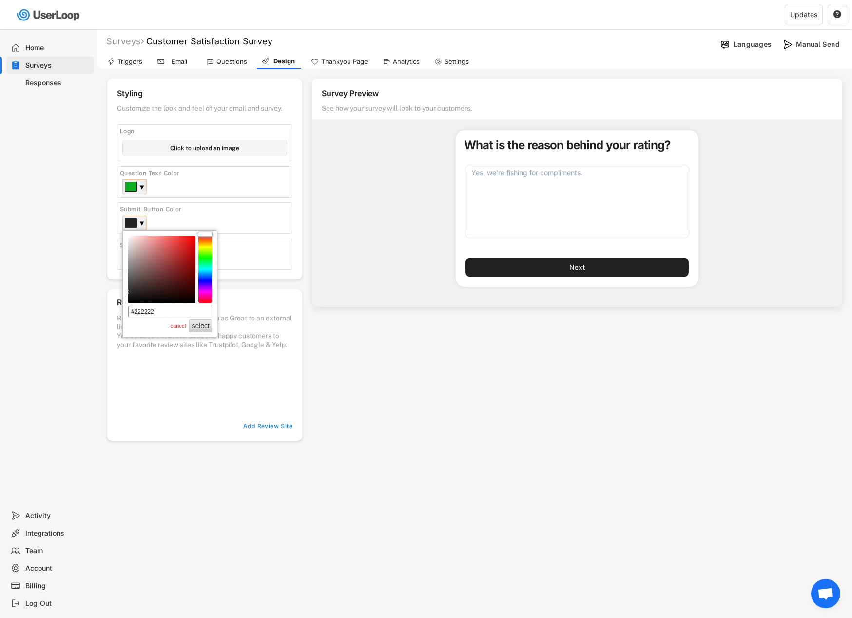
click at [139, 188] on div "▼" at bounding box center [141, 188] width 5 height 10
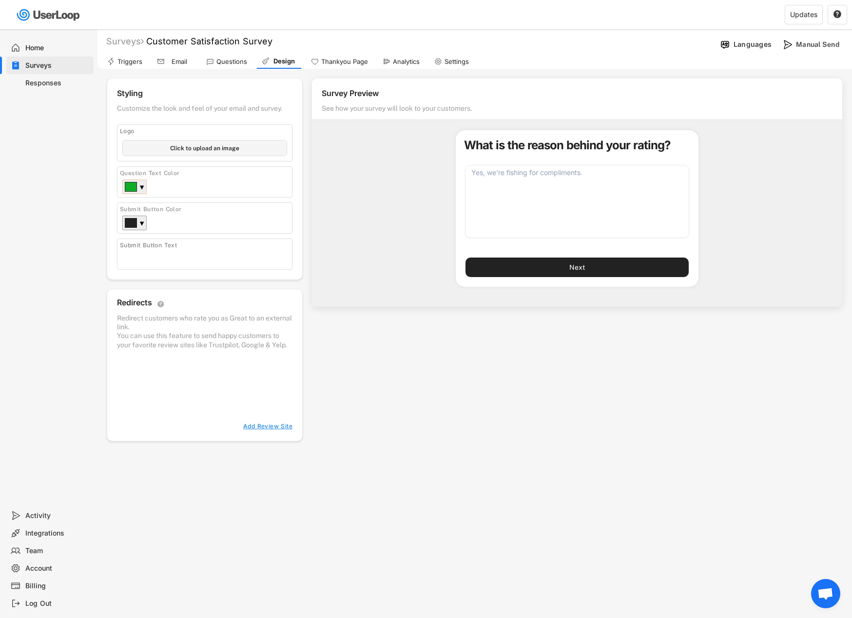
click at [141, 191] on div "▼" at bounding box center [141, 188] width 5 height 10
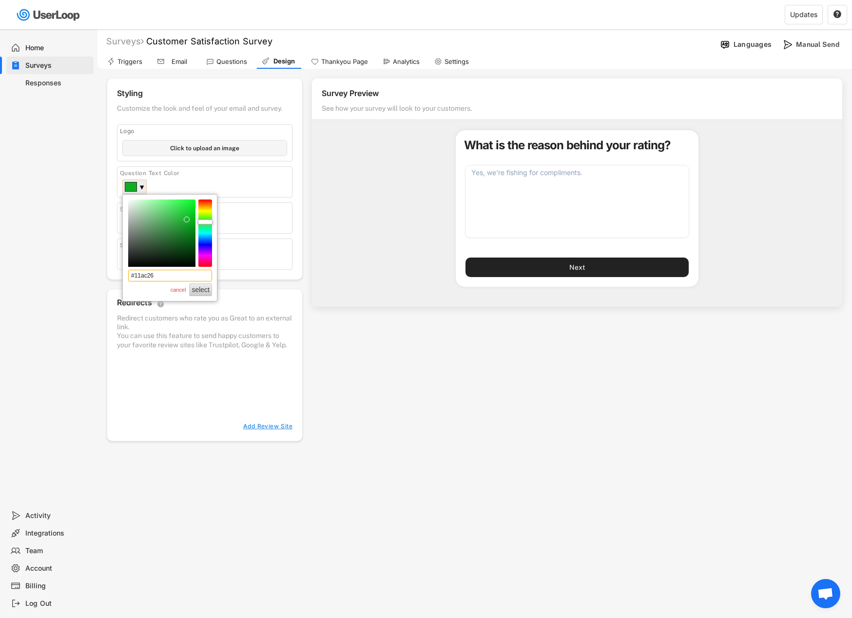
drag, startPoint x: 156, startPoint y: 272, endPoint x: 126, endPoint y: 271, distance: 30.7
click at [126, 271] on div "#11ac26 cancel select" at bounding box center [170, 318] width 94 height 248
type input "#000000"
drag, startPoint x: 188, startPoint y: 217, endPoint x: 132, endPoint y: 271, distance: 77.6
click at [132, 271] on div "#000000 cancel select" at bounding box center [170, 318] width 94 height 248
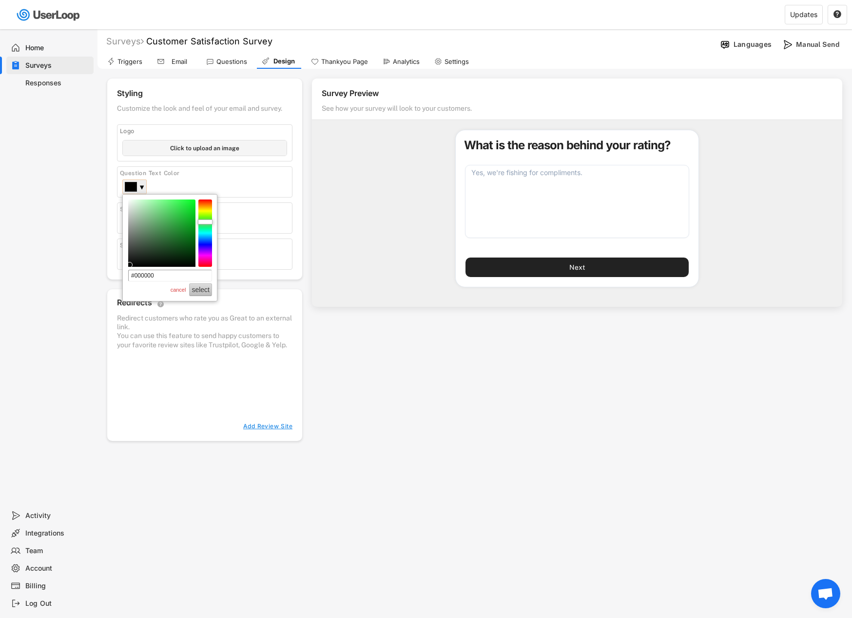
click at [207, 296] on button "select" at bounding box center [200, 289] width 23 height 13
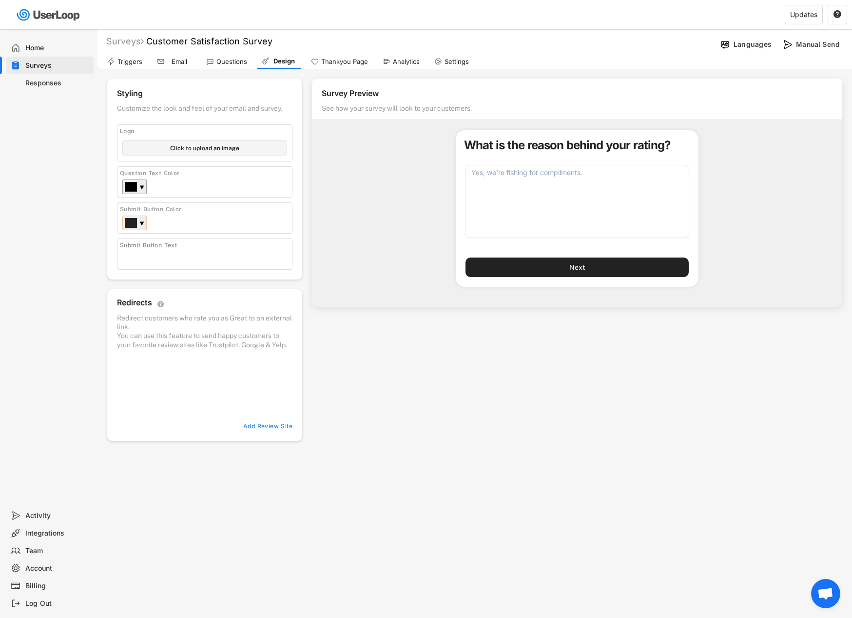
click at [141, 225] on div "▼" at bounding box center [141, 224] width 5 height 10
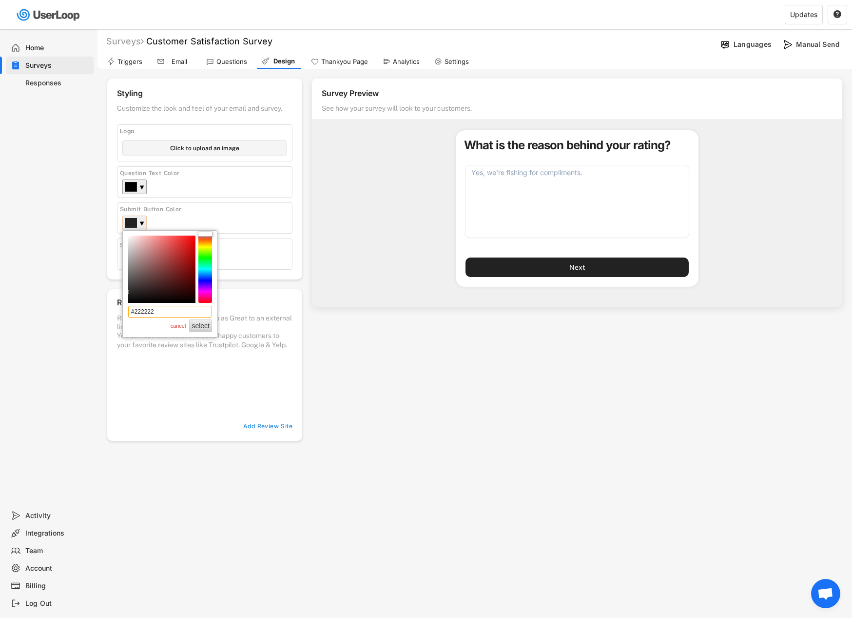
drag, startPoint x: 162, startPoint y: 313, endPoint x: 128, endPoint y: 305, distance: 35.2
click at [128, 305] on div "#222222 cancel select" at bounding box center [170, 355] width 94 height 248
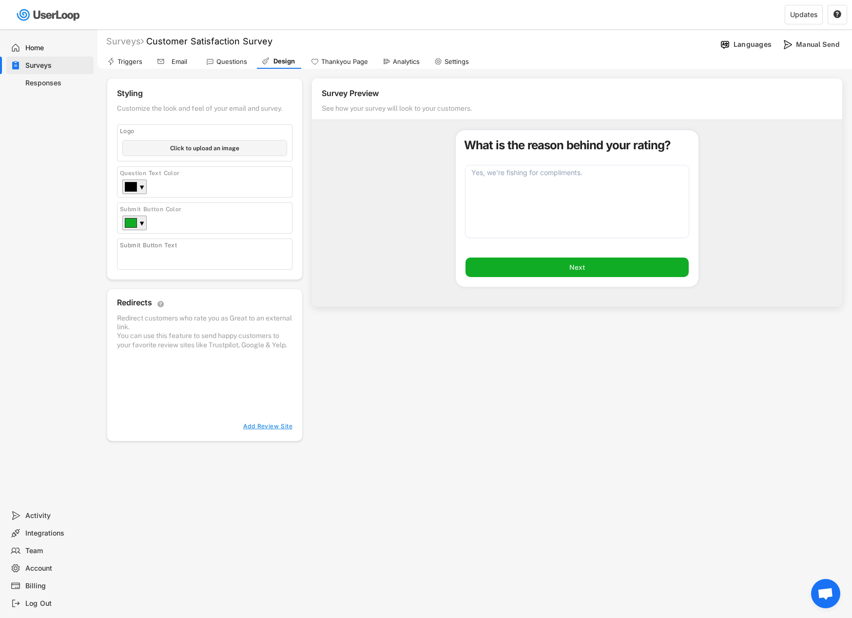
click at [361, 295] on div "What is the reason behind your rating? Next" at bounding box center [577, 213] width 530 height 167
click at [230, 149] on input "file" at bounding box center [205, 147] width 164 height 15
type input "C:\fakepath\Effinfunny-Logo-home.png"
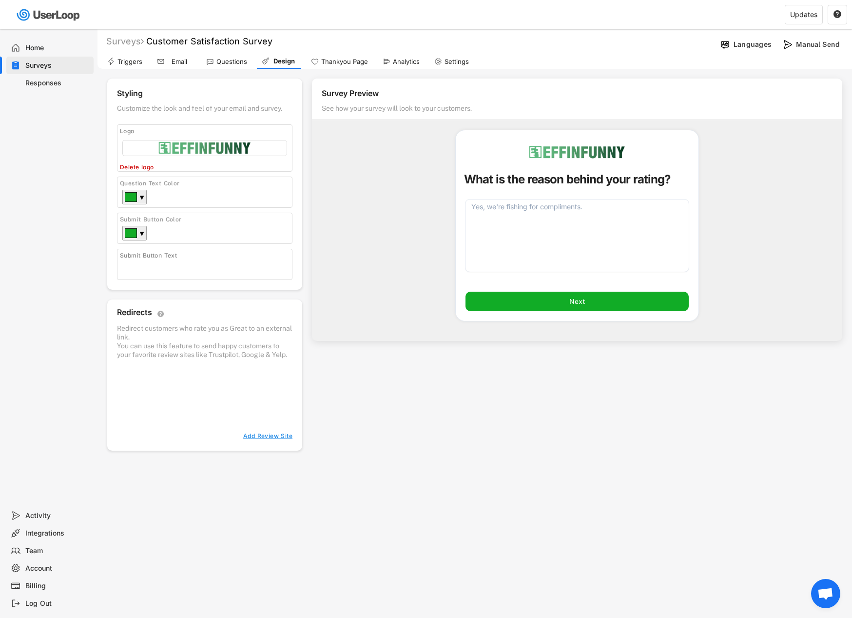
click at [169, 269] on input "input" at bounding box center [207, 266] width 170 height 15
click at [335, 62] on div "Thankyou Page" at bounding box center [344, 62] width 47 height 8
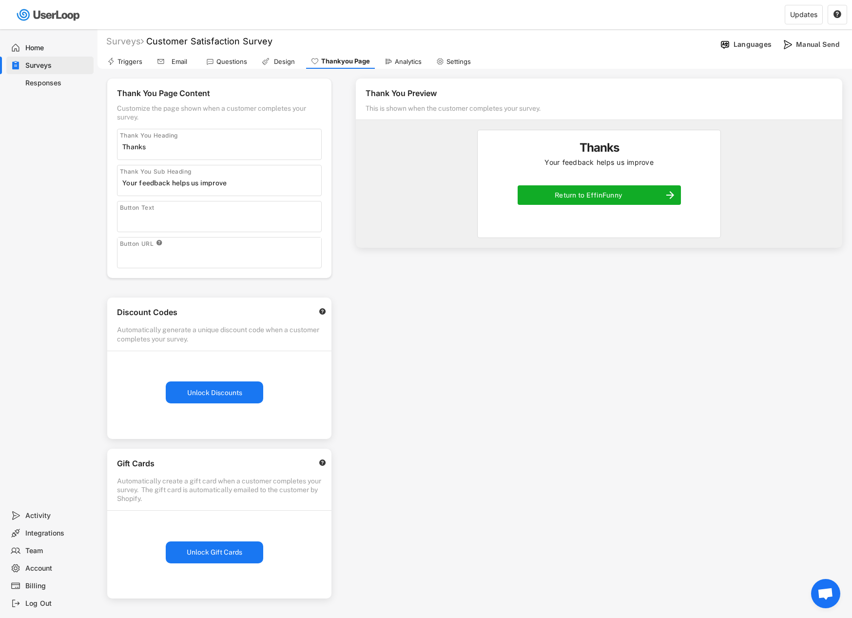
click at [212, 151] on input "input" at bounding box center [221, 146] width 199 height 15
type input "Thank You!"
click at [260, 187] on input "input" at bounding box center [221, 182] width 199 height 15
drag, startPoint x: 260, startPoint y: 187, endPoint x: 116, endPoint y: 185, distance: 143.8
click at [116, 185] on div "Thank You Page Content Customize the page shown when a customer completes your …" at bounding box center [219, 177] width 224 height 199
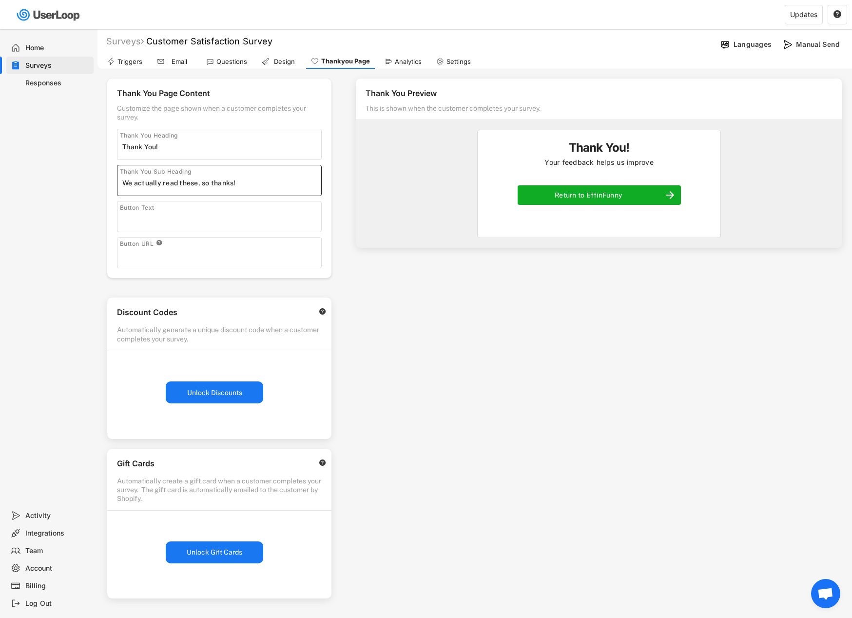
type input "We actually read these, so thanks!"
click at [343, 272] on div "Thank You Page Content Customize the page shown when a customer completes your …" at bounding box center [474, 342] width 755 height 546
click at [209, 150] on input "input" at bounding box center [221, 146] width 199 height 15
type input "Thank You"
click at [246, 223] on input "input" at bounding box center [221, 219] width 199 height 15
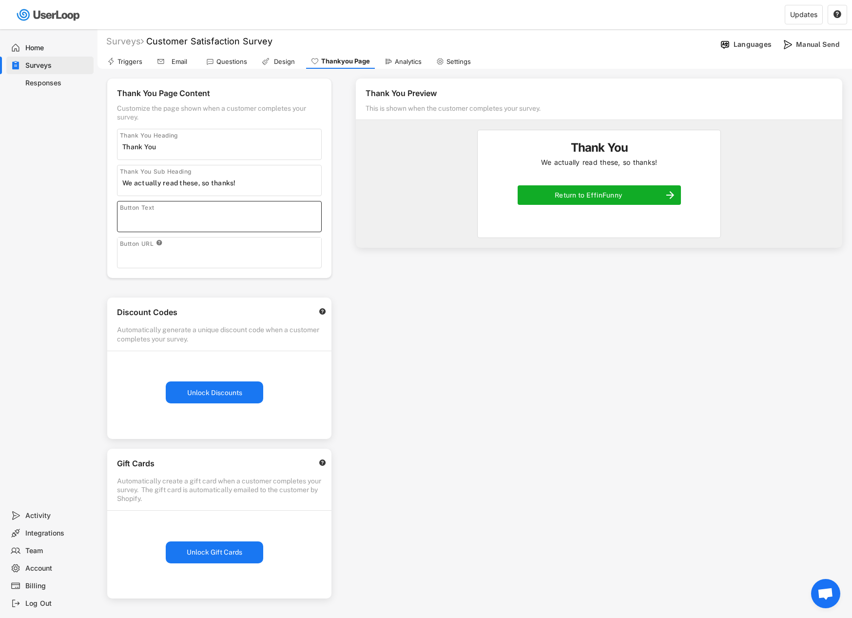
click at [372, 289] on div "Thank You Preview This is shown when the customer completes your survey. Thank …" at bounding box center [599, 272] width 506 height 407
click at [251, 260] on input "input" at bounding box center [221, 255] width 199 height 15
click at [245, 256] on input "input" at bounding box center [221, 255] width 199 height 15
paste input "https://effinfunnystore.com/"
type input "https://effinfunnystore.com/"
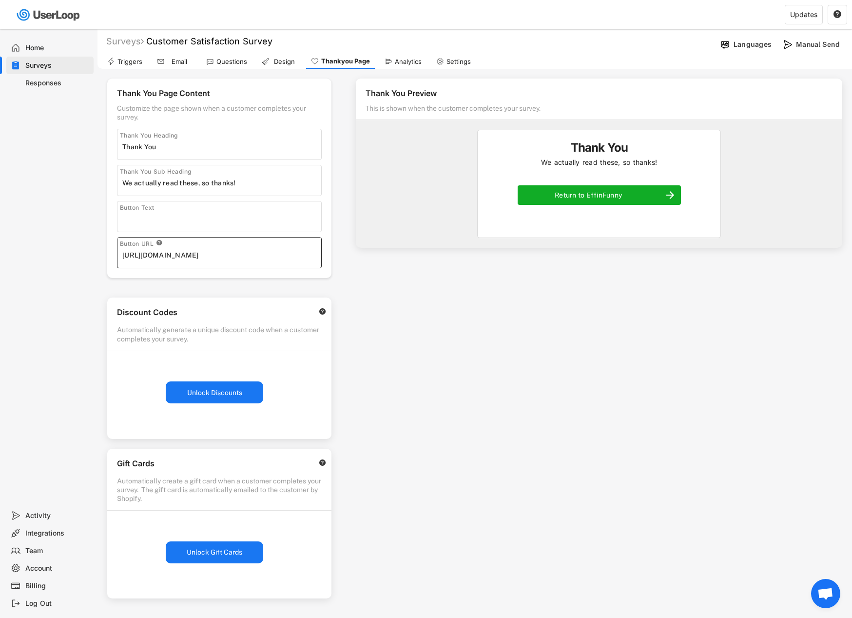
click at [390, 309] on div "Thank You Preview This is shown when the customer completes your survey. Thank …" at bounding box center [599, 272] width 506 height 407
click at [221, 62] on div "Questions" at bounding box center [231, 62] width 31 height 8
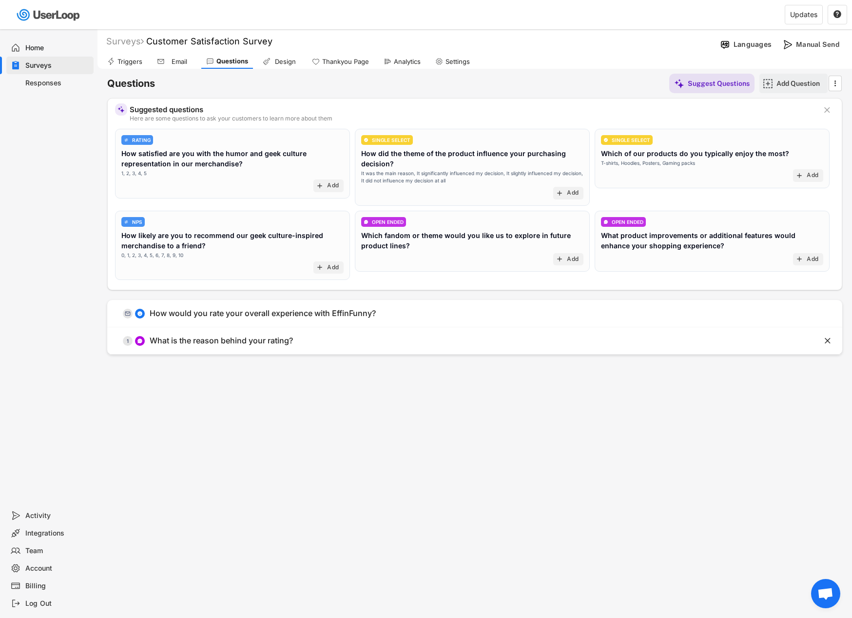
click at [792, 82] on div "Add Question" at bounding box center [800, 83] width 49 height 9
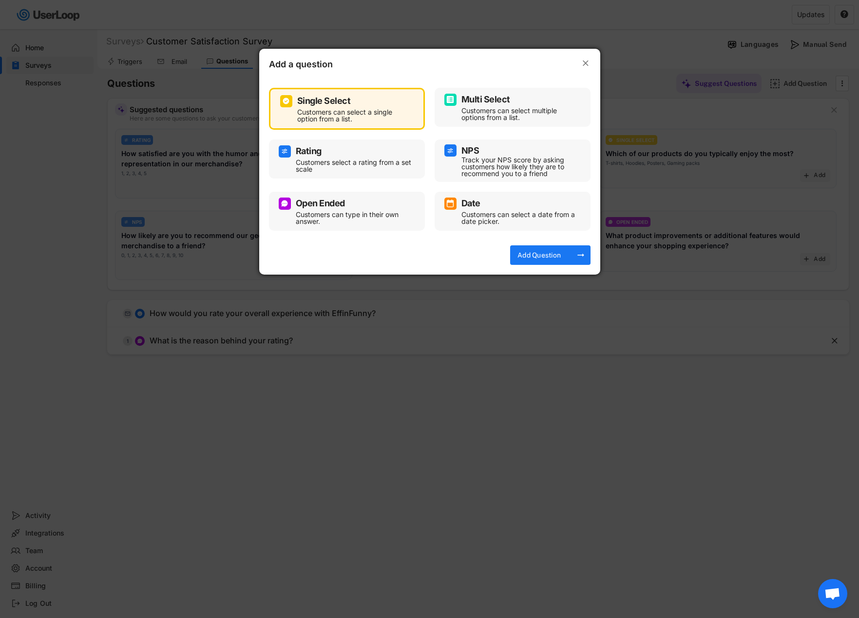
click at [386, 220] on div "Customers can type in their own answer." at bounding box center [354, 218] width 117 height 14
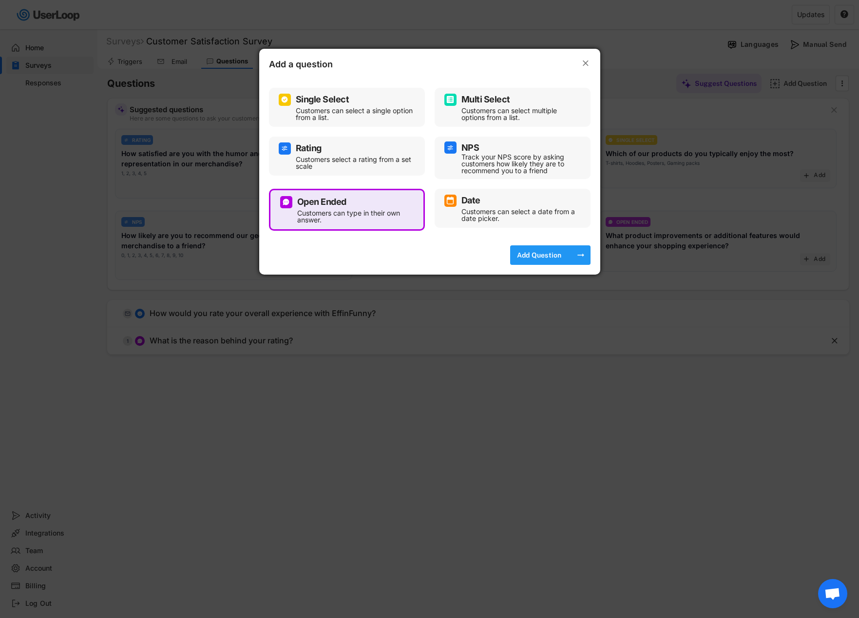
click at [549, 257] on div "Add Question" at bounding box center [539, 255] width 49 height 9
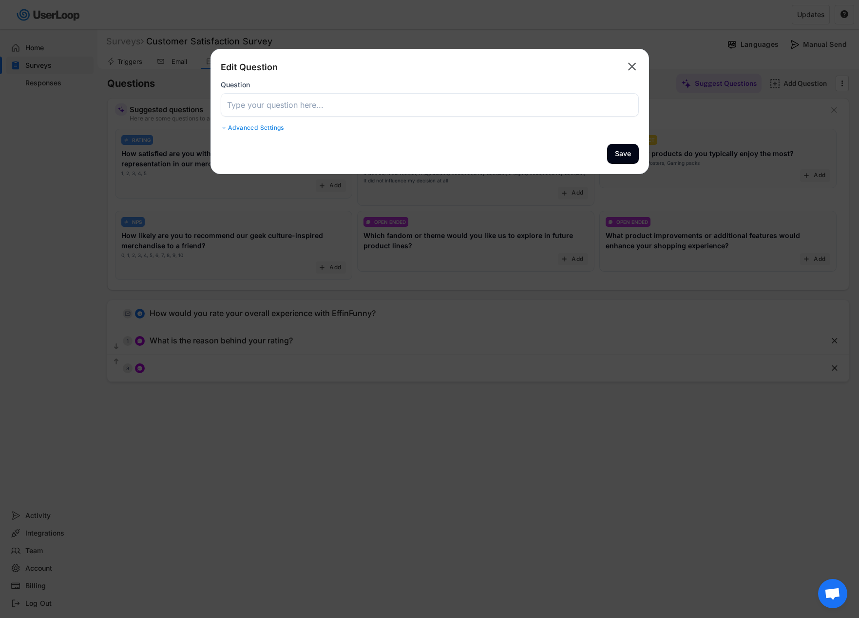
click at [260, 130] on div "Advanced Settings" at bounding box center [430, 128] width 418 height 8
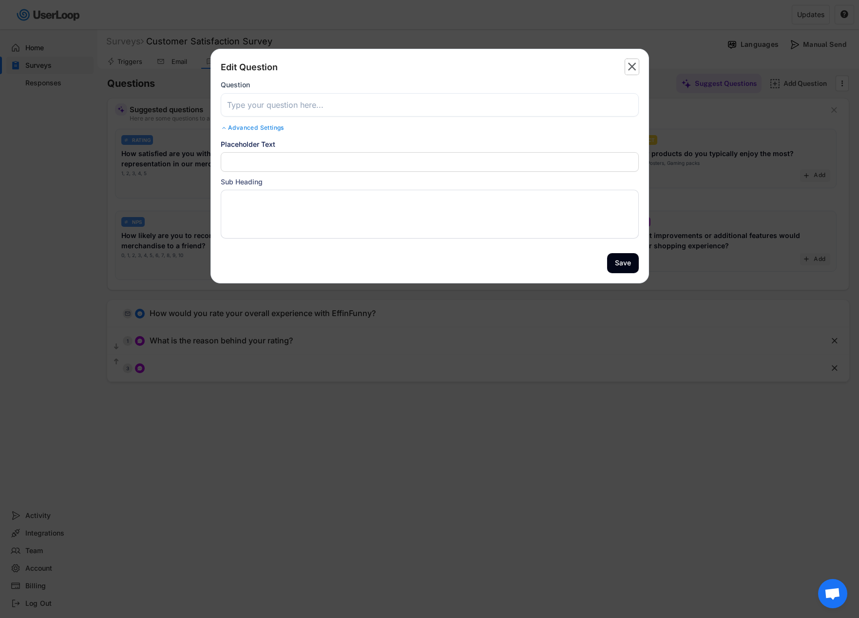
click at [630, 66] on text "" at bounding box center [632, 66] width 8 height 14
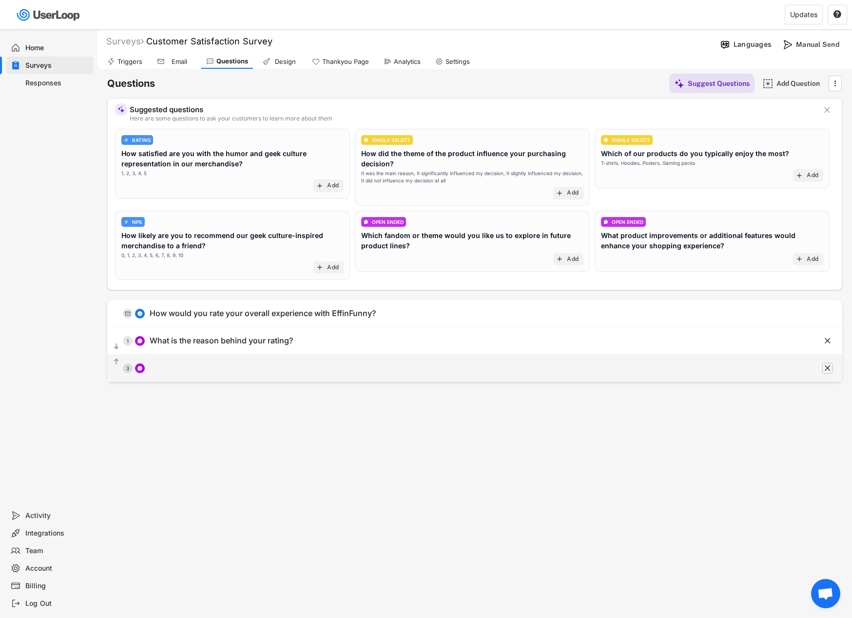
click at [827, 368] on text "" at bounding box center [828, 368] width 6 height 10
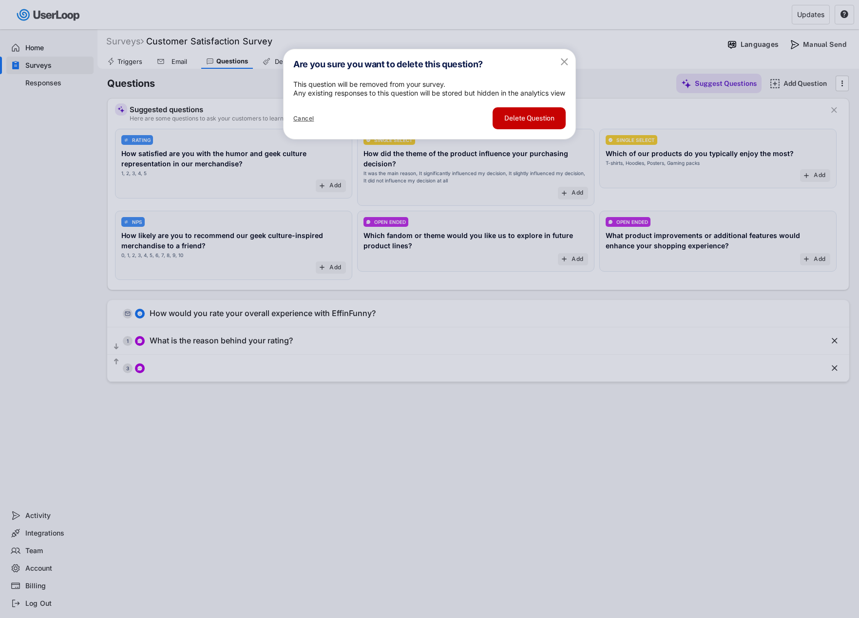
click at [535, 129] on button "Delete Question" at bounding box center [529, 118] width 73 height 22
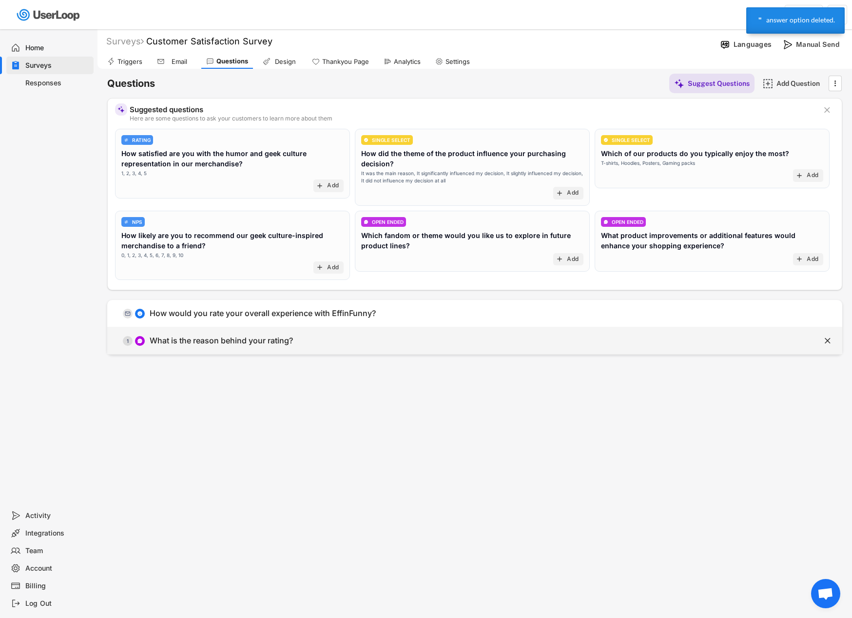
click at [350, 344] on div "  1 What is the reason behind your rating?" at bounding box center [450, 341] width 686 height 22
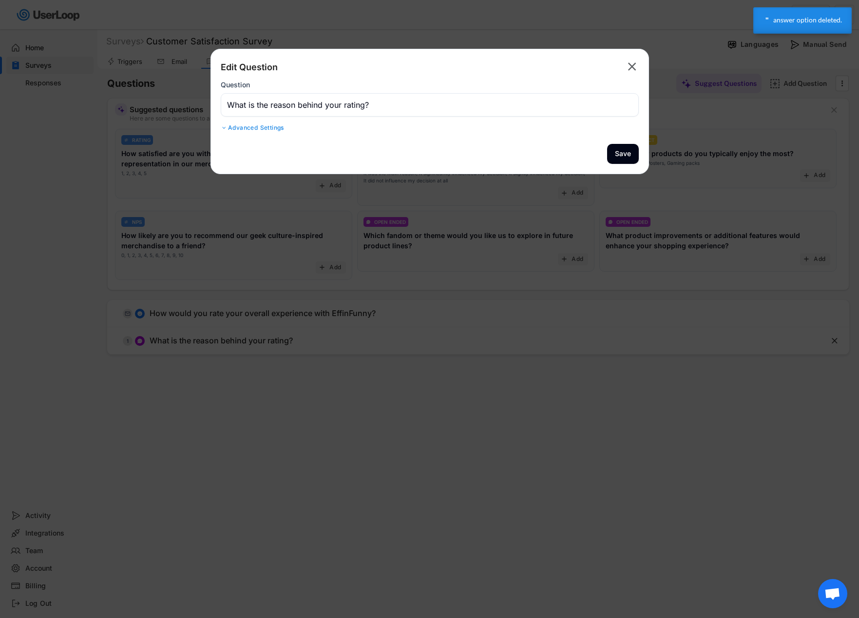
click at [273, 126] on div "Advanced Settings" at bounding box center [430, 128] width 418 height 8
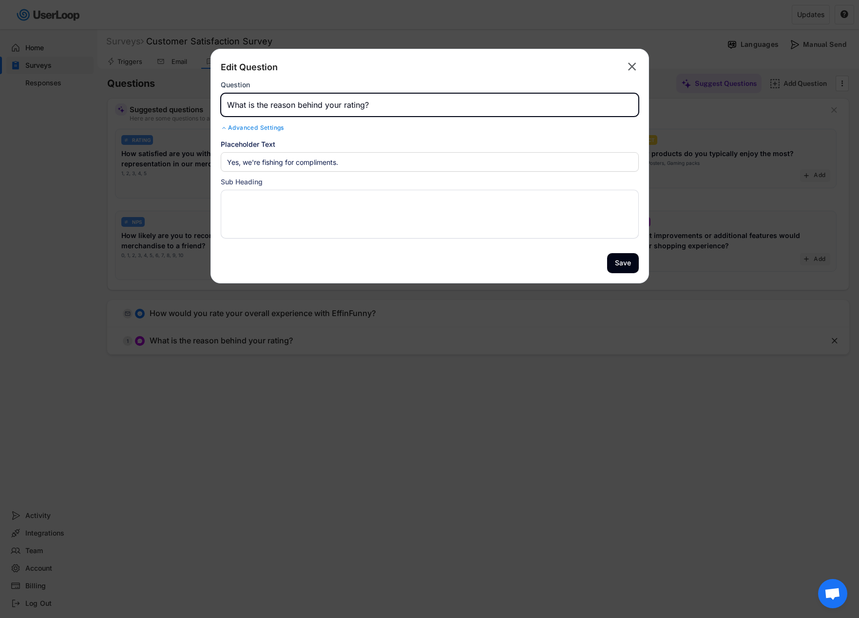
drag, startPoint x: 370, startPoint y: 103, endPoint x: 222, endPoint y: 93, distance: 149.1
click at [222, 93] on div "Question" at bounding box center [430, 98] width 418 height 36
type input "Leave us a review?"
click at [616, 266] on button "Save" at bounding box center [623, 263] width 32 height 20
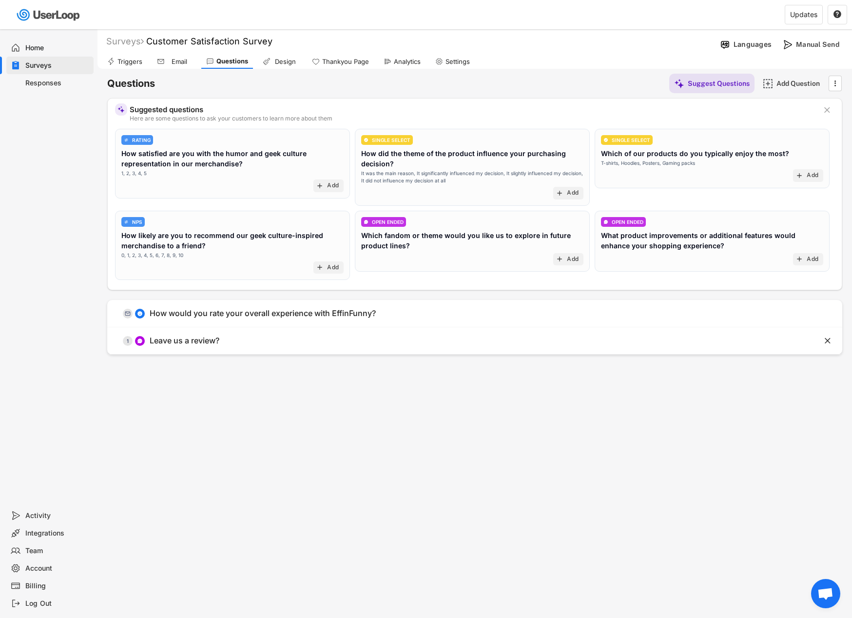
click at [463, 386] on div "Surveys Customer Satisfaction Survey  Languages Preview Add to Shopify Checkou…" at bounding box center [474, 264] width 755 height 470
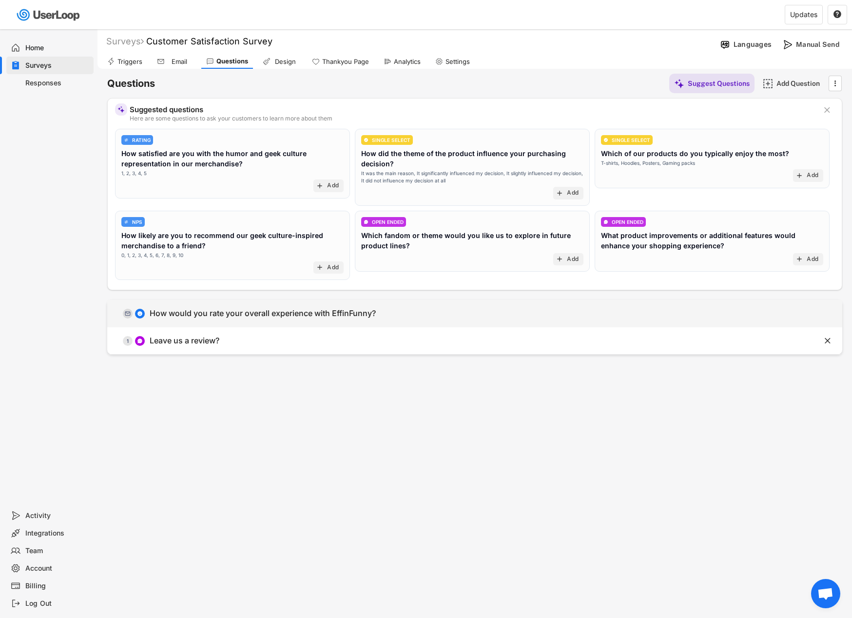
click at [276, 320] on div "  0 How would you rate your overall experience with EffinFunny?" at bounding box center [450, 313] width 686 height 22
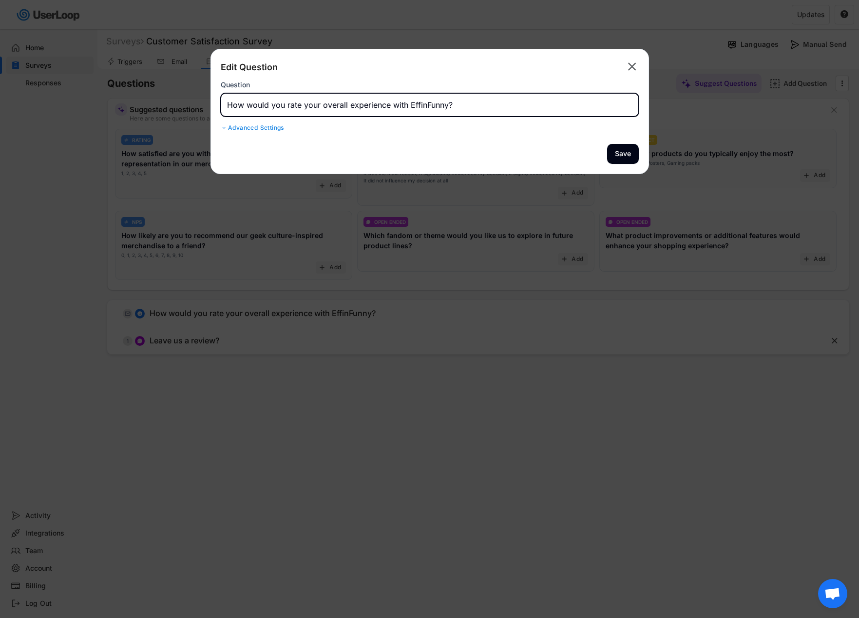
click at [347, 106] on input "input" at bounding box center [430, 104] width 418 height 23
click at [347, 102] on input "input" at bounding box center [430, 104] width 418 height 23
type input "How would you rate your shopping experience with EffinFunny?"
click at [621, 156] on button "Save" at bounding box center [623, 154] width 32 height 20
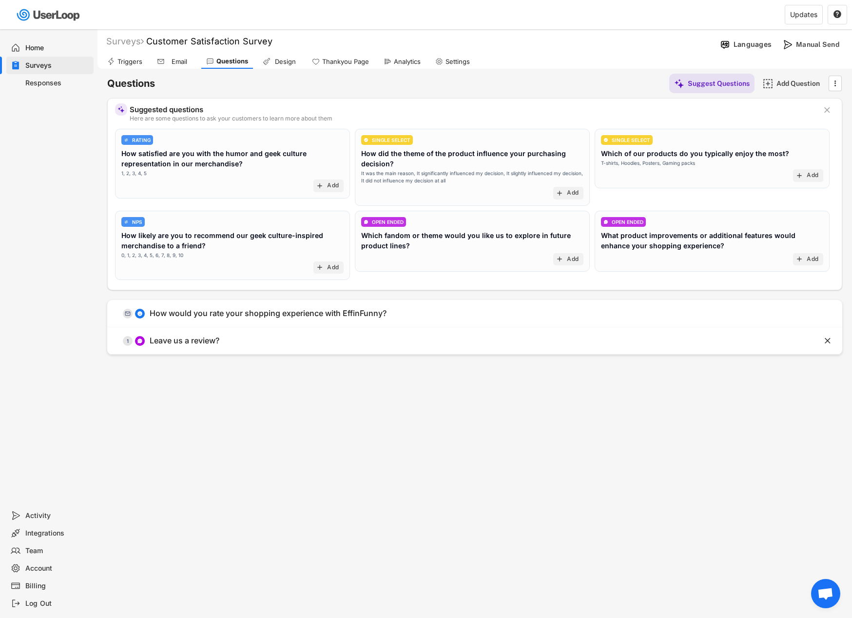
click at [180, 64] on div "Email" at bounding box center [179, 62] width 24 height 8
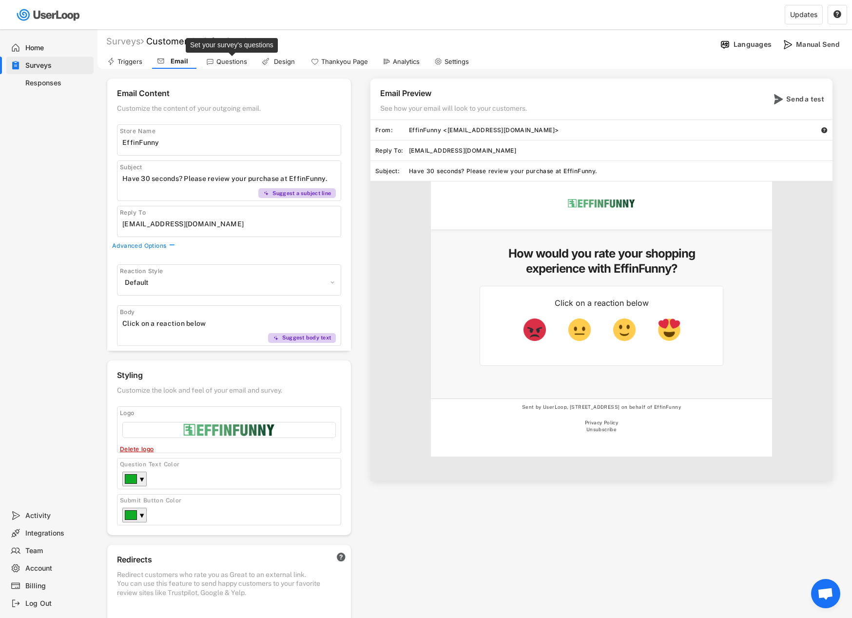
click at [230, 63] on div "Questions" at bounding box center [231, 62] width 31 height 8
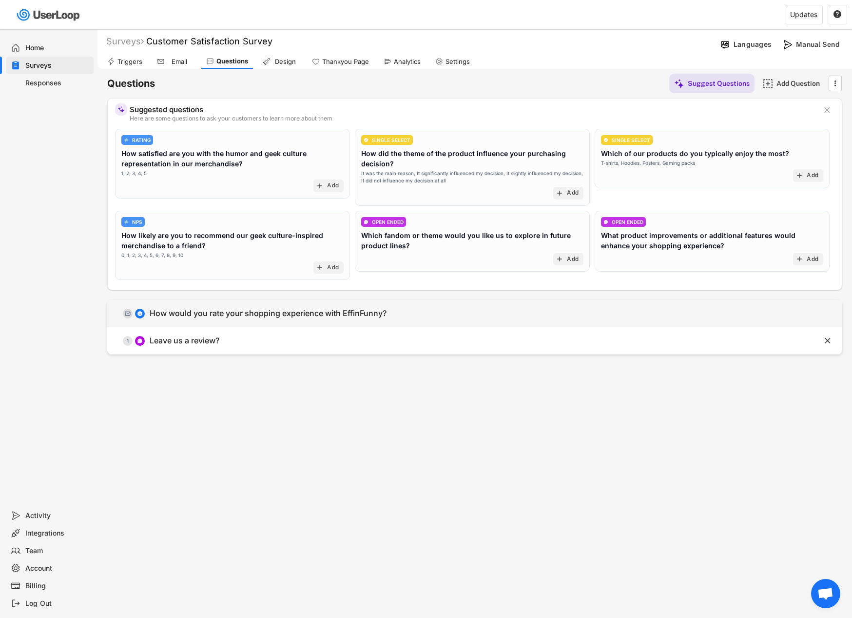
click at [241, 316] on div "How would you rate your shopping experience with EffinFunny?" at bounding box center [268, 313] width 237 height 10
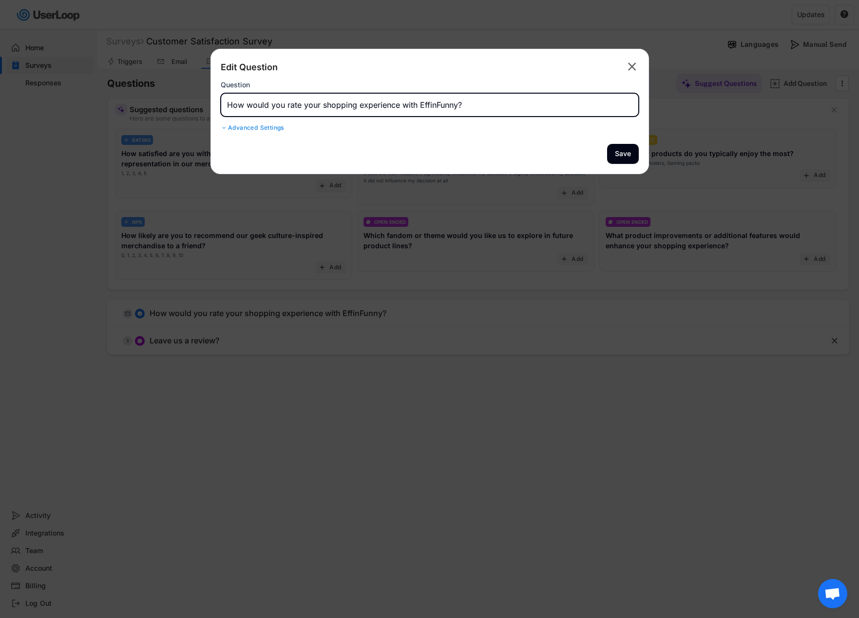
drag, startPoint x: 285, startPoint y: 107, endPoint x: 223, endPoint y: 100, distance: 62.3
click at [223, 100] on input "input" at bounding box center [430, 104] width 418 height 23
click at [440, 103] on input "input" at bounding box center [430, 104] width 418 height 23
type input "Please rate your shopping experience with EffinFunny."
click at [626, 160] on button "Save" at bounding box center [623, 154] width 32 height 20
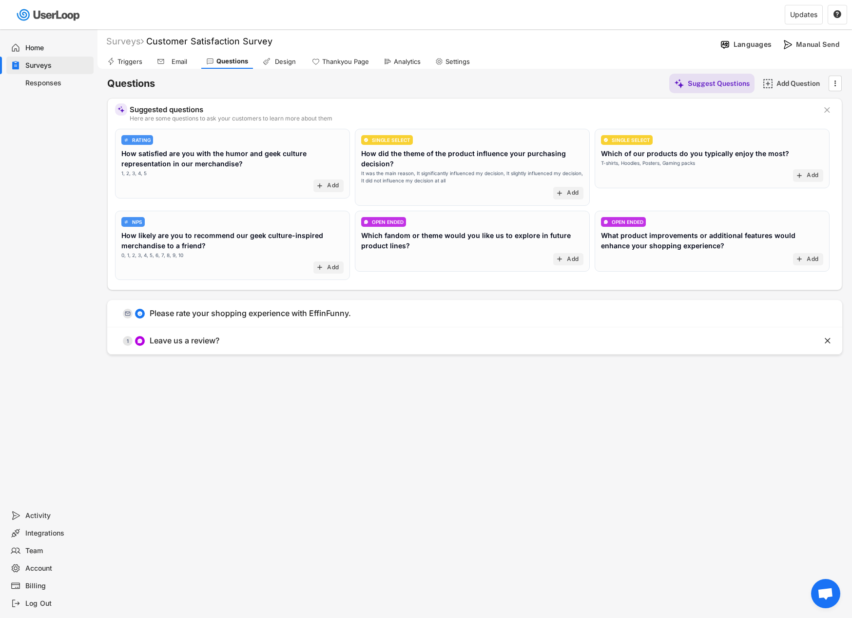
click at [182, 63] on div "Email" at bounding box center [179, 62] width 24 height 8
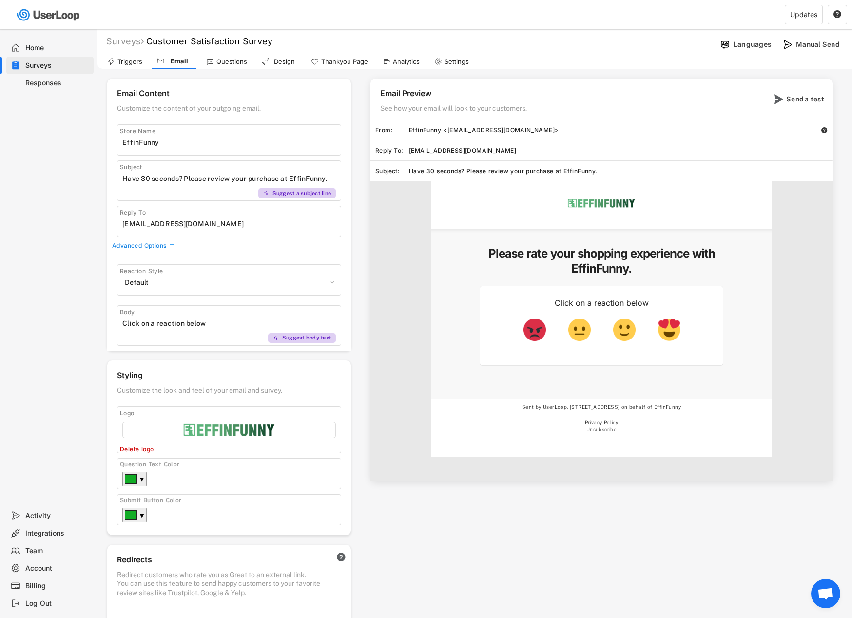
click at [134, 63] on div "Triggers" at bounding box center [129, 62] width 25 height 8
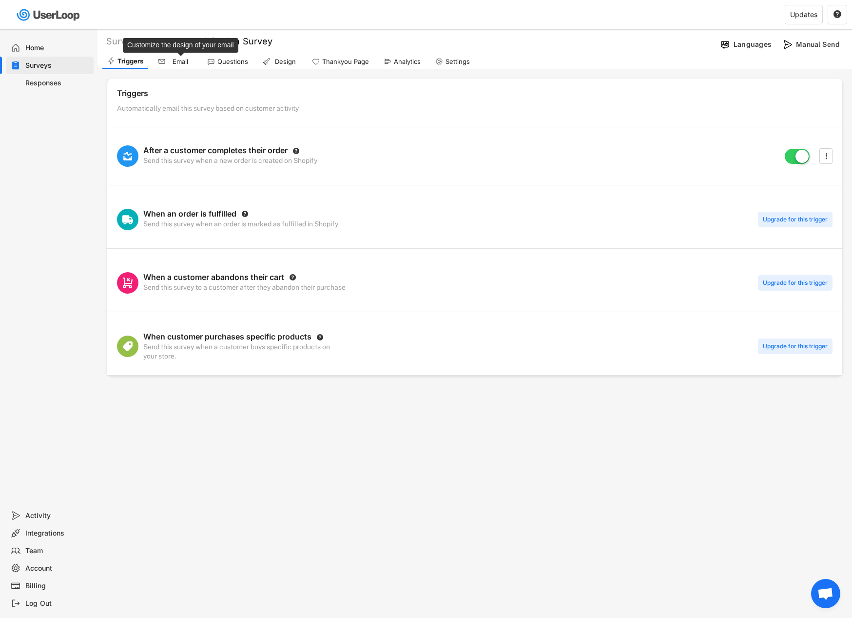
click at [177, 62] on div "Email" at bounding box center [180, 62] width 24 height 8
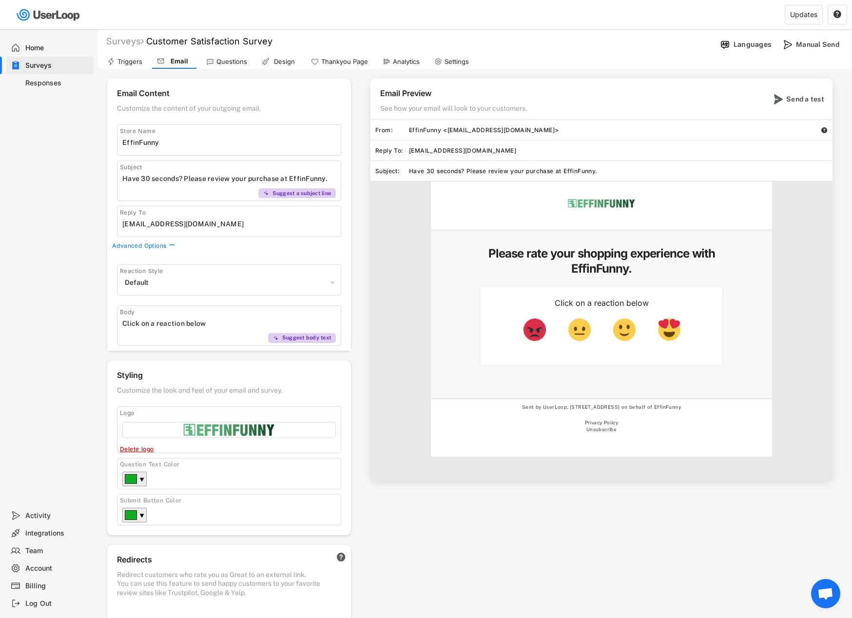
click at [354, 62] on div "Thankyou Page" at bounding box center [344, 62] width 47 height 8
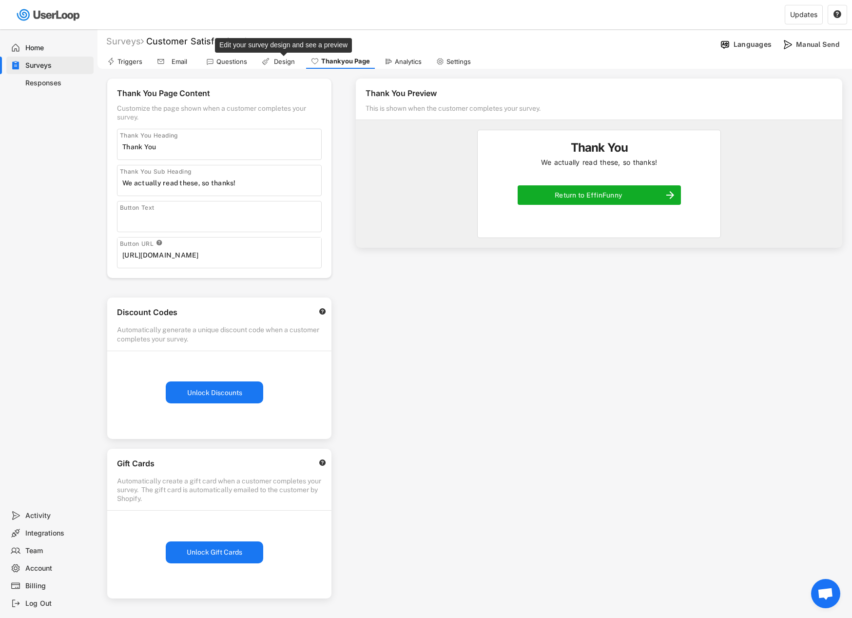
click at [280, 60] on div "Design" at bounding box center [284, 62] width 24 height 8
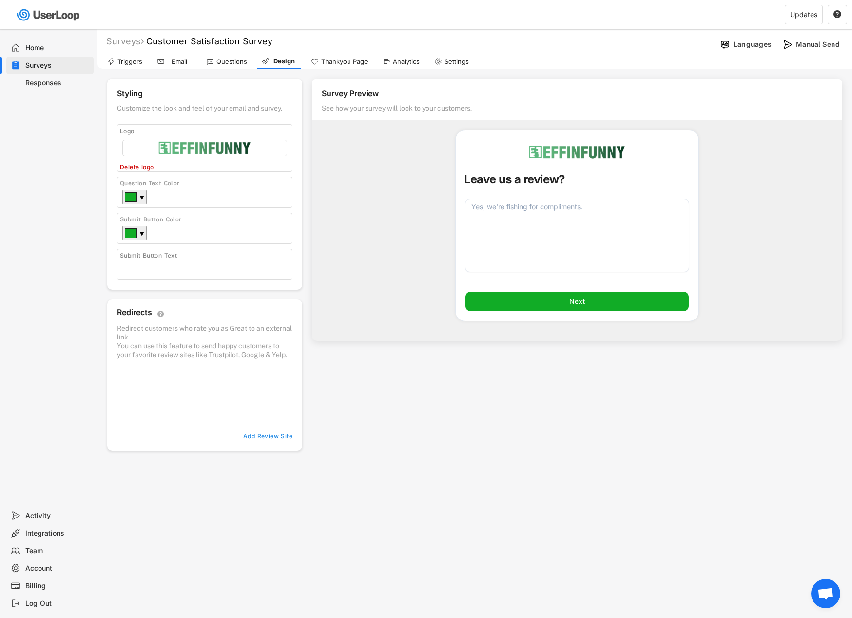
click at [446, 59] on div "Settings" at bounding box center [457, 62] width 24 height 8
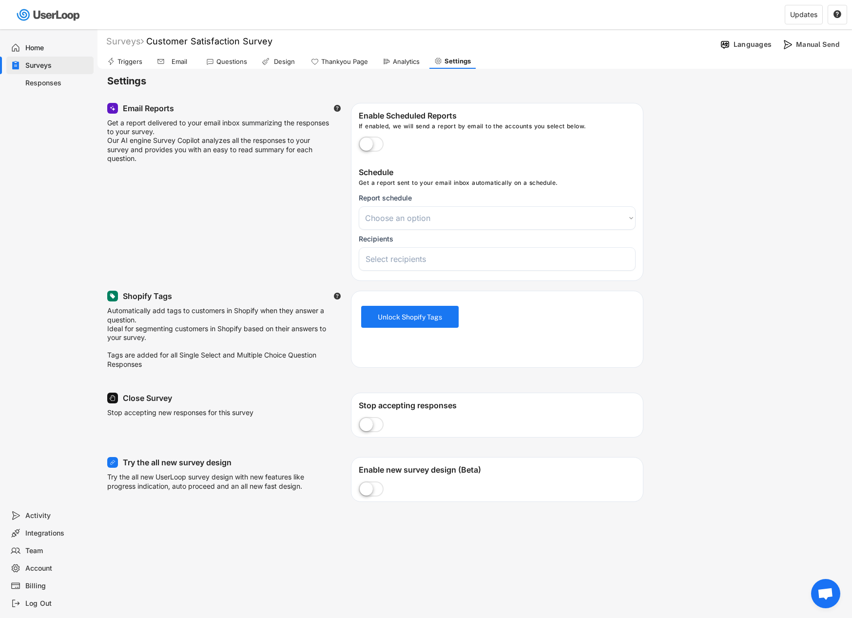
click at [374, 144] on label at bounding box center [371, 144] width 30 height 21
click at [0, 0] on input "checkbox" at bounding box center [0, 0] width 0 height 0
select select
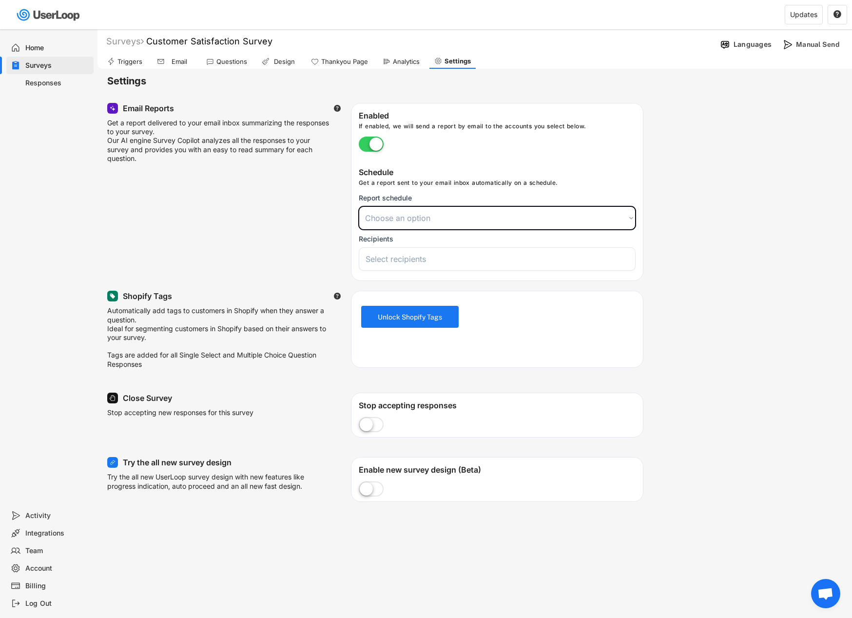
click at [502, 221] on select "Choose an option Daily Weekly Monthly" at bounding box center [497, 217] width 277 height 23
select select ""weekly""
click at [359, 206] on select "Choose an option Daily Weekly Monthly" at bounding box center [497, 217] width 277 height 23
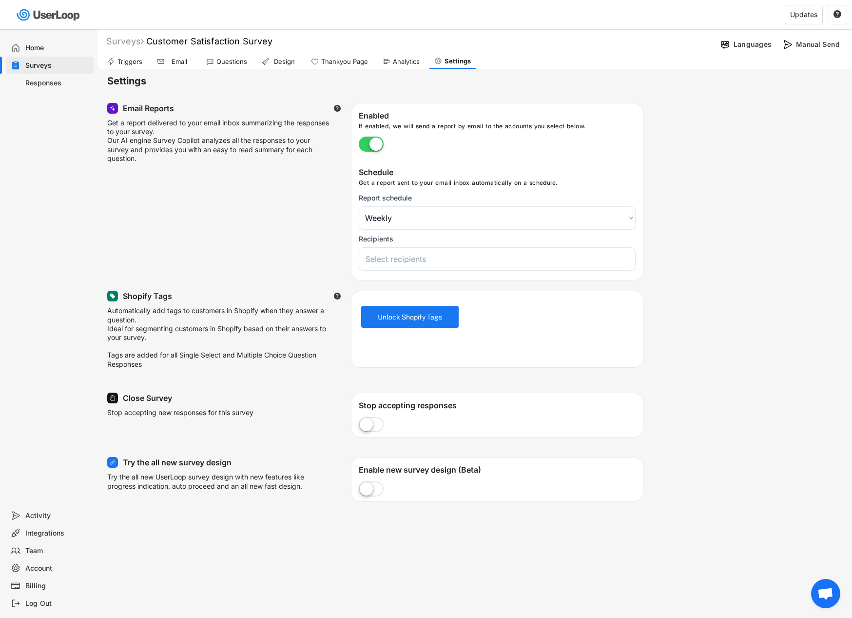
click at [481, 259] on input "search" at bounding box center [500, 259] width 268 height 10
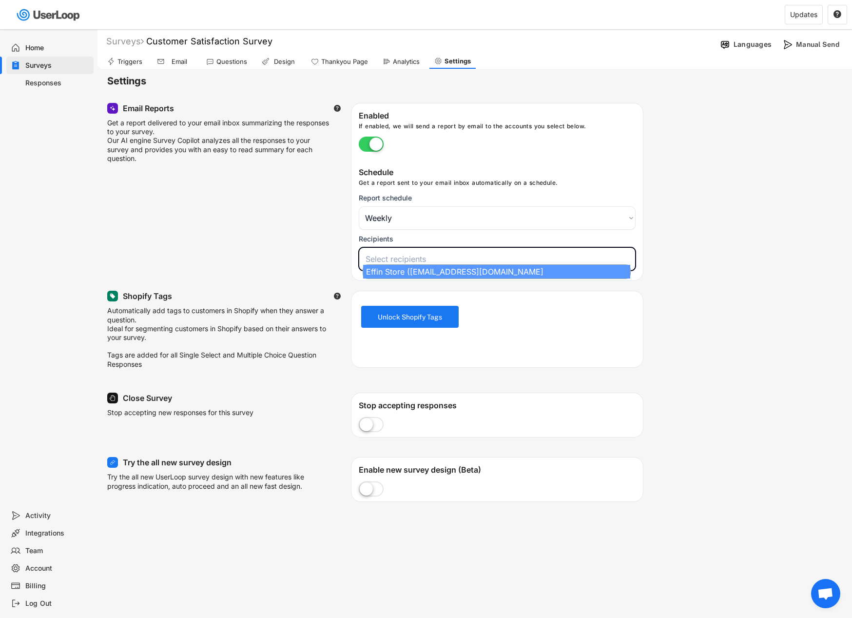
select select "1348695171700984260__LOOKUP__1756328945241x933978833088783200"
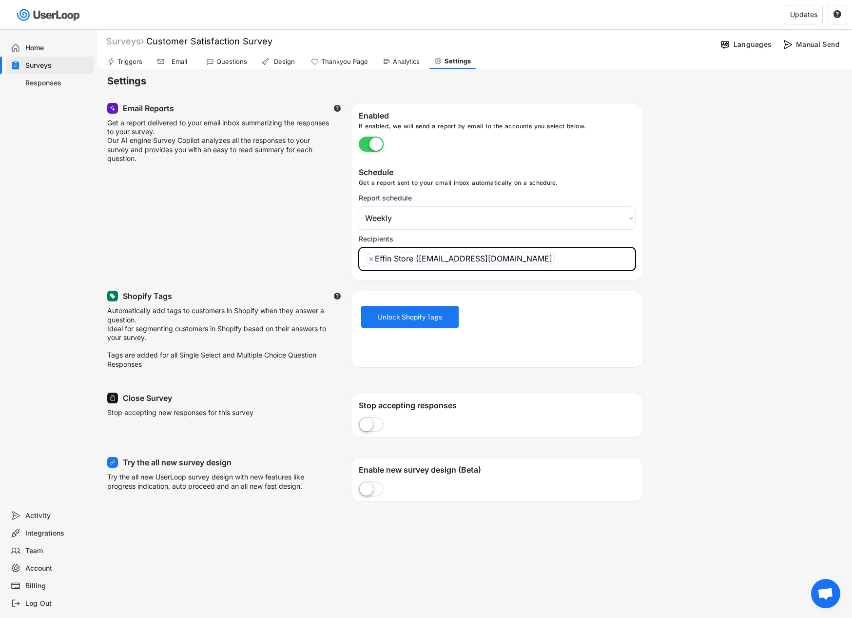
click at [713, 251] on div "Email Reports  Get a report delivered to your email inbox summarizing the resp…" at bounding box center [474, 192] width 735 height 178
click at [27, 49] on div "Home" at bounding box center [57, 47] width 64 height 9
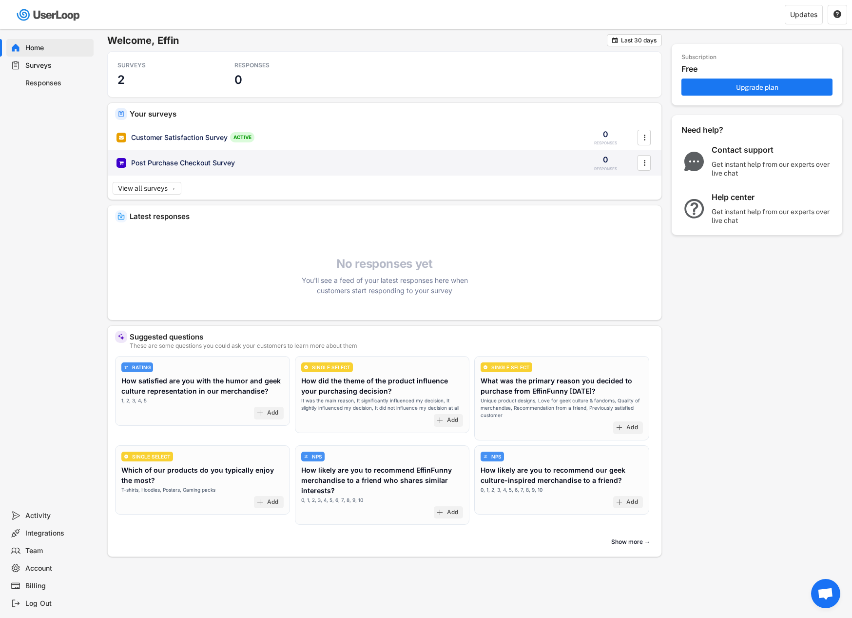
click at [641, 173] on div "Post Purchase Checkout Survey 0 RESPONSES " at bounding box center [385, 162] width 554 height 25
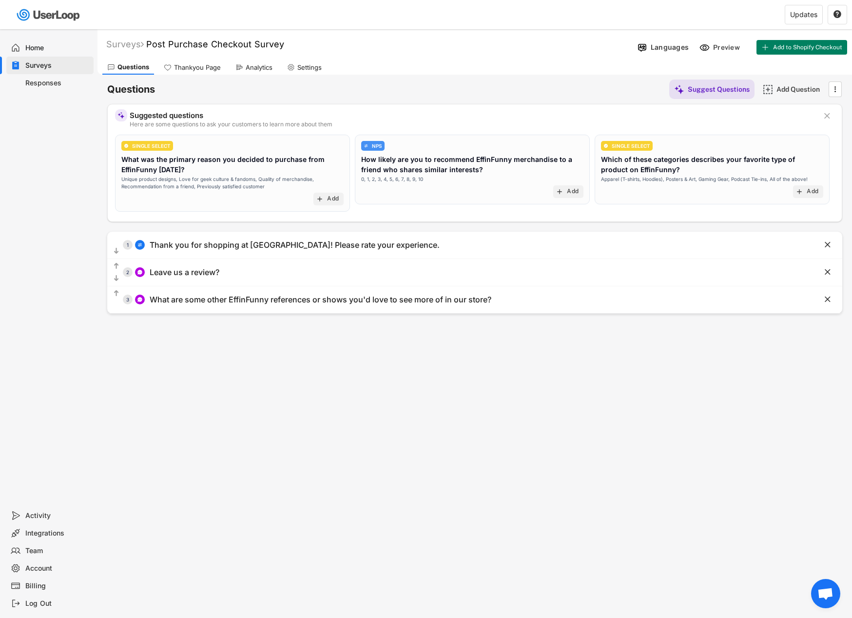
click at [31, 46] on div "Home" at bounding box center [57, 47] width 64 height 9
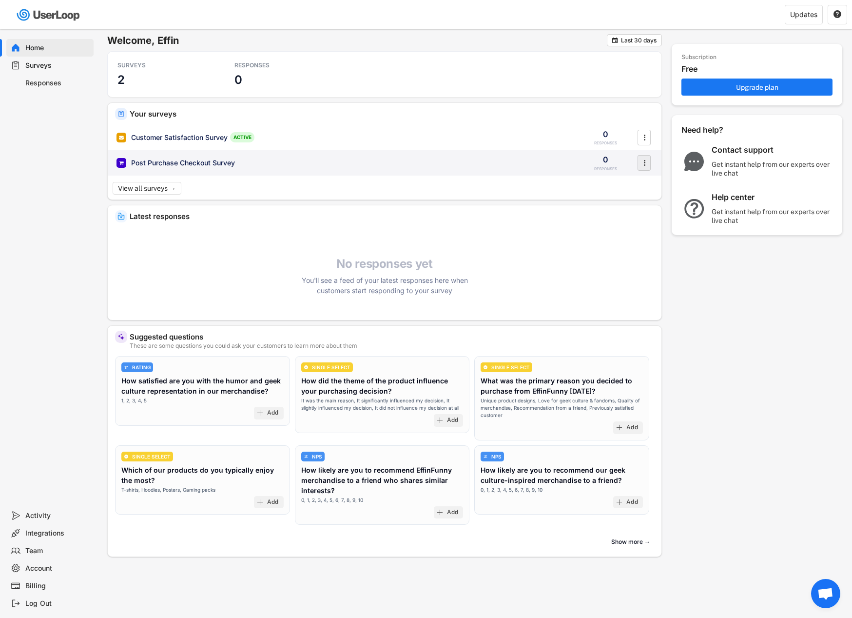
click at [646, 168] on icon "" at bounding box center [645, 162] width 10 height 15
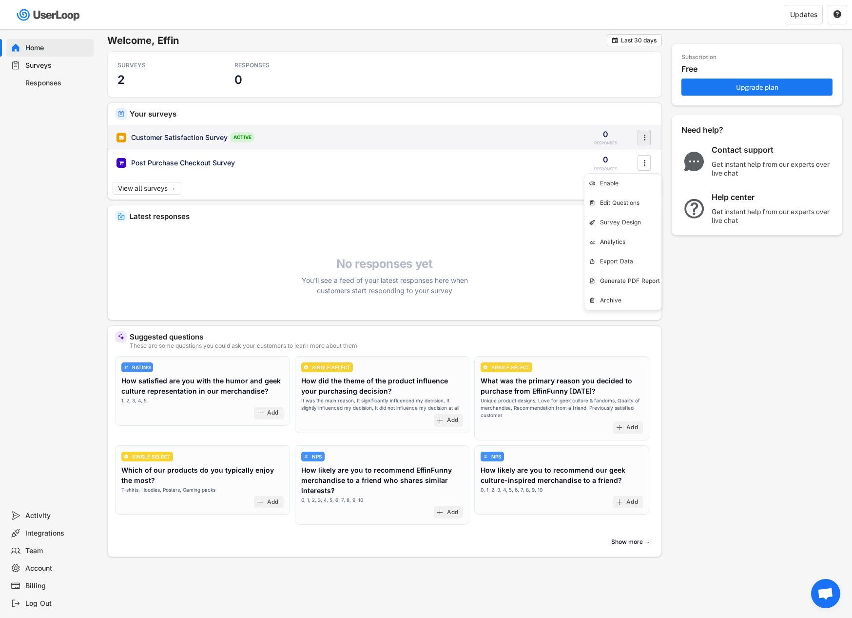
click at [643, 131] on icon "" at bounding box center [645, 137] width 10 height 15
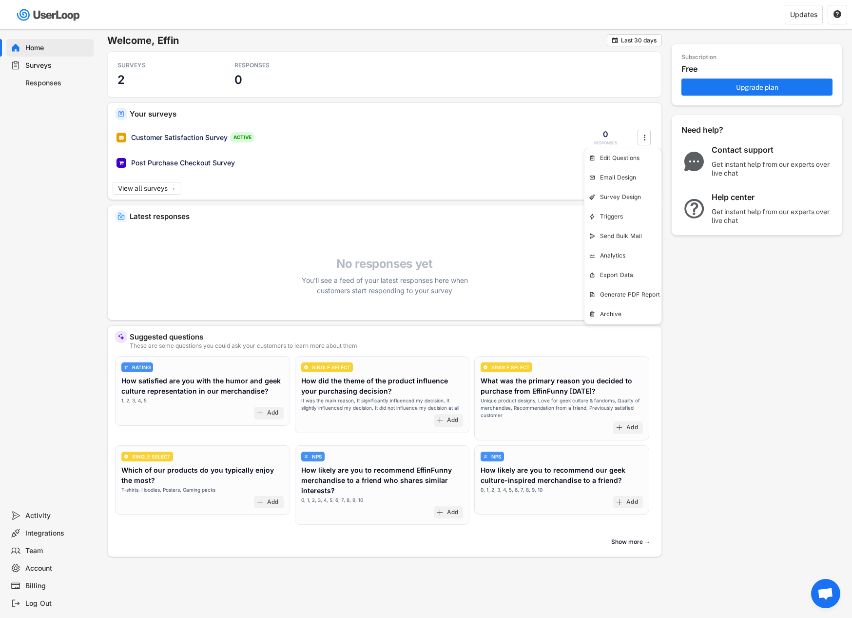
click at [684, 310] on div "Subscription Free Upgrade plan Need help? Contact support Get instant help from…" at bounding box center [757, 181] width 171 height 295
click at [162, 190] on button "View all surveys →" at bounding box center [148, 188] width 71 height 13
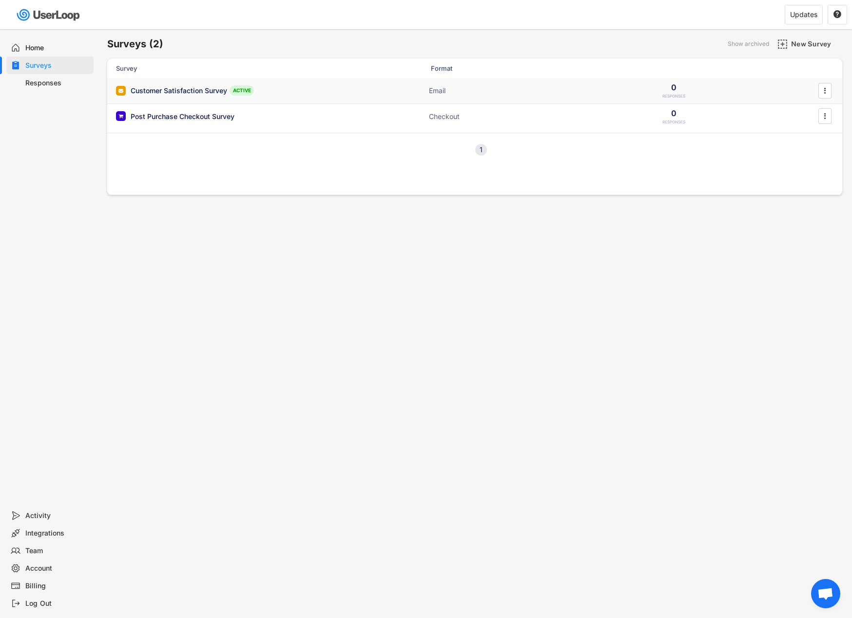
click at [196, 94] on div "Customer Satisfaction Survey" at bounding box center [179, 91] width 97 height 10
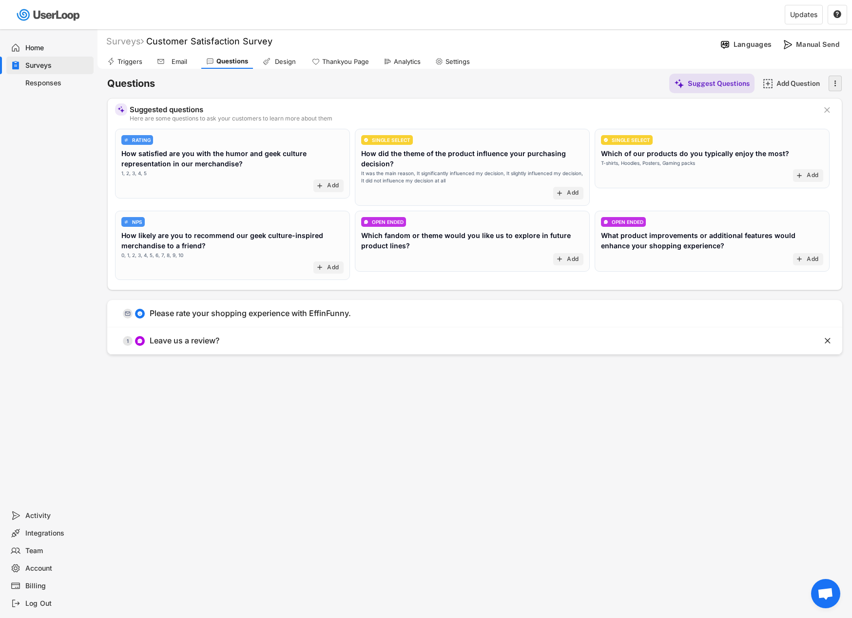
click at [832, 87] on icon "" at bounding box center [835, 83] width 10 height 15
click at [639, 38] on div "Surveys Customer Satisfaction Survey " at bounding box center [406, 41] width 619 height 11
click at [821, 48] on div "Manual Send" at bounding box center [820, 44] width 49 height 9
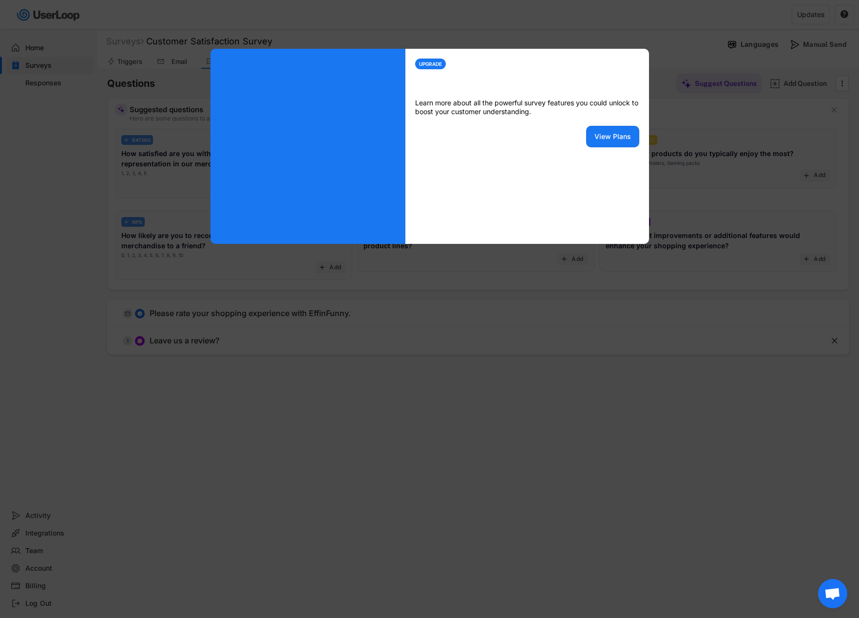
click at [577, 352] on div at bounding box center [429, 309] width 859 height 618
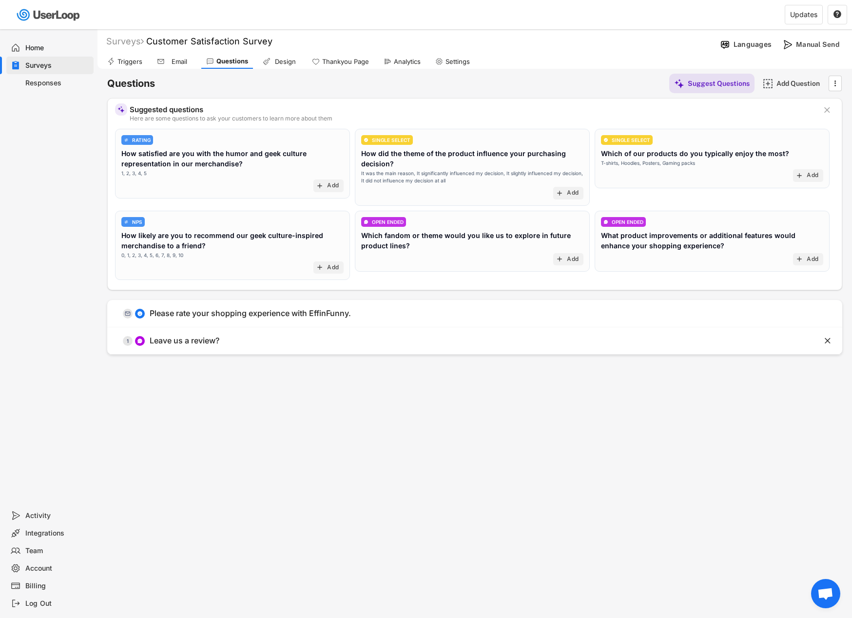
click at [389, 63] on icon at bounding box center [388, 62] width 8 height 8
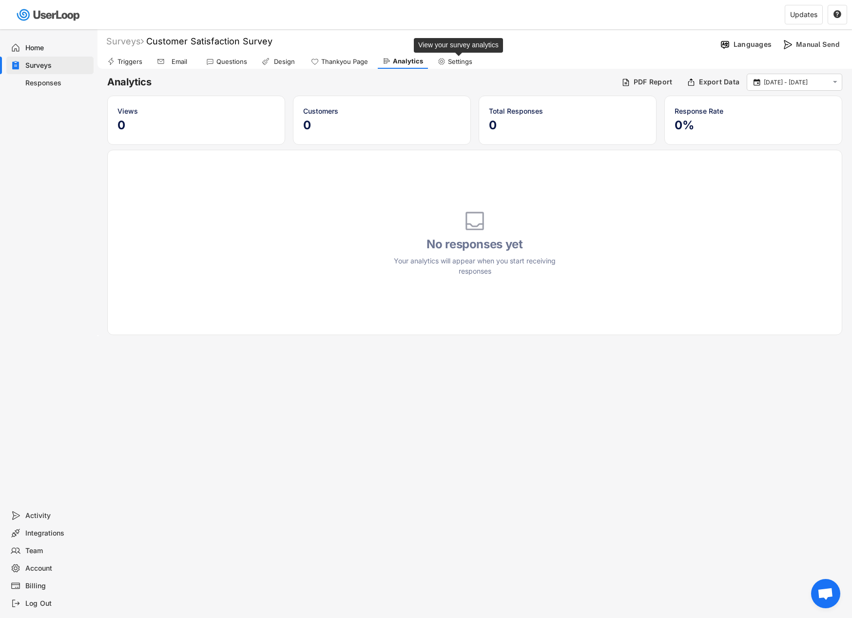
click at [448, 60] on div "Settings" at bounding box center [460, 62] width 24 height 8
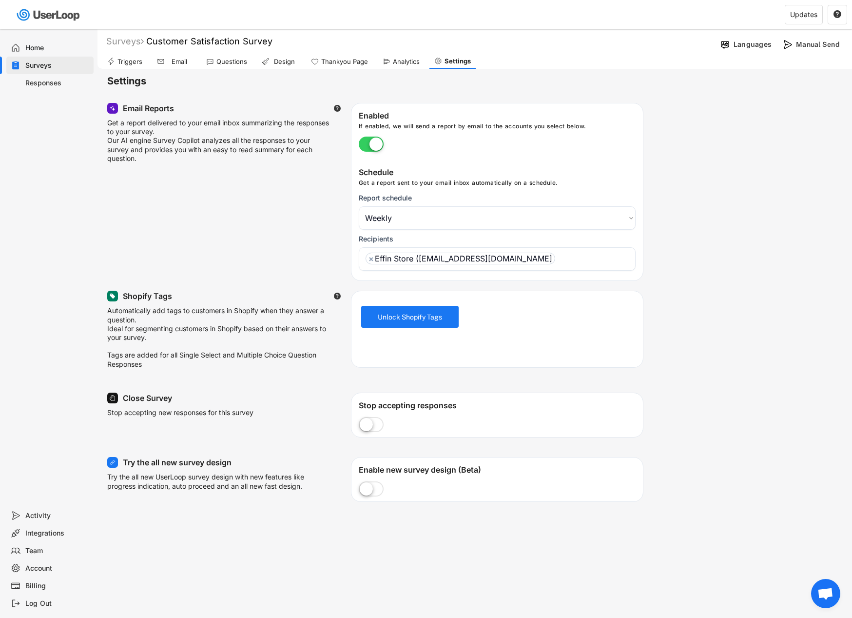
click at [127, 60] on div "Triggers" at bounding box center [129, 62] width 25 height 8
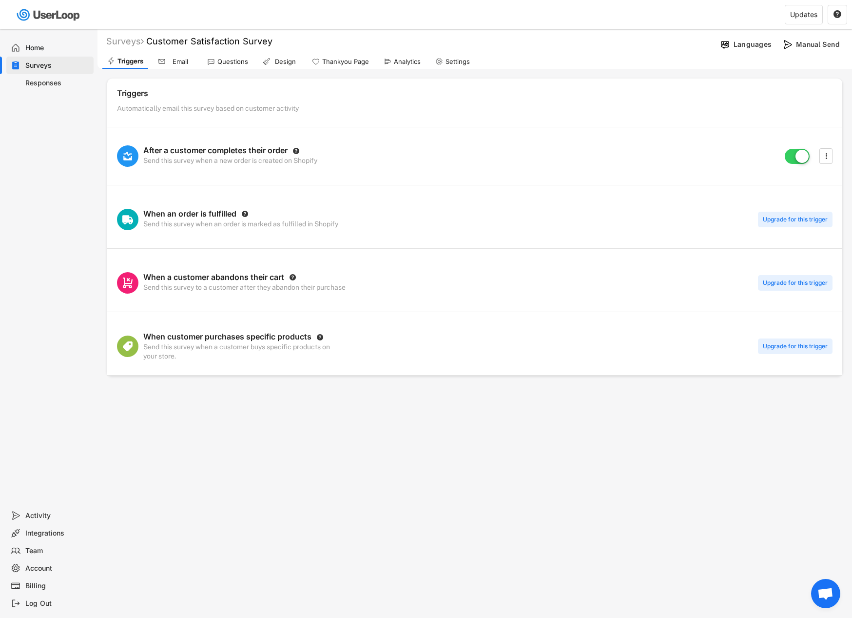
click at [281, 65] on div "Design" at bounding box center [285, 62] width 24 height 8
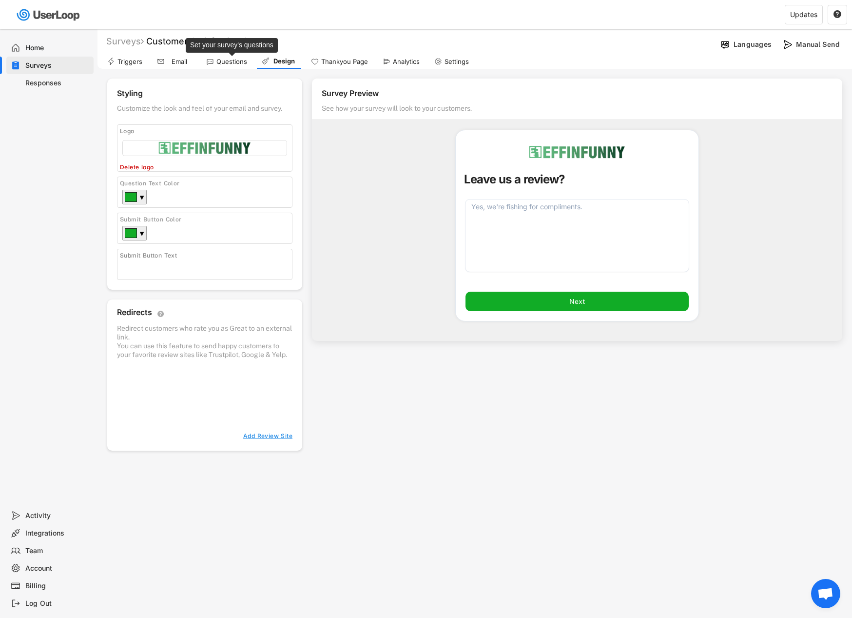
click at [240, 63] on div "Questions" at bounding box center [231, 62] width 31 height 8
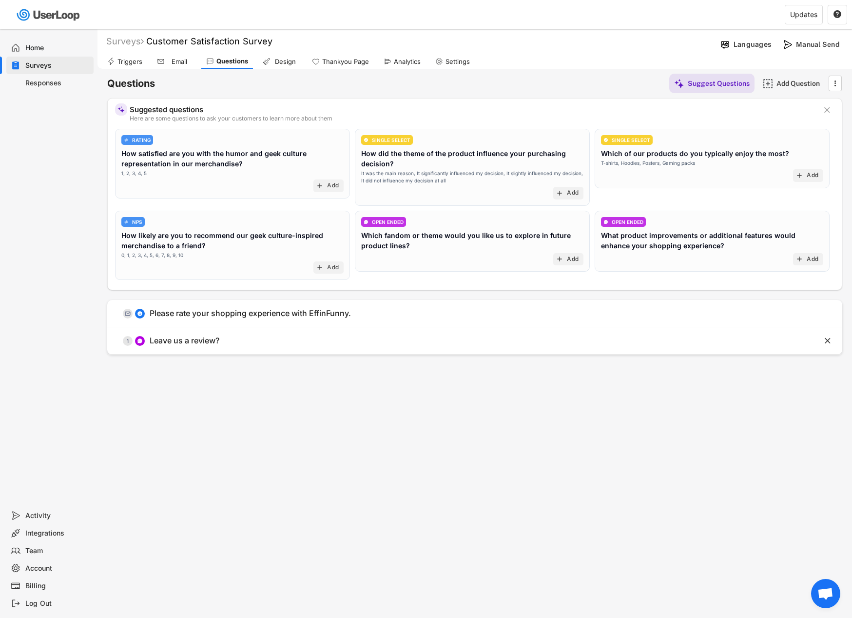
click at [175, 61] on div "Email" at bounding box center [179, 62] width 24 height 8
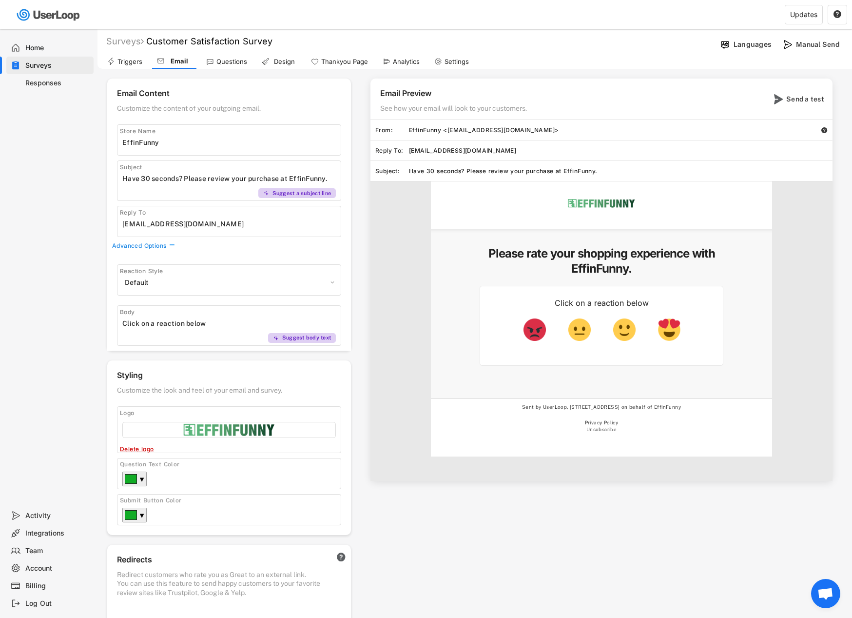
click at [492, 520] on div "Email Content Customize the content of your outgoing email. Store Name Subject …" at bounding box center [474, 383] width 735 height 610
click at [38, 43] on div "Home" at bounding box center [57, 47] width 64 height 9
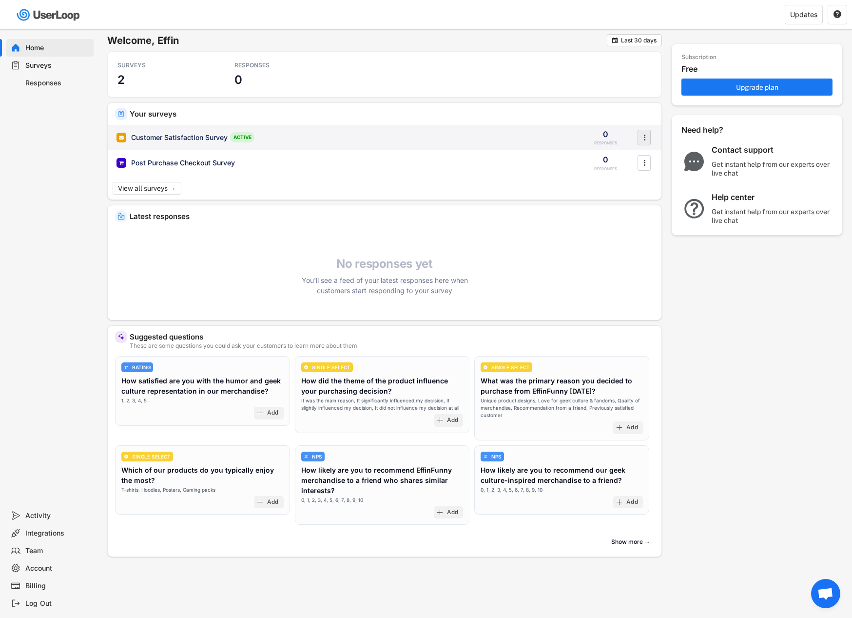
click at [645, 140] on text "" at bounding box center [644, 137] width 2 height 10
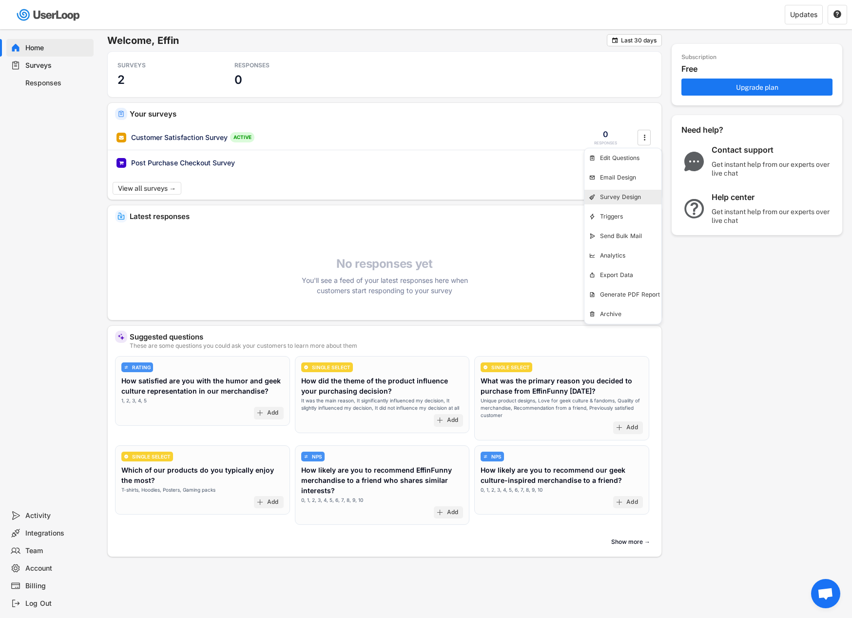
click at [640, 200] on div "Survey Design" at bounding box center [630, 197] width 61 height 8
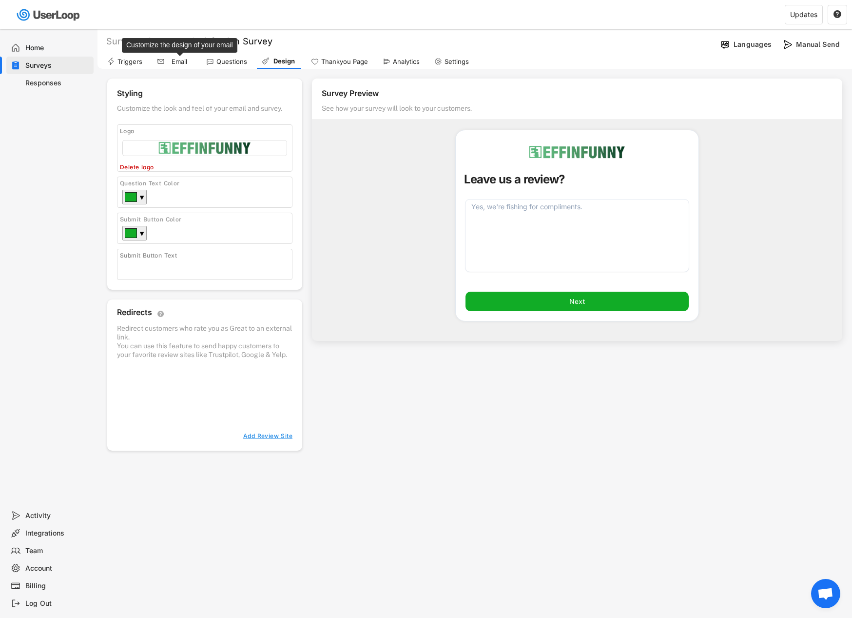
click at [183, 58] on div "Email" at bounding box center [179, 62] width 24 height 8
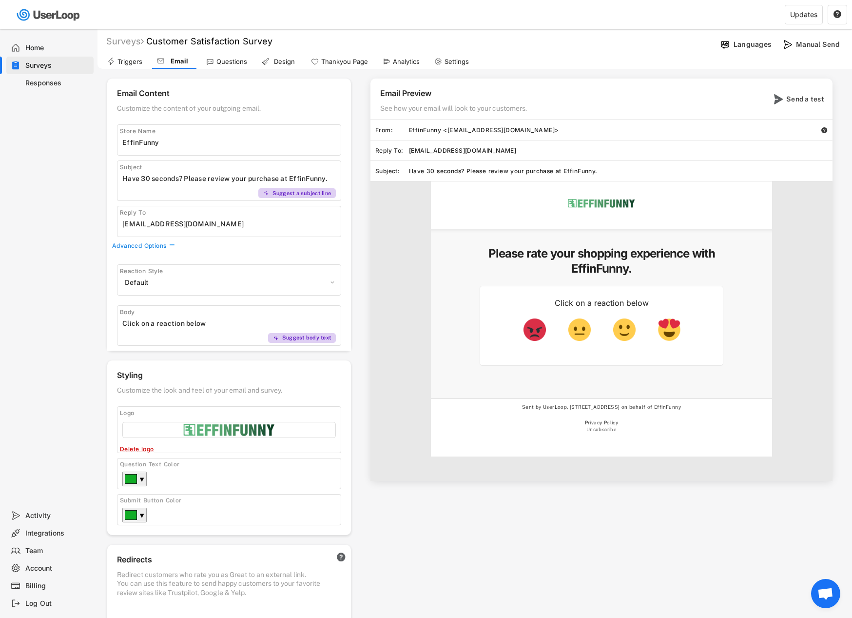
click at [578, 329] on img at bounding box center [579, 329] width 22 height 22
click at [613, 330] on img at bounding box center [624, 329] width 22 height 22
click at [638, 330] on div at bounding box center [624, 335] width 29 height 36
click at [659, 330] on img at bounding box center [669, 329] width 22 height 22
click at [44, 44] on div "Home" at bounding box center [57, 47] width 64 height 9
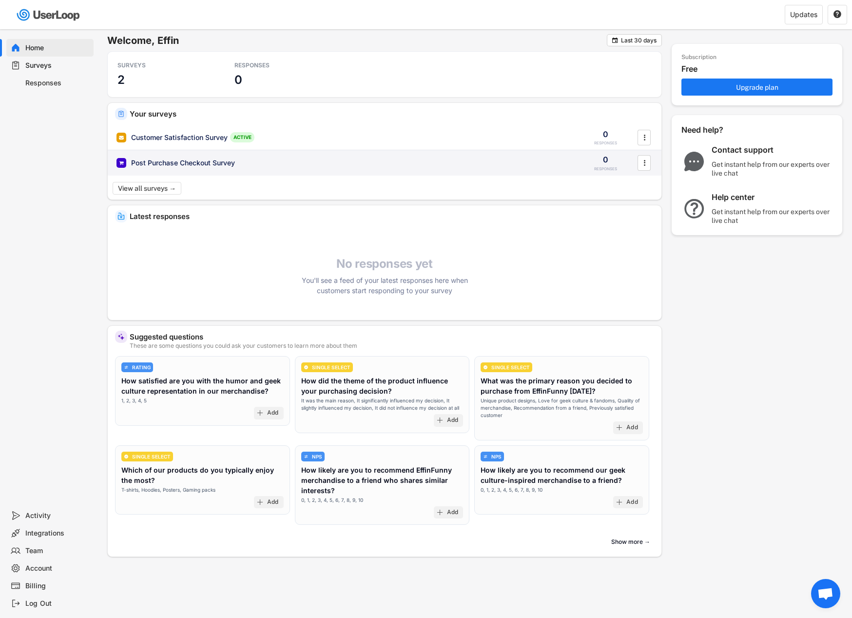
click at [319, 165] on div "Post Purchase Checkout Survey" at bounding box center [343, 163] width 454 height 10
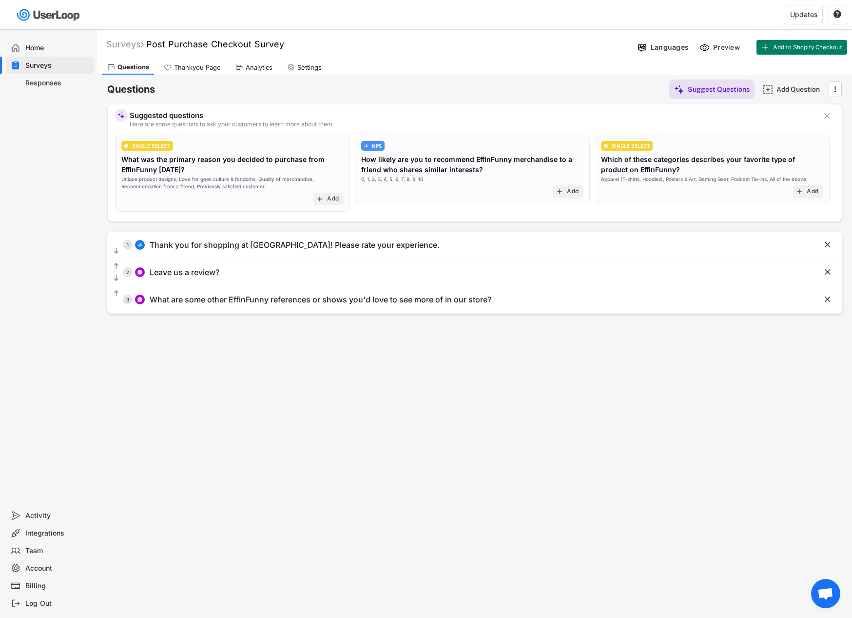
click at [213, 69] on div "Thankyou Page" at bounding box center [197, 67] width 47 height 8
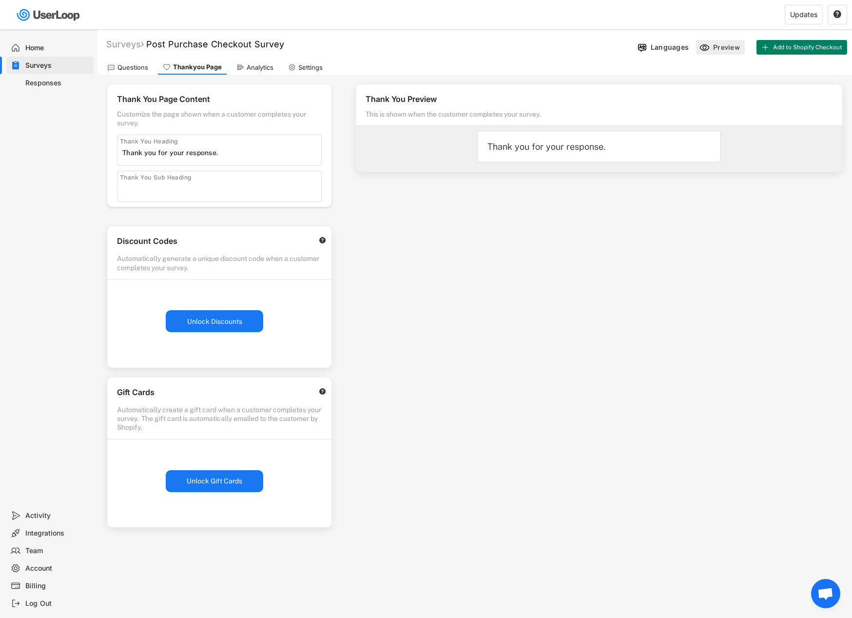
click at [724, 50] on div "Preview" at bounding box center [727, 47] width 29 height 9
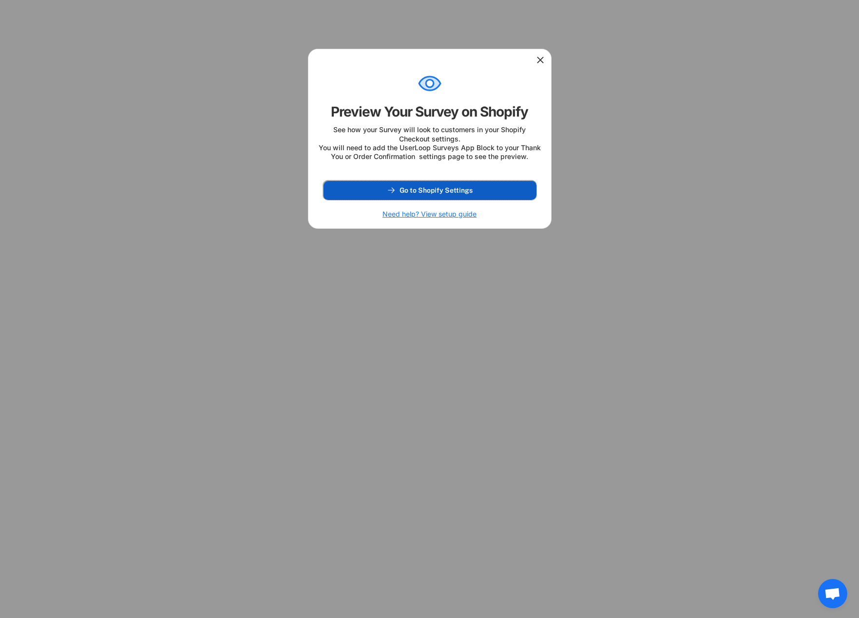
click at [451, 194] on span "Go to Shopify Settings" at bounding box center [436, 190] width 73 height 7
click at [536, 58] on icon at bounding box center [541, 60] width 10 height 10
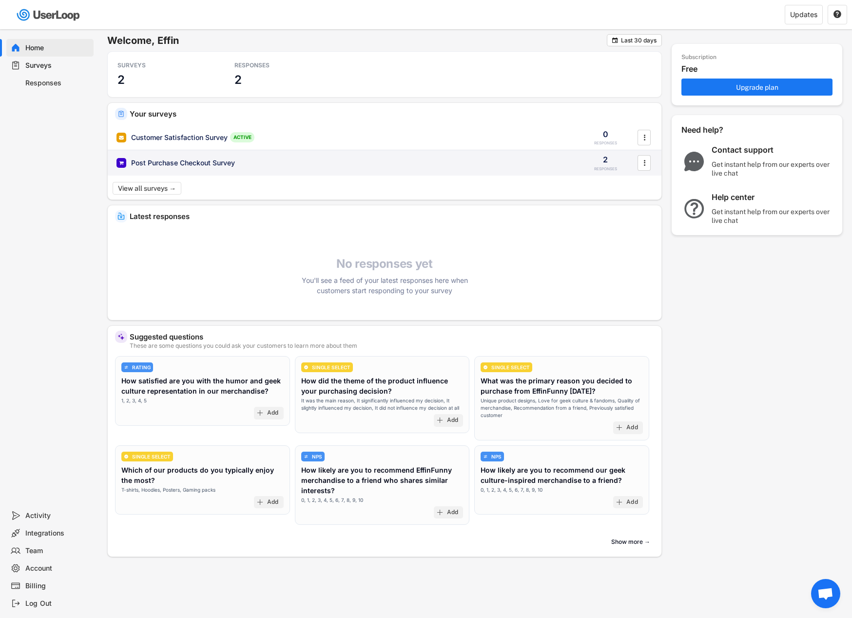
click at [238, 160] on div "Post Purchase Checkout Survey" at bounding box center [343, 163] width 454 height 10
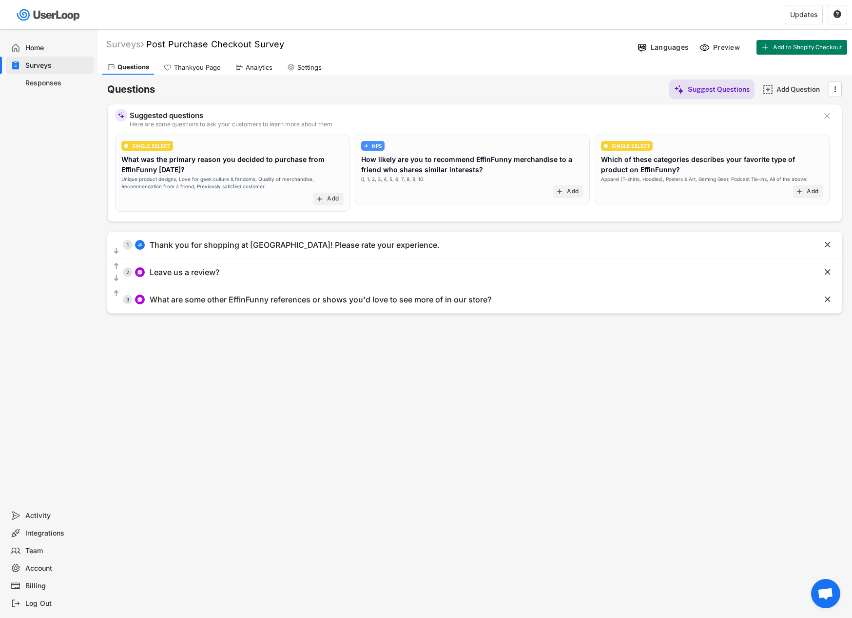
click at [254, 67] on div "Analytics" at bounding box center [259, 67] width 27 height 8
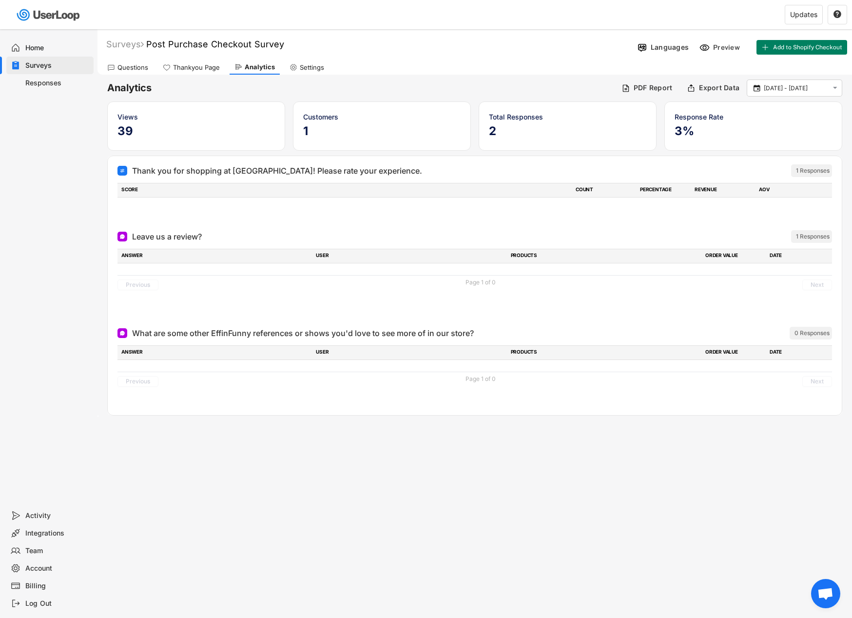
click at [800, 242] on div "1 Responses" at bounding box center [811, 236] width 41 height 13
click at [803, 331] on div "0 Responses" at bounding box center [812, 333] width 35 height 8
click at [478, 277] on div "Previous Page 1 of 0 Next" at bounding box center [474, 284] width 715 height 19
click at [155, 281] on button "Previous" at bounding box center [137, 284] width 41 height 11
click at [135, 71] on div "Questions" at bounding box center [132, 67] width 31 height 8
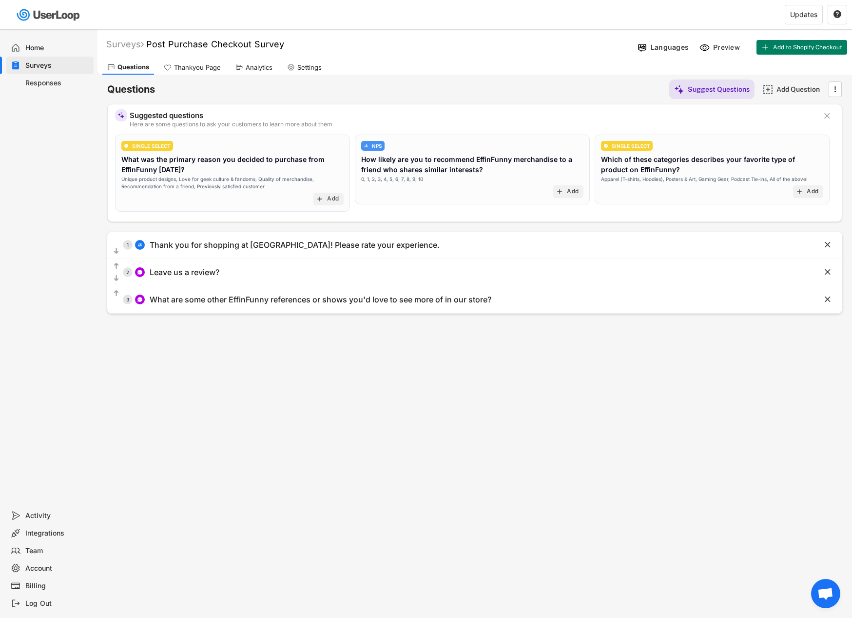
click at [50, 48] on div "Home" at bounding box center [57, 47] width 64 height 9
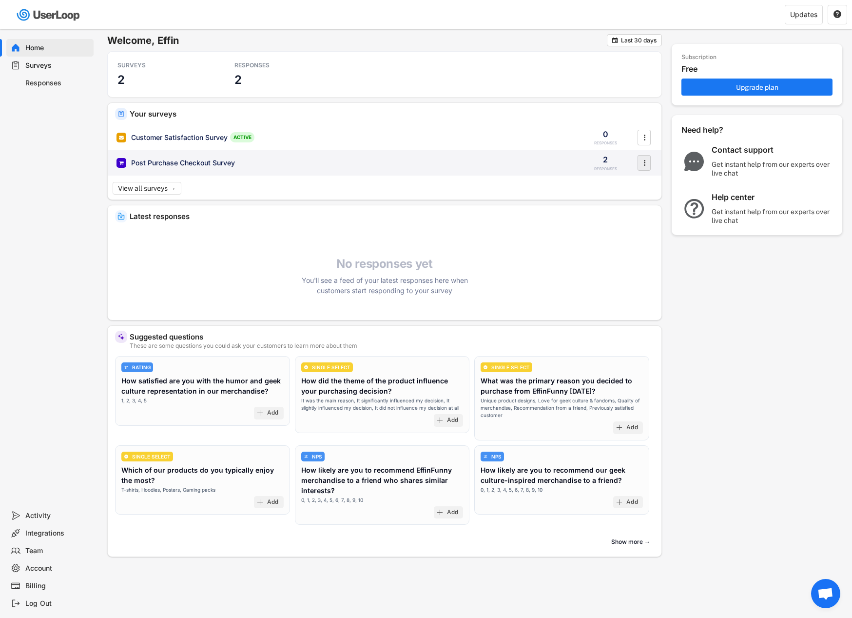
click at [640, 163] on icon "" at bounding box center [645, 162] width 10 height 15
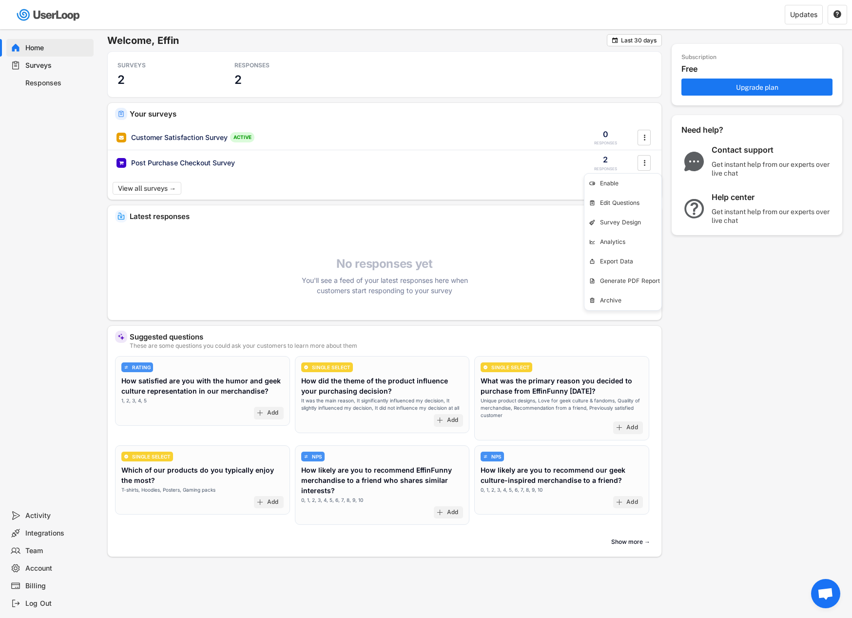
click at [738, 306] on div "Subscription Free Upgrade plan Need help? Contact support Get instant help from…" at bounding box center [757, 181] width 171 height 295
click at [163, 190] on button "View all surveys →" at bounding box center [148, 188] width 71 height 13
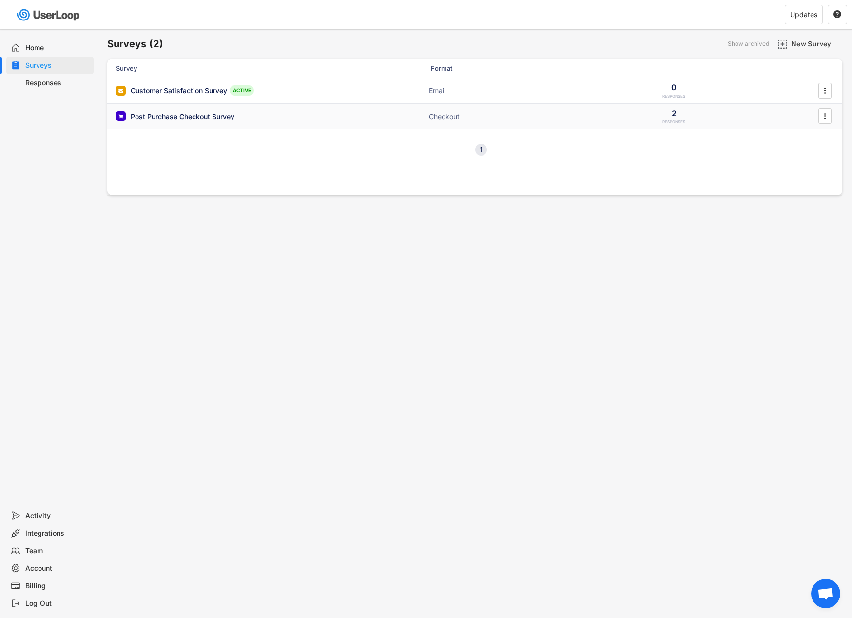
click at [421, 118] on div "Post Purchase Checkout Survey ACTIVE Checkout 2 RESPONSES " at bounding box center [474, 116] width 735 height 25
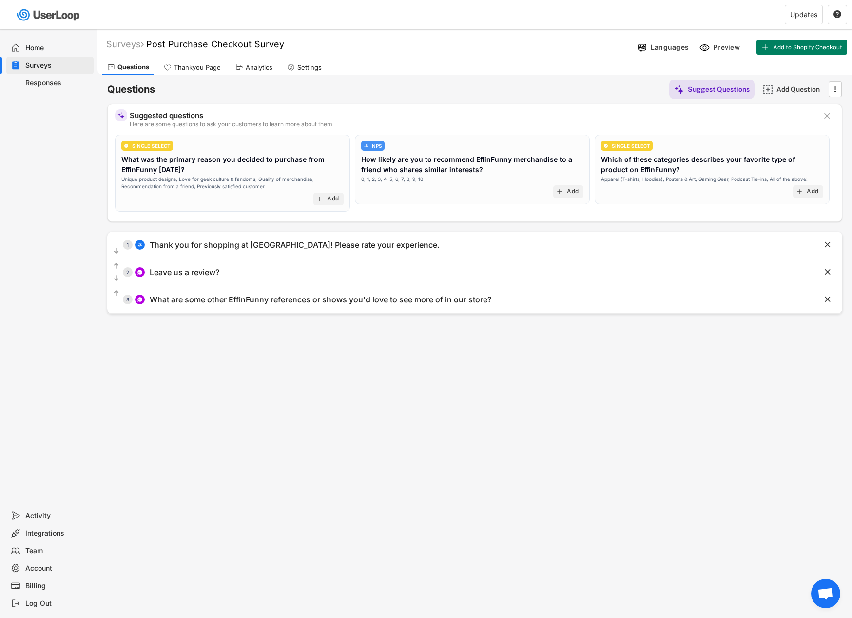
click at [44, 48] on div "Home" at bounding box center [57, 47] width 64 height 9
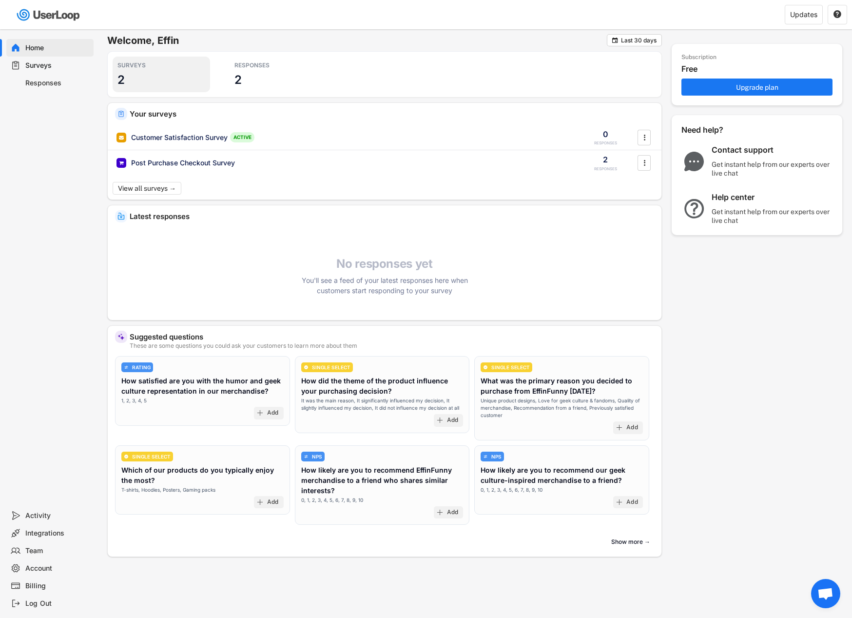
click at [117, 79] on h3 "2" at bounding box center [120, 79] width 7 height 15
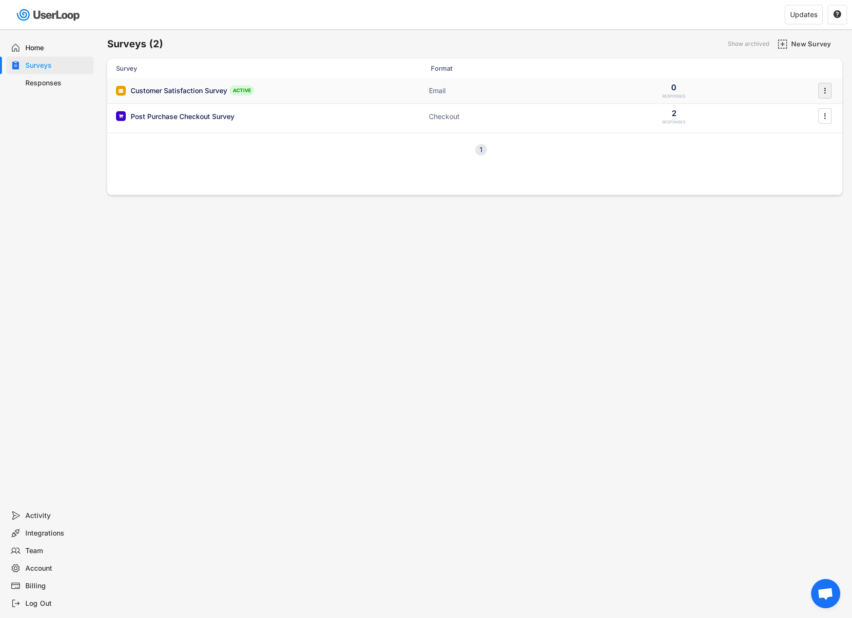
click at [827, 93] on icon "" at bounding box center [825, 90] width 10 height 15
click at [802, 188] on div "Send Bulk Mail" at bounding box center [811, 189] width 61 height 8
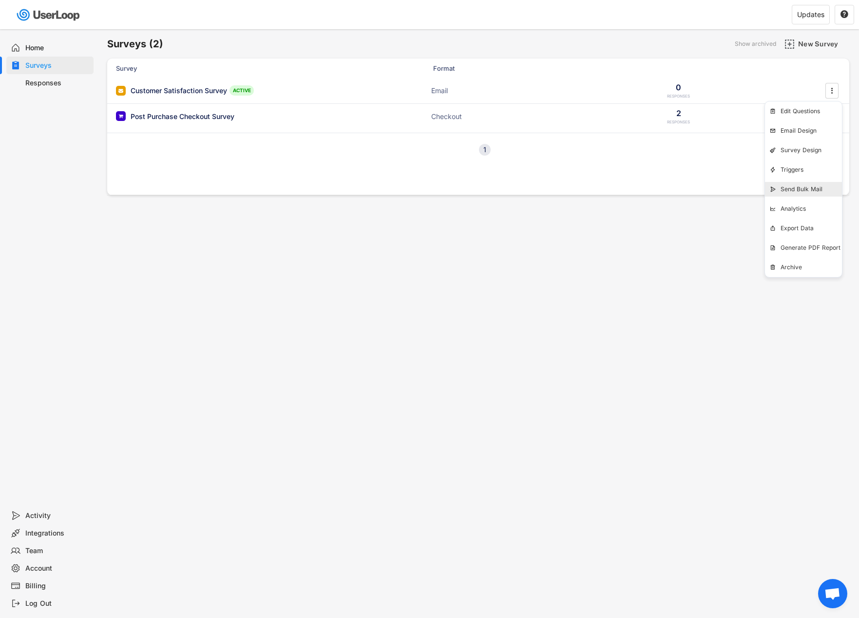
select select ""all_customers""
select select ""30_days""
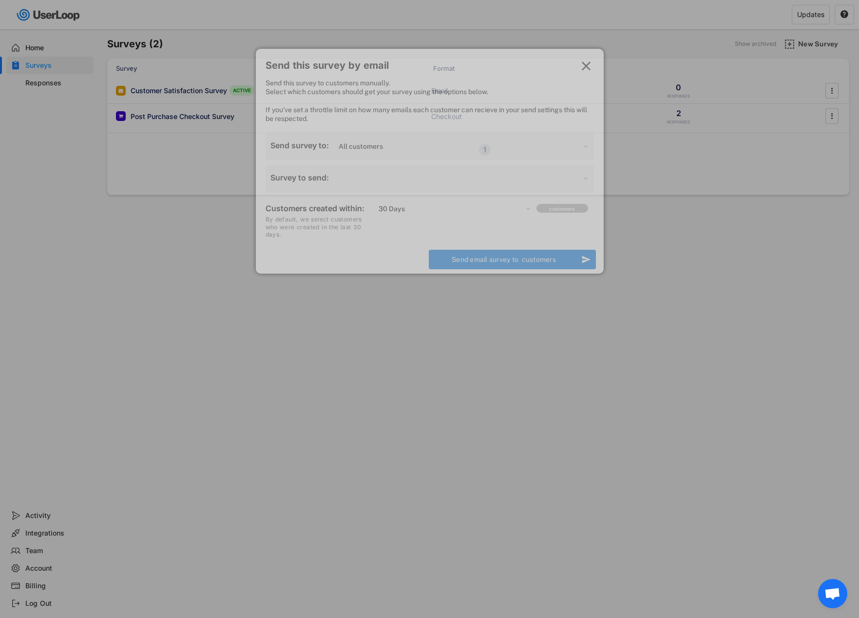
select select ""1348695171700984260__LOOKUP__1756330782236x983714463084957000""
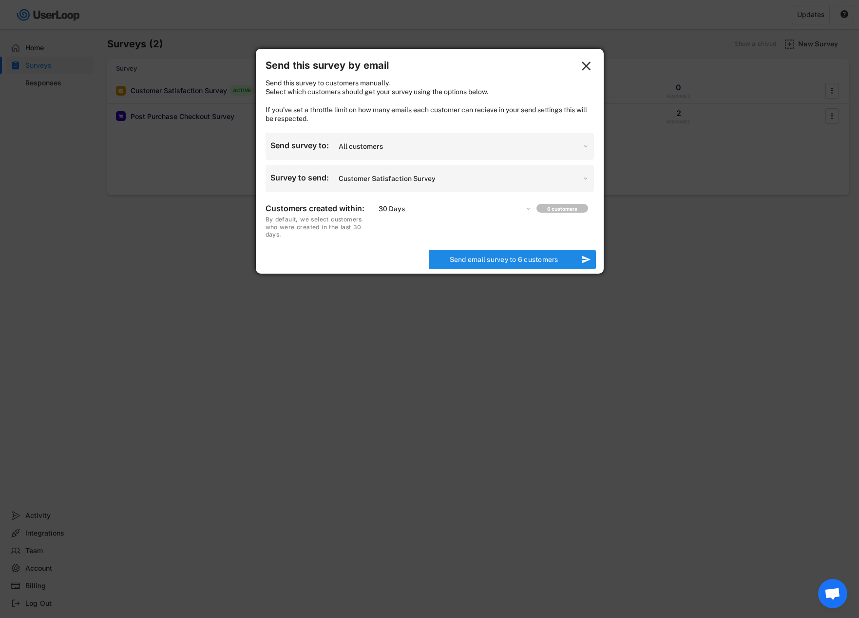
click at [526, 215] on select "Choose an option... 7 Days 14 Days 30 Days 60 Days 90 Days 1 Year" at bounding box center [453, 209] width 155 height 14
click at [376, 211] on select "Choose an option... 7 Days 14 Days 30 Days 60 Days 90 Days 1 Year" at bounding box center [453, 209] width 155 height 14
click at [529, 215] on select "Choose an option... 7 Days 14 Days 30 Days 60 Days 90 Days 1 Year" at bounding box center [453, 209] width 155 height 14
click at [376, 211] on select "Choose an option... 7 Days 14 Days 30 Days 60 Days 90 Days 1 Year" at bounding box center [453, 209] width 155 height 14
click at [528, 215] on select "Choose an option... 7 Days 14 Days 30 Days 60 Days 90 Days 1 Year" at bounding box center [453, 209] width 155 height 14
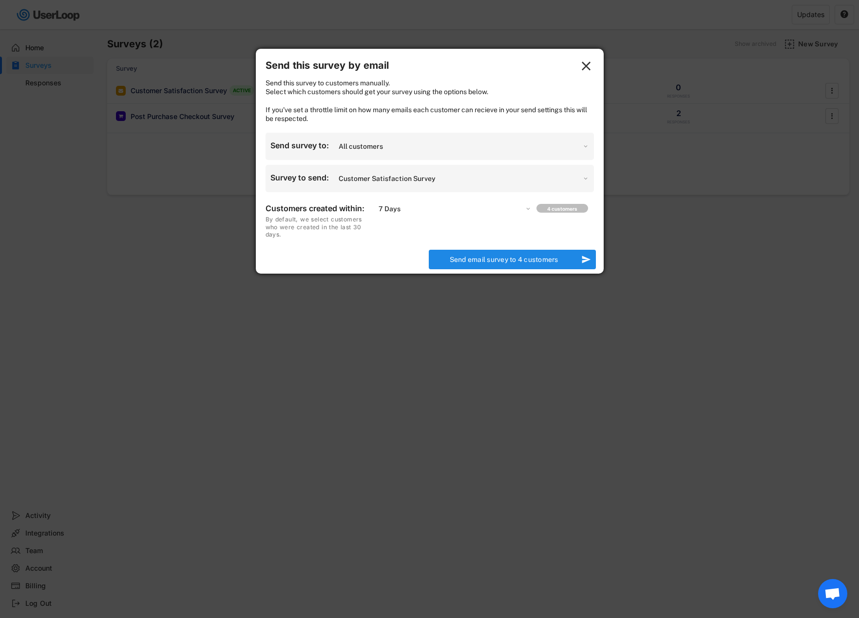
select select ""30_days""
click at [376, 211] on select "Choose an option... 7 Days 14 Days 30 Days 60 Days 90 Days 1 Year" at bounding box center [453, 209] width 155 height 14
click at [587, 153] on select "Which customers should we send your email survey to? All customers Customers wh…" at bounding box center [462, 146] width 253 height 16
select select ""customers_who_placed_an_order""
click at [336, 147] on select "Which customers should we send your email survey to? All customers Customers wh…" at bounding box center [462, 146] width 253 height 16
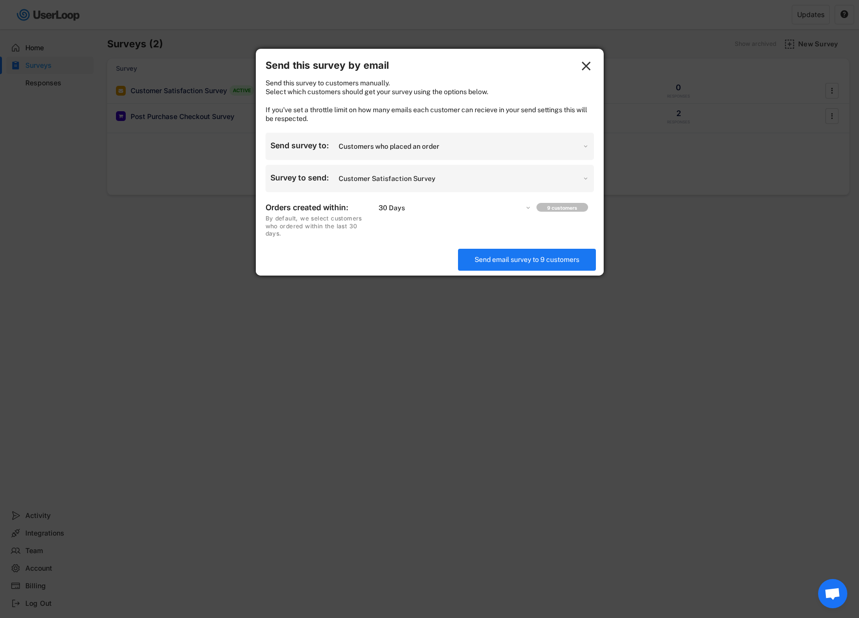
click at [583, 186] on select "Which survey would you like to send? Customer Satisfaction Survey" at bounding box center [462, 179] width 253 height 16
click at [528, 214] on select "Choose an option... 7 Days 14 Days 30 Days 60 Days 90 Days 1 Year" at bounding box center [453, 208] width 155 height 14
click at [376, 210] on select "Choose an option... 7 Days 14 Days 30 Days 60 Days 90 Days 1 Year" at bounding box center [453, 208] width 155 height 14
click at [527, 214] on select "Choose an option... 7 Days 14 Days 30 Days 60 Days 90 Days 1 Year" at bounding box center [453, 208] width 155 height 14
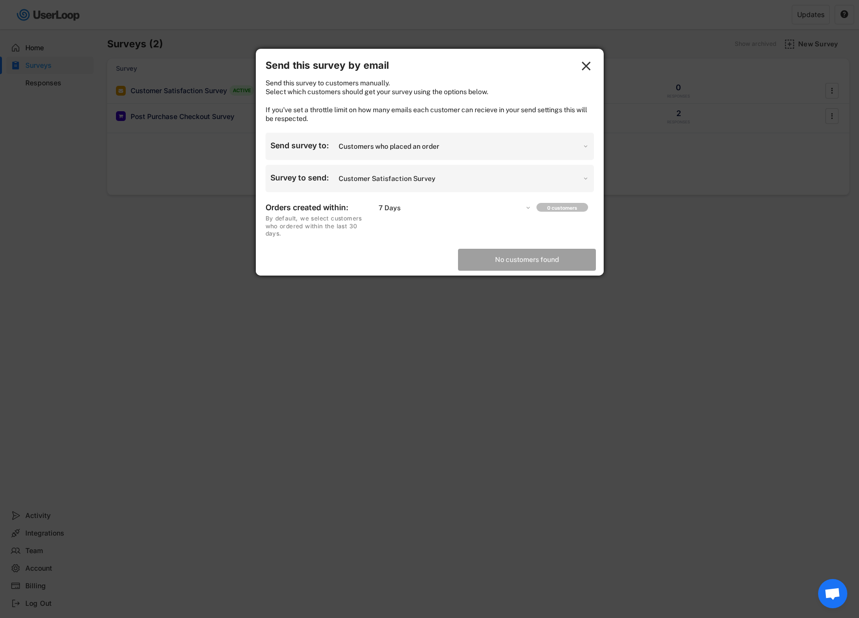
click at [376, 210] on select "Choose an option... 7 Days 14 Days 30 Days 60 Days 90 Days 1 Year" at bounding box center [453, 208] width 155 height 14
click at [531, 214] on select "Choose an option... 7 Days 14 Days 30 Days 60 Days 90 Days 1 Year" at bounding box center [453, 208] width 155 height 14
select select ""30_days""
click at [376, 210] on select "Choose an option... 7 Days 14 Days 30 Days 60 Days 90 Days 1 Year" at bounding box center [453, 208] width 155 height 14
click at [540, 211] on div "9 customers" at bounding box center [563, 208] width 48 height 6
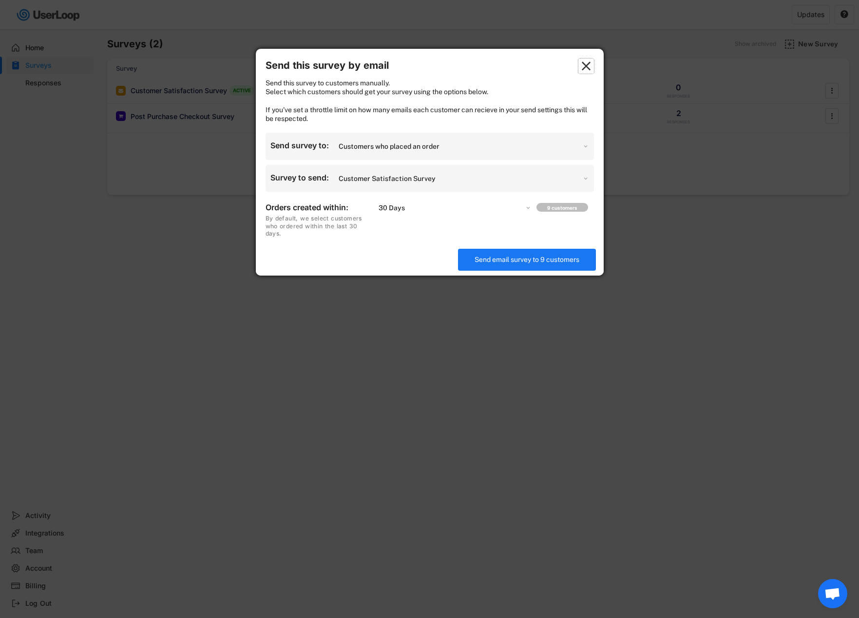
click at [589, 66] on text "" at bounding box center [586, 65] width 9 height 15
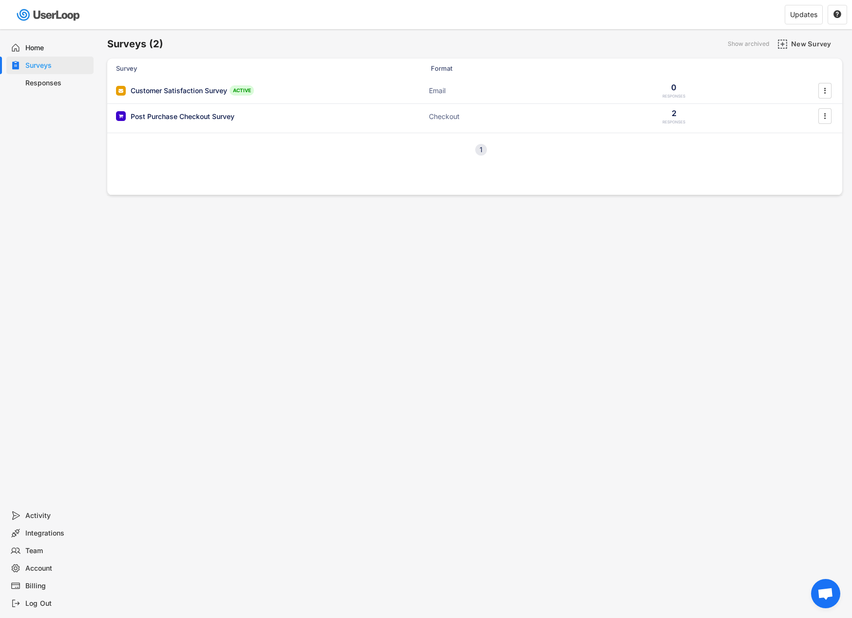
click at [38, 47] on div "Home" at bounding box center [57, 47] width 64 height 9
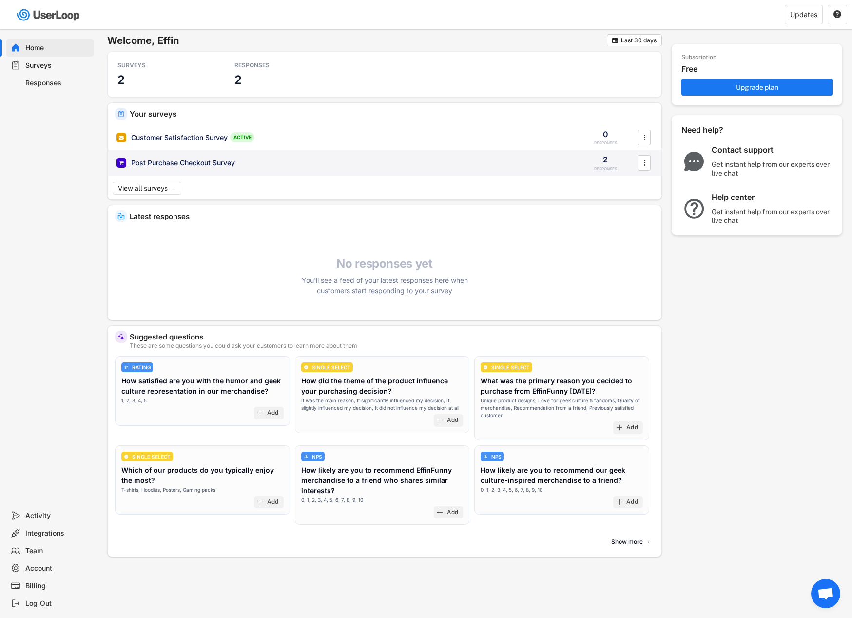
click at [651, 168] on div "" at bounding box center [644, 163] width 17 height 16
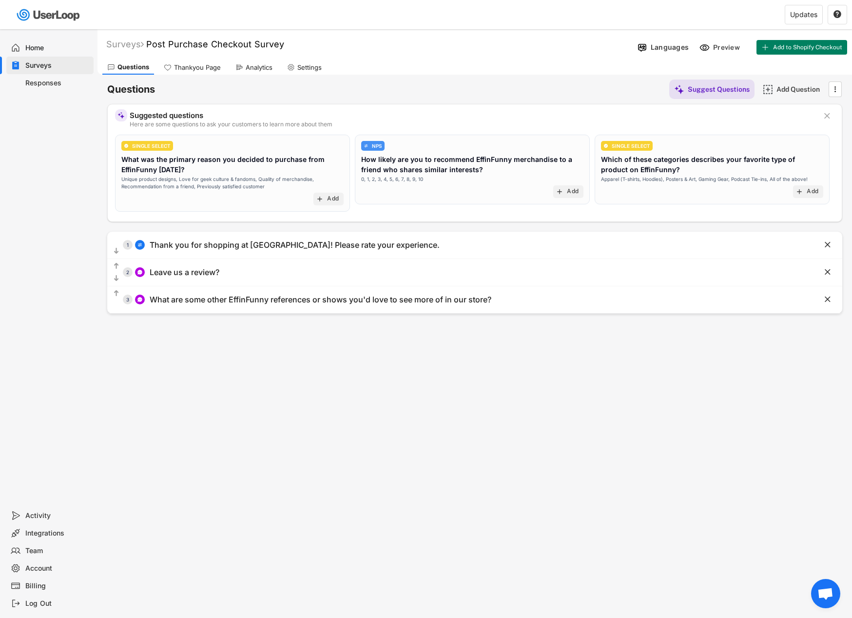
click at [317, 62] on div "Settings" at bounding box center [304, 67] width 44 height 15
select select ""weekly""
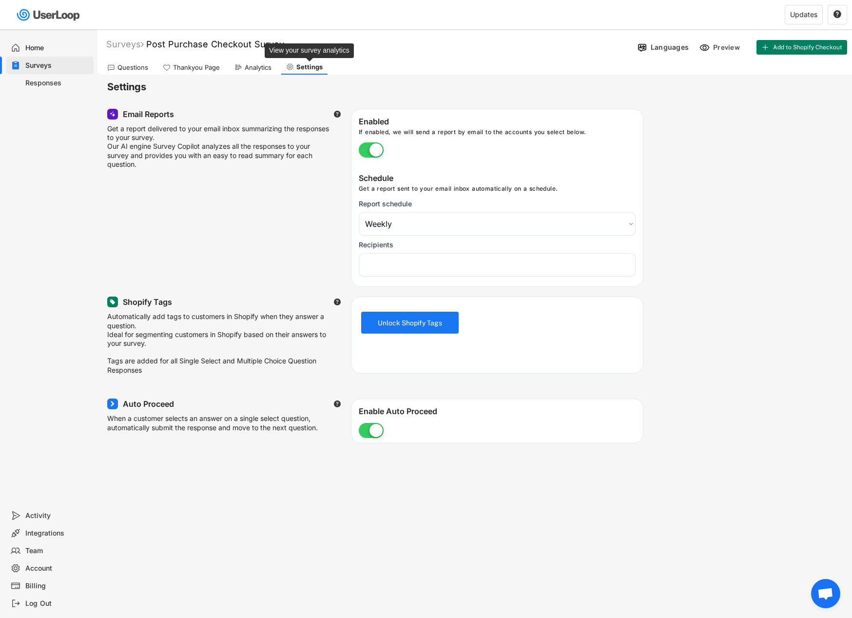
select select "1348695171700984260__LOOKUP__1756328945241x933978833088783200"
click at [252, 65] on div "Analytics" at bounding box center [258, 67] width 27 height 8
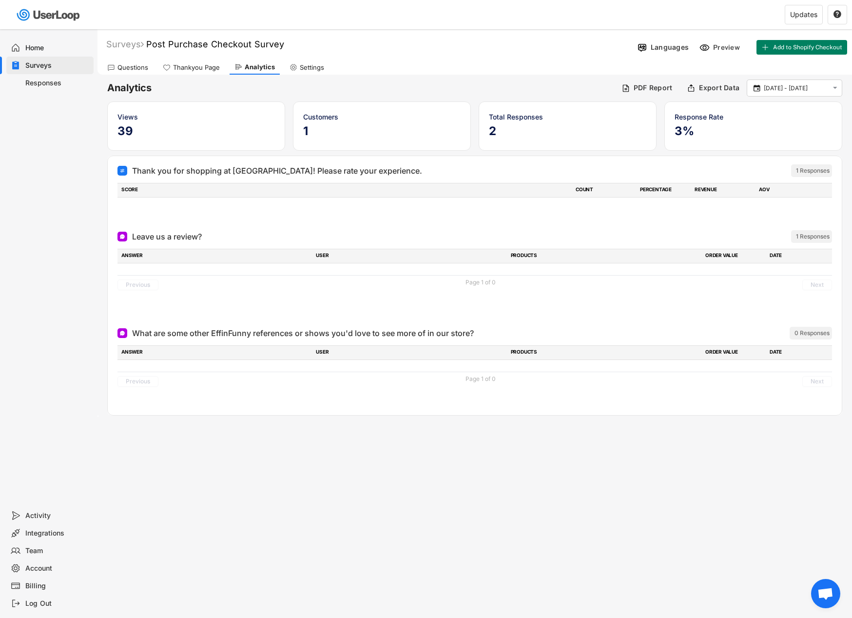
click at [176, 239] on div "Leave us a review?" at bounding box center [167, 237] width 70 height 12
click at [147, 284] on button "Previous" at bounding box center [137, 284] width 41 height 11
click at [544, 284] on div "Previous Page 1 of 0 Next" at bounding box center [474, 284] width 715 height 19
click at [806, 239] on div "1 Responses" at bounding box center [813, 237] width 34 height 8
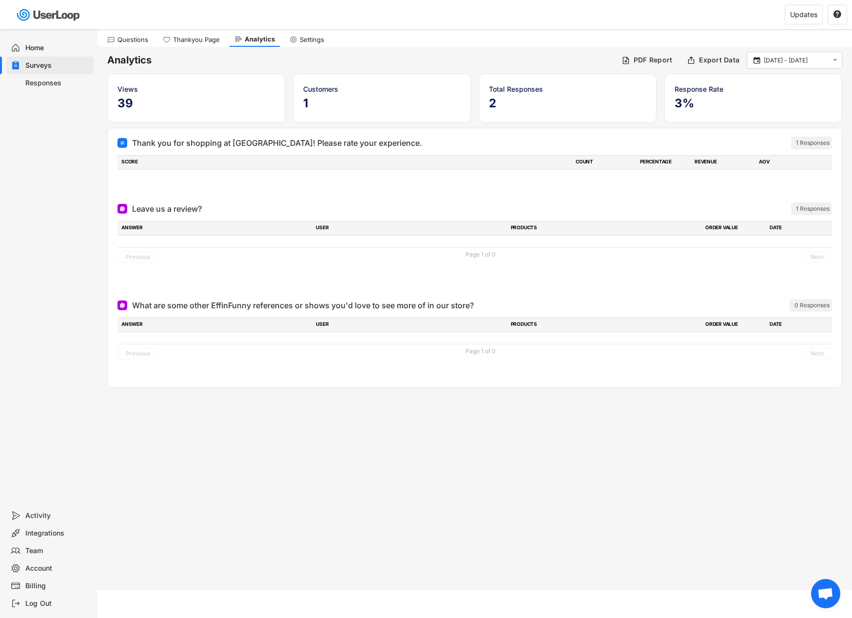
scroll to position [29, 0]
click at [501, 101] on h5 "2" at bounding box center [567, 102] width 157 height 15
click at [381, 107] on h5 "1" at bounding box center [381, 102] width 157 height 15
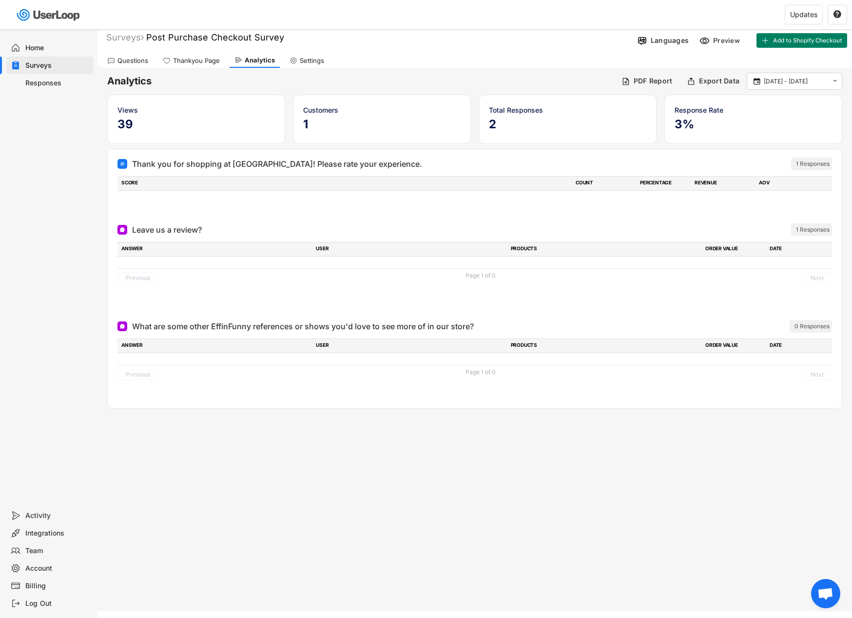
scroll to position [0, 0]
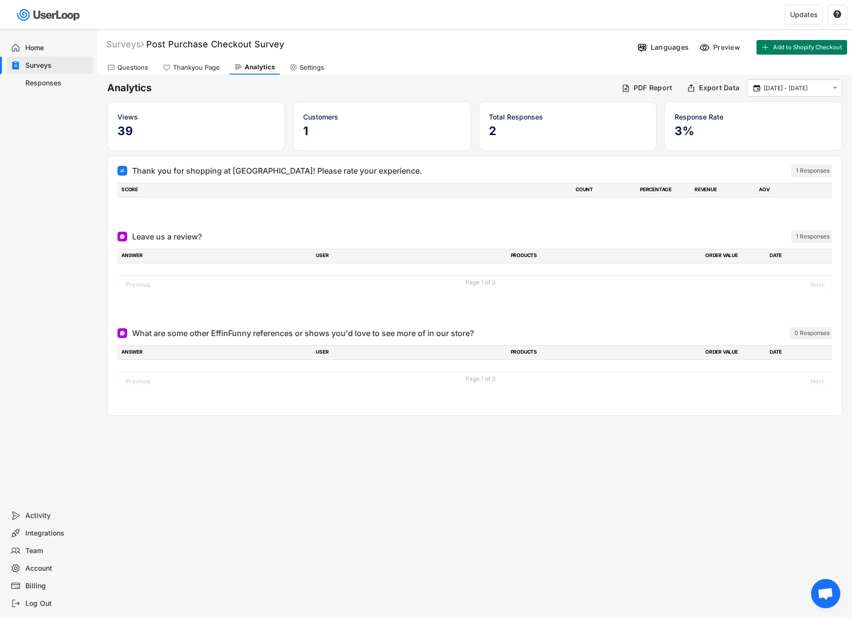
click at [41, 47] on div "Home" at bounding box center [57, 47] width 64 height 9
